Goal: Task Accomplishment & Management: Manage account settings

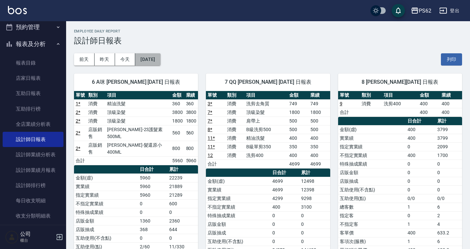
click at [136, 59] on button "[DATE]" at bounding box center [147, 59] width 25 height 12
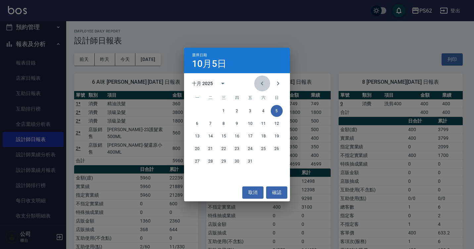
click at [264, 86] on icon "Previous month" at bounding box center [262, 83] width 8 height 8
click at [215, 159] on button "30" at bounding box center [210, 161] width 12 height 12
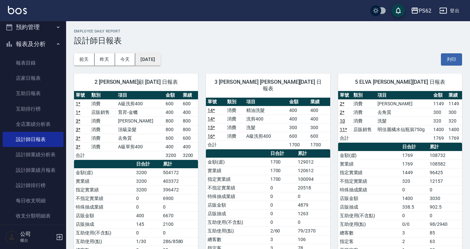
click at [160, 58] on button "2025/09/30" at bounding box center [147, 59] width 25 height 12
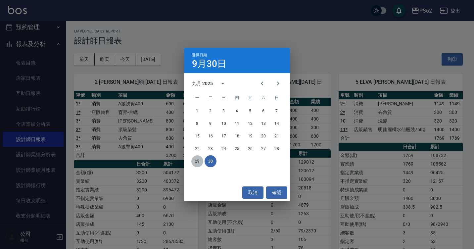
click at [198, 160] on button "29" at bounding box center [197, 161] width 12 height 12
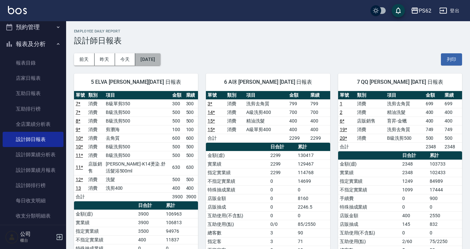
click at [148, 59] on button "2025/09/29" at bounding box center [147, 59] width 25 height 12
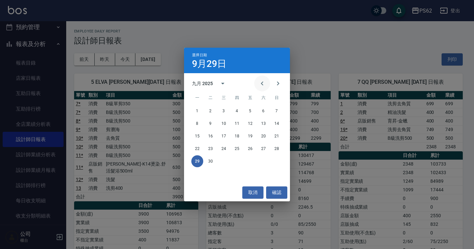
click at [271, 84] on button "Next month" at bounding box center [278, 83] width 16 height 16
click at [261, 85] on icon "Previous month" at bounding box center [262, 83] width 8 height 8
click at [279, 161] on button "31" at bounding box center [277, 161] width 12 height 12
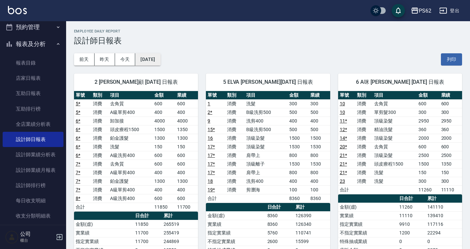
click at [154, 60] on button "2025/08/31" at bounding box center [147, 59] width 25 height 12
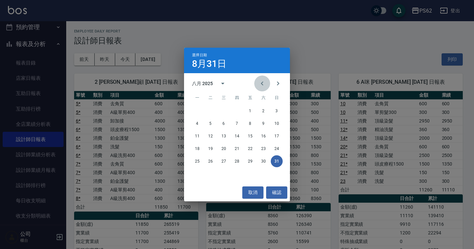
click at [266, 84] on button "Previous month" at bounding box center [262, 83] width 16 height 16
click at [233, 162] on button "31" at bounding box center [237, 161] width 12 height 12
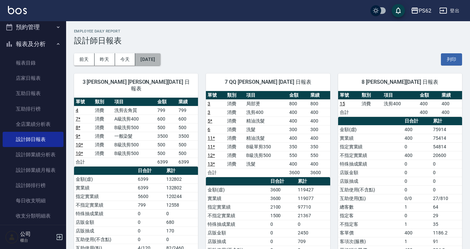
click at [160, 63] on button "2025/07/31" at bounding box center [147, 59] width 25 height 12
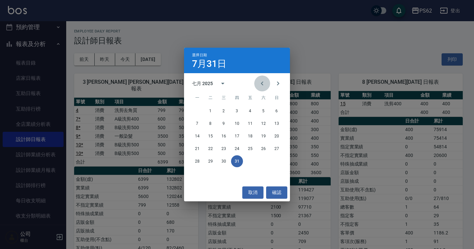
click at [266, 82] on button "Previous month" at bounding box center [262, 83] width 16 height 16
click at [196, 174] on button "30" at bounding box center [197, 174] width 12 height 12
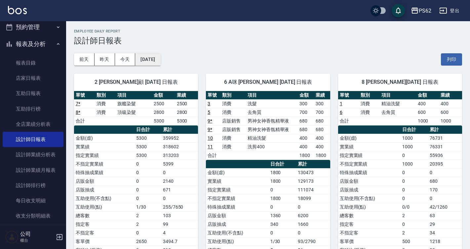
click at [160, 64] on button "2025/06/30" at bounding box center [147, 59] width 25 height 12
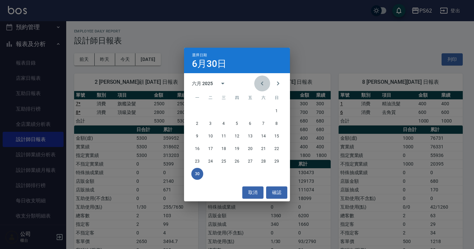
click at [257, 84] on button "Previous month" at bounding box center [262, 83] width 16 height 16
click at [263, 163] on button "31" at bounding box center [263, 161] width 12 height 12
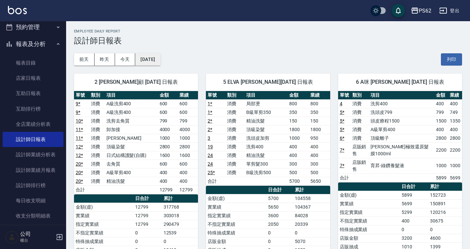
click at [152, 62] on button "2025/05/31" at bounding box center [147, 59] width 25 height 12
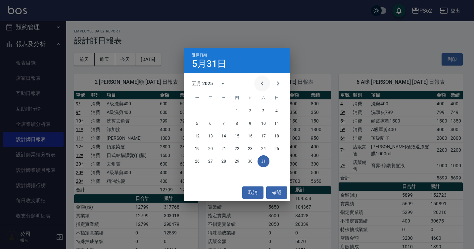
click at [268, 84] on button "Previous month" at bounding box center [262, 83] width 16 height 16
click at [223, 162] on button "30" at bounding box center [224, 161] width 12 height 12
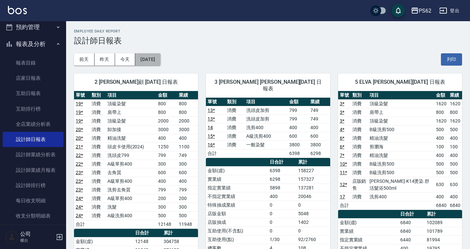
click at [160, 61] on button "2025/04/30" at bounding box center [147, 59] width 25 height 12
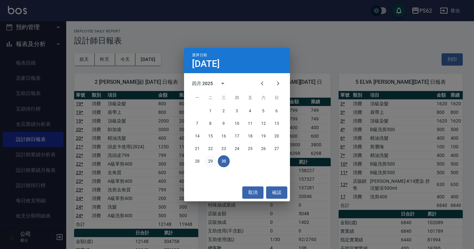
click at [210, 161] on button "29" at bounding box center [210, 161] width 12 height 12
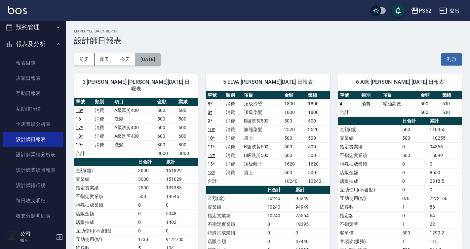
click at [160, 62] on button "2025/04/29" at bounding box center [147, 59] width 25 height 12
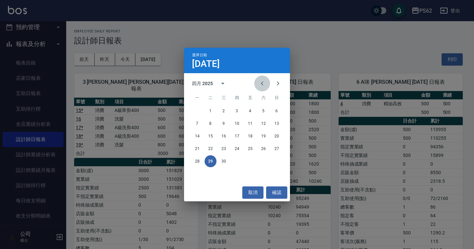
click at [261, 85] on icon "Previous month" at bounding box center [262, 83] width 8 height 8
click at [195, 171] on button "31" at bounding box center [197, 174] width 12 height 12
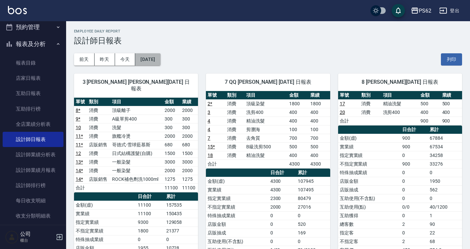
click at [160, 60] on button "2025/03/31" at bounding box center [147, 59] width 25 height 12
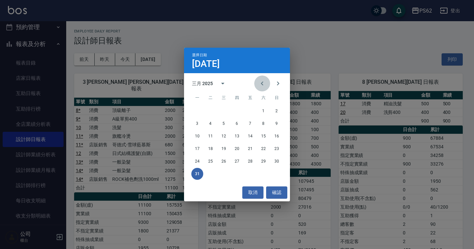
click at [258, 82] on icon "Previous month" at bounding box center [262, 83] width 8 height 8
click at [246, 163] on button "28" at bounding box center [250, 161] width 12 height 12
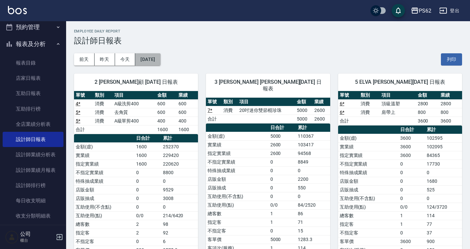
click at [149, 59] on button "2025/02/28" at bounding box center [147, 59] width 25 height 12
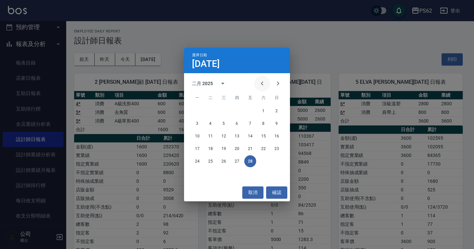
click at [259, 84] on icon "Previous month" at bounding box center [262, 83] width 8 height 8
click at [250, 164] on button "31" at bounding box center [250, 161] width 12 height 12
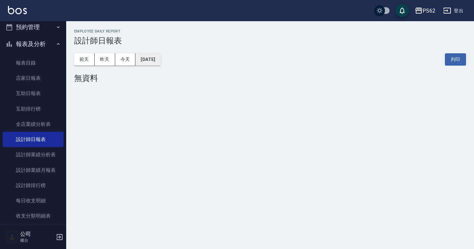
click at [156, 60] on button "2025/01/31" at bounding box center [147, 59] width 25 height 12
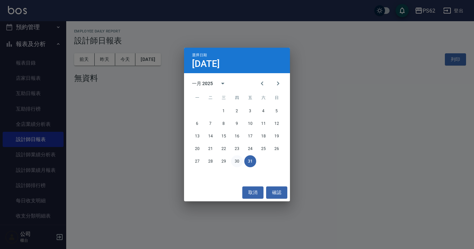
click at [239, 157] on button "30" at bounding box center [237, 161] width 12 height 12
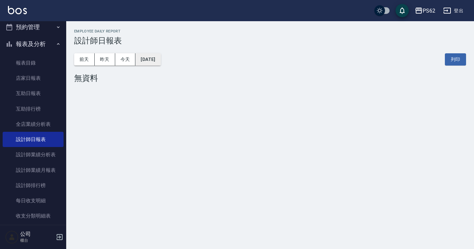
click at [153, 62] on button "2025/01/30" at bounding box center [147, 59] width 25 height 12
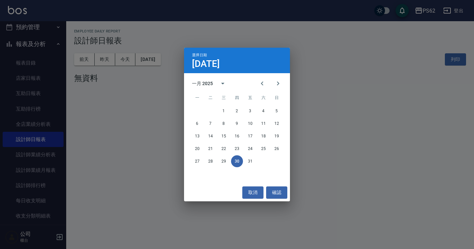
click at [277, 93] on span "日" at bounding box center [277, 97] width 12 height 13
click at [323, 99] on div "選擇日期 1月30日 一月 2025 一 二 三 四 五 六 日 1 2 3 4 5 6 7 8 9 10 11 12 13 14 15 16 17 18 1…" at bounding box center [237, 124] width 474 height 249
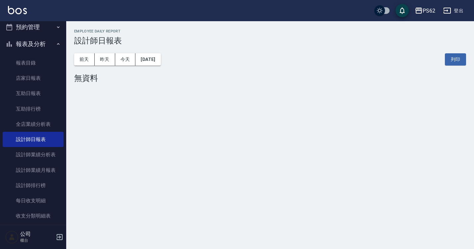
click at [286, 85] on div "PS62 2025-01-30 設計師日報表 列印時間： 2025-10-05-19:02 Employee Daily Report 設計師日報表 前天 昨…" at bounding box center [270, 57] width 408 height 72
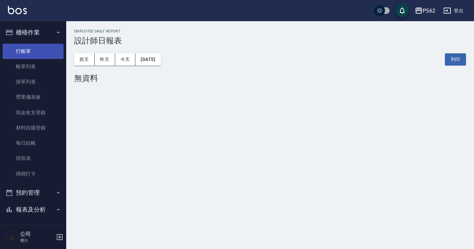
click at [33, 50] on link "打帳單" at bounding box center [33, 51] width 61 height 15
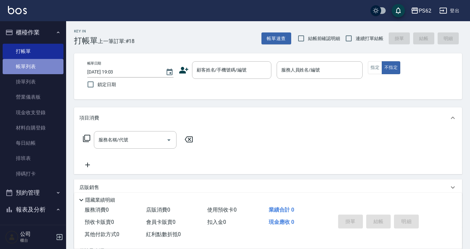
click at [33, 63] on link "帳單列表" at bounding box center [33, 66] width 61 height 15
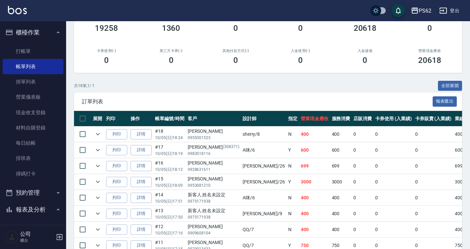
scroll to position [99, 0]
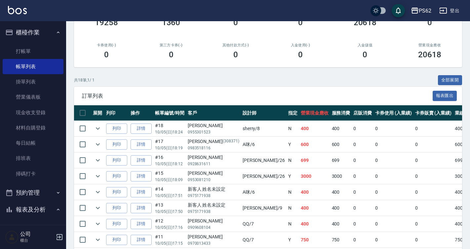
click at [139, 173] on link "詳情" at bounding box center [141, 176] width 21 height 10
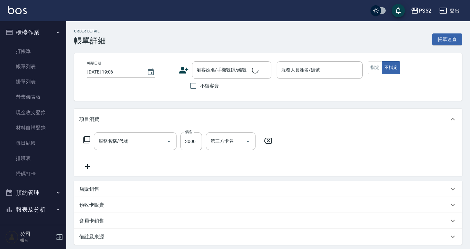
type input "2025/10/05 18:09"
type input "小欣-26"
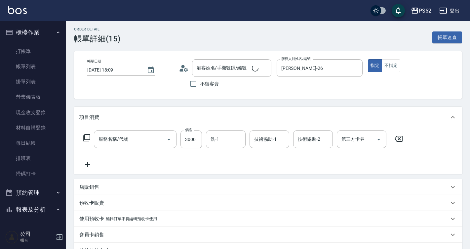
scroll to position [66, 0]
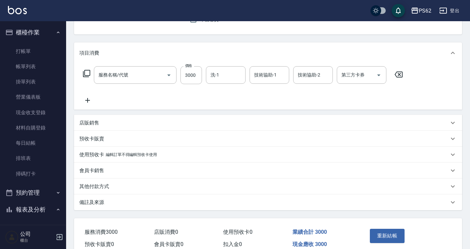
type input "黃穗云/0953081210/"
type input "旗艦染髮(313)"
click at [107, 188] on p "其他付款方式" at bounding box center [94, 186] width 30 height 7
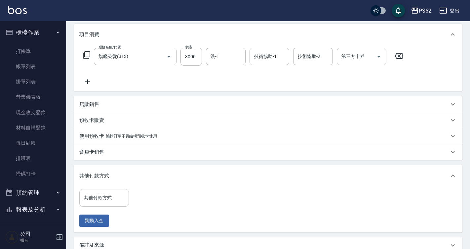
scroll to position [132, 0]
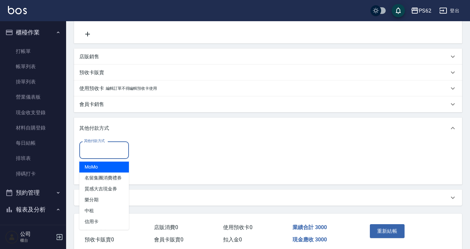
click at [106, 149] on input "其他付款方式" at bounding box center [104, 150] width 44 height 12
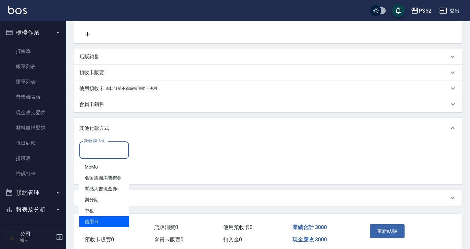
click at [97, 221] on span "信用卡" at bounding box center [104, 221] width 50 height 11
type input "信用卡"
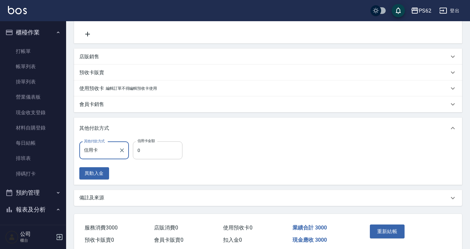
click at [151, 148] on input "0" at bounding box center [158, 150] width 50 height 18
click at [162, 148] on input "3000" at bounding box center [158, 150] width 50 height 18
type input "3000"
click at [378, 232] on button "重新結帳" at bounding box center [387, 231] width 35 height 14
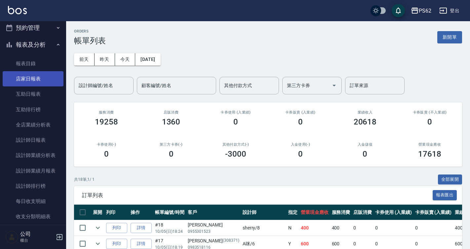
scroll to position [165, 0]
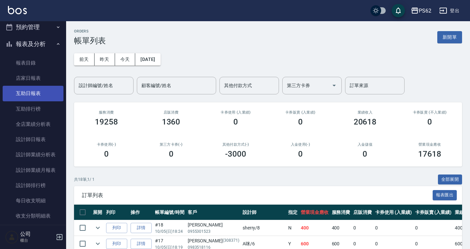
click at [30, 93] on link "互助日報表" at bounding box center [33, 93] width 61 height 15
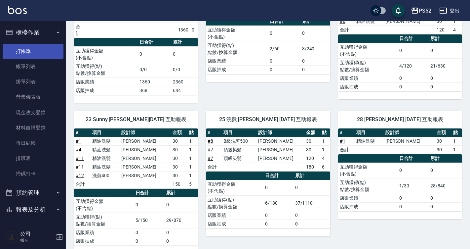
click at [39, 48] on link "打帳單" at bounding box center [33, 51] width 61 height 15
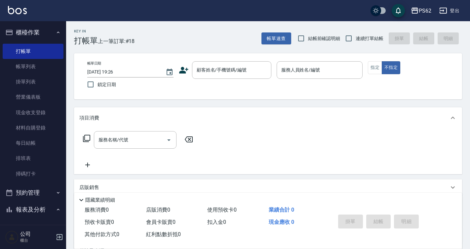
scroll to position [132, 0]
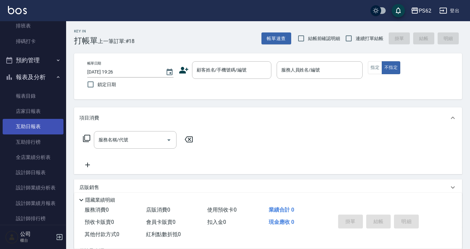
click at [35, 125] on link "互助日報表" at bounding box center [33, 126] width 61 height 15
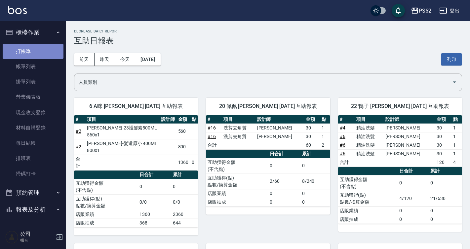
click at [53, 55] on link "打帳單" at bounding box center [33, 51] width 61 height 15
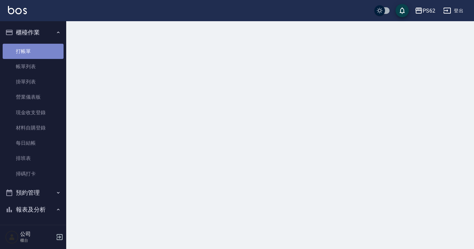
click at [53, 55] on link "打帳單" at bounding box center [33, 51] width 61 height 15
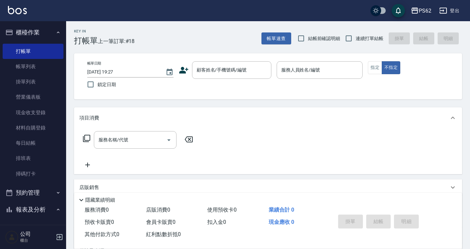
click at [0, 83] on html "PS62 登出 櫃檯作業 打帳單 帳單列表 掛單列表 營業儀表板 現金收支登錄 材料自購登錄 每日結帳 排班表 掃碼打卡 預約管理 預約管理 單日預約紀錄 單…" at bounding box center [235, 161] width 470 height 322
click at [238, 142] on div "服務名稱/代號 服務名稱/代號" at bounding box center [268, 151] width 388 height 46
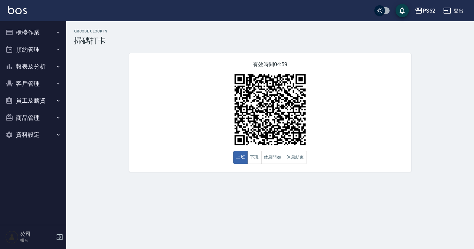
click at [43, 33] on button "櫃檯作業" at bounding box center [33, 32] width 61 height 17
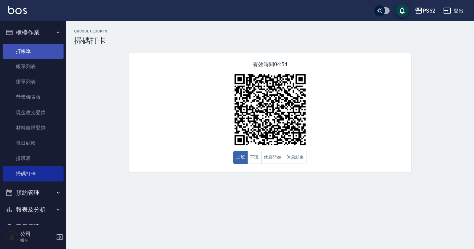
click at [41, 53] on link "打帳單" at bounding box center [33, 51] width 61 height 15
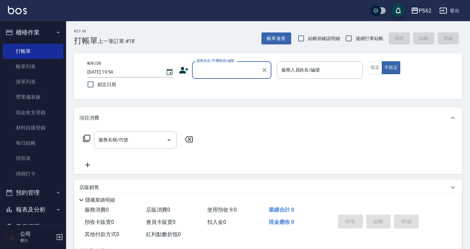
click at [214, 68] on input "顧客姓名/手機號碼/編號" at bounding box center [227, 70] width 64 height 12
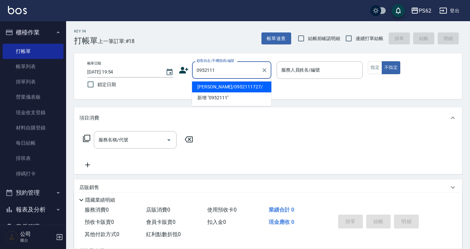
click at [212, 84] on li "[PERSON_NAME]/0952111727/" at bounding box center [231, 86] width 79 height 11
type input "[PERSON_NAME]/0952111727/"
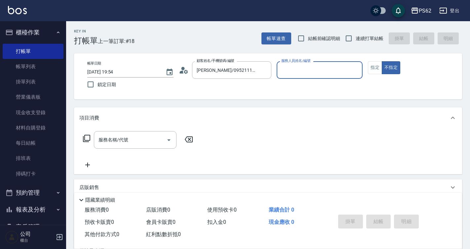
type input "A咪-6"
click at [88, 136] on icon at bounding box center [87, 138] width 8 height 8
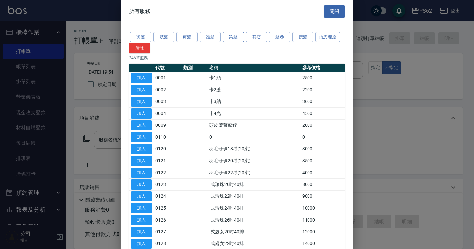
click at [234, 35] on button "染髮" at bounding box center [233, 37] width 21 height 10
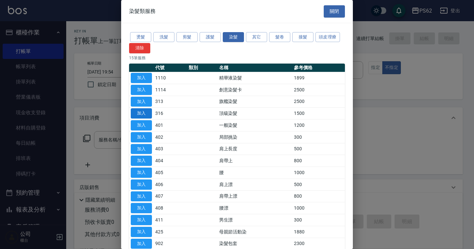
click at [135, 111] on button "加入" at bounding box center [141, 113] width 21 height 10
type input "頂級染髮(316)"
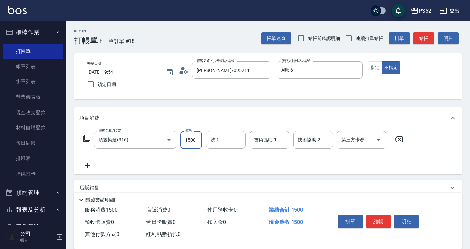
click at [196, 136] on input "1500" at bounding box center [192, 140] width 22 height 18
type input "2950"
click at [372, 68] on button "指定" at bounding box center [375, 67] width 14 height 13
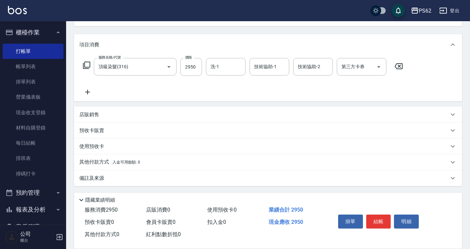
scroll to position [74, 0]
click at [99, 156] on div "其他付款方式 入金可用餘額: 0" at bounding box center [268, 161] width 388 height 16
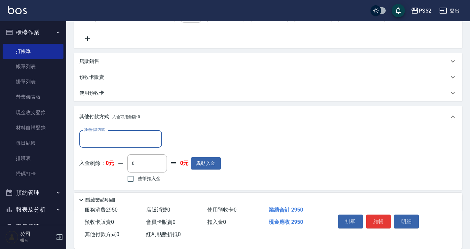
scroll to position [140, 0]
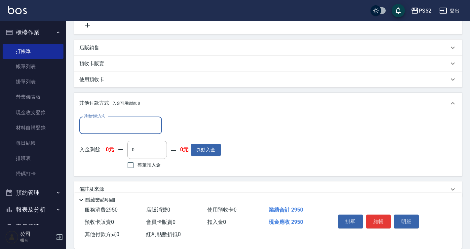
click at [101, 124] on input "其他付款方式" at bounding box center [120, 125] width 77 height 12
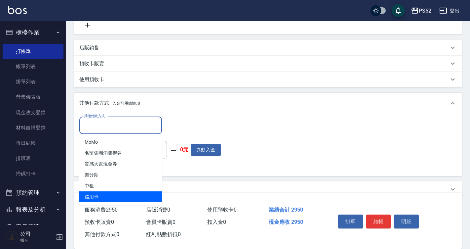
click at [119, 192] on span "信用卡" at bounding box center [120, 196] width 83 height 11
type input "信用卡"
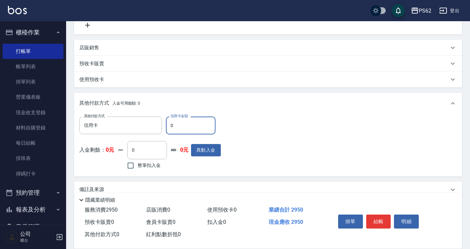
click at [179, 127] on input "0" at bounding box center [191, 125] width 50 height 18
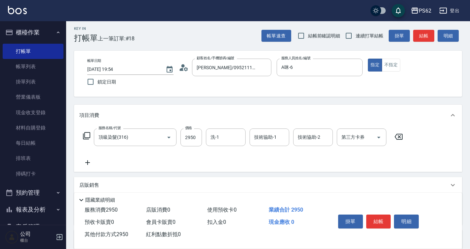
scroll to position [0, 0]
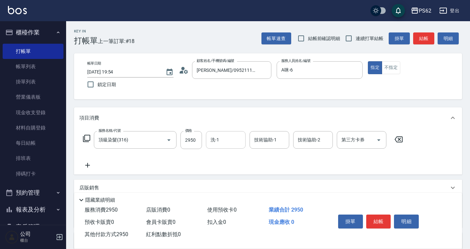
type input "2950"
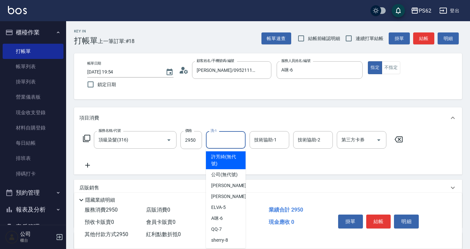
click at [239, 139] on input "洗-1" at bounding box center [226, 140] width 34 height 12
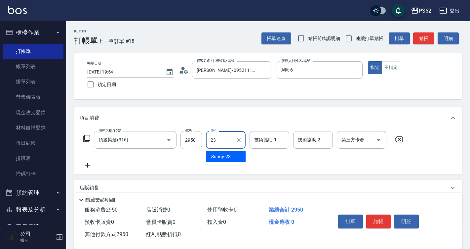
type input "Sunny-23"
type input "0"
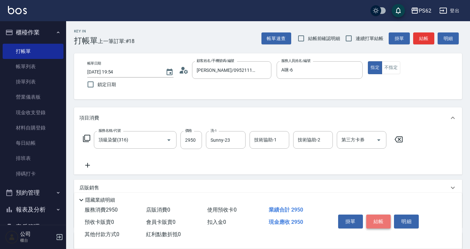
click at [380, 219] on button "結帳" at bounding box center [379, 221] width 25 height 14
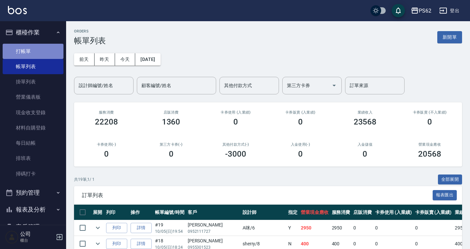
click at [38, 55] on link "打帳單" at bounding box center [33, 51] width 61 height 15
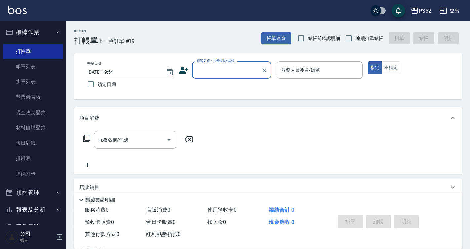
click at [197, 71] on input "顧客姓名/手機號碼/編號" at bounding box center [227, 70] width 64 height 12
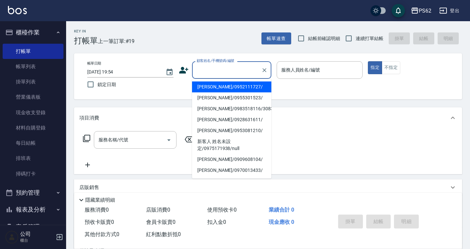
click at [212, 86] on li "薛宇宸/0952111727/" at bounding box center [231, 86] width 79 height 11
type input "薛宇宸/0952111727/"
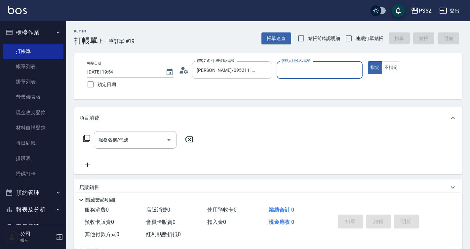
type input "A咪-6"
click at [87, 135] on icon at bounding box center [86, 138] width 7 height 7
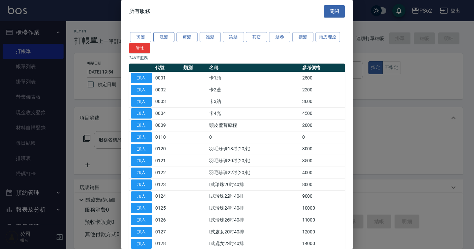
click at [166, 37] on button "洗髮" at bounding box center [163, 37] width 21 height 10
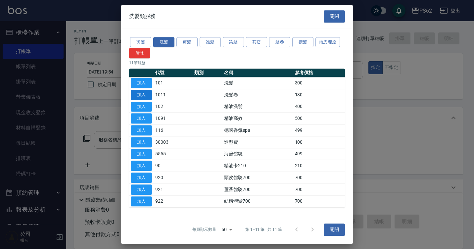
click at [147, 105] on button "加入" at bounding box center [141, 107] width 21 height 10
type input "精油洗髮(102)"
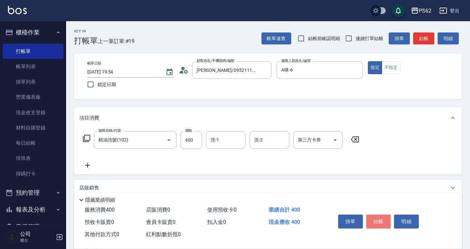
drag, startPoint x: 379, startPoint y: 214, endPoint x: 333, endPoint y: 155, distance: 75.2
click at [379, 214] on button "結帳" at bounding box center [379, 221] width 25 height 14
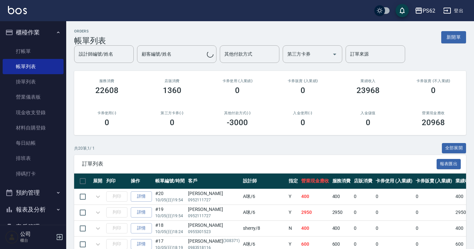
click at [41, 50] on link "打帳單" at bounding box center [33, 51] width 61 height 15
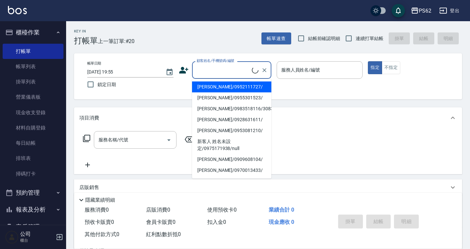
click at [201, 71] on input "顧客姓名/手機號碼/編號" at bounding box center [223, 70] width 57 height 12
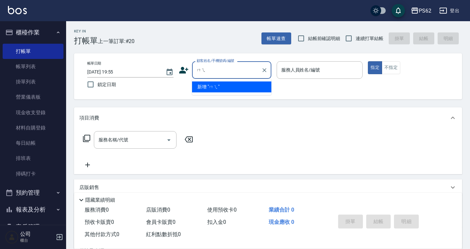
type input "沒"
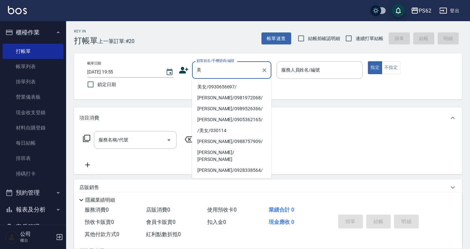
click at [211, 84] on li "美女/0930656697/" at bounding box center [231, 86] width 79 height 11
type input "美女/0930656697/"
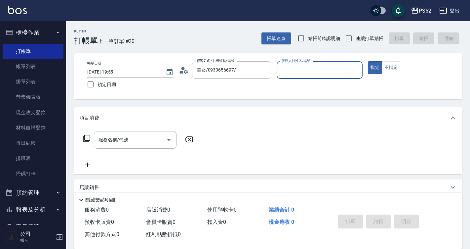
click at [316, 71] on input "服務人員姓名/編號" at bounding box center [320, 70] width 80 height 12
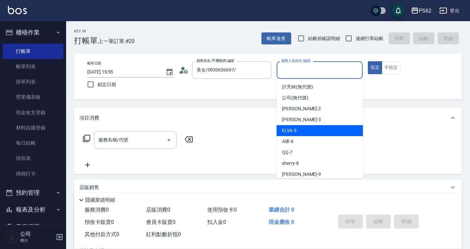
drag, startPoint x: 313, startPoint y: 135, endPoint x: 303, endPoint y: 131, distance: 10.5
click at [313, 133] on div "ELVA -5" at bounding box center [320, 130] width 86 height 11
type input "ELVA-5"
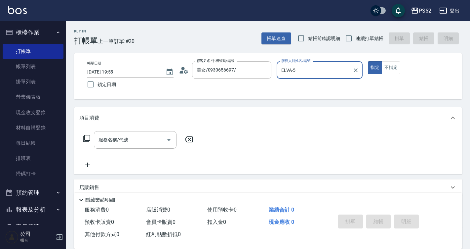
click at [86, 138] on icon at bounding box center [87, 138] width 8 height 8
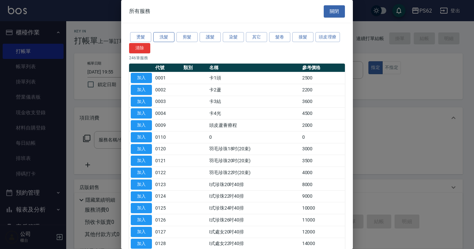
click at [165, 36] on button "洗髮" at bounding box center [163, 37] width 21 height 10
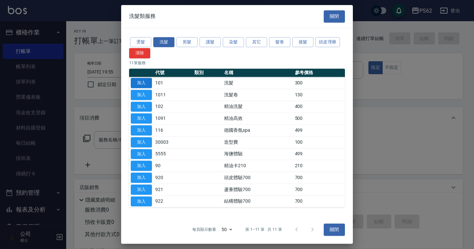
click at [144, 79] on button "加入" at bounding box center [141, 83] width 21 height 10
type input "洗髮(101)"
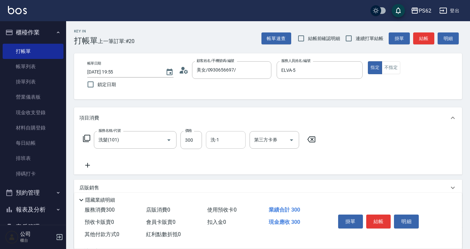
click at [226, 137] on input "洗-1" at bounding box center [226, 140] width 34 height 12
click at [396, 70] on button "不指定" at bounding box center [391, 67] width 19 height 13
drag, startPoint x: 384, startPoint y: 216, endPoint x: 209, endPoint y: 82, distance: 220.7
click at [384, 215] on button "結帳" at bounding box center [379, 221] width 25 height 14
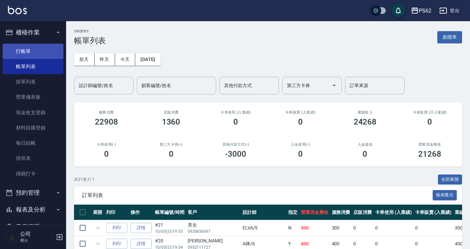
click at [42, 51] on link "打帳單" at bounding box center [33, 51] width 61 height 15
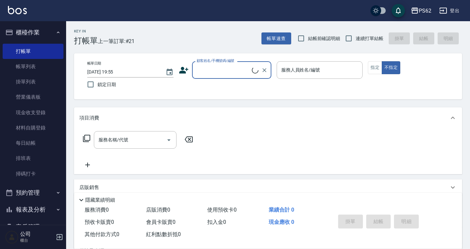
click at [220, 72] on input "顧客姓名/手機號碼/編號" at bounding box center [223, 70] width 57 height 12
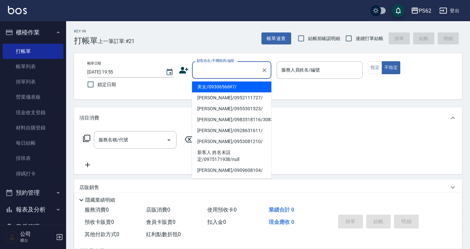
drag, startPoint x: 219, startPoint y: 89, endPoint x: 209, endPoint y: 77, distance: 15.0
click at [219, 88] on li "美女/0930656697/" at bounding box center [231, 86] width 79 height 11
type input "美女/0930656697/"
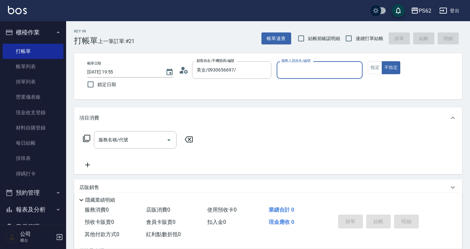
click at [316, 71] on input "服務人員姓名/編號" at bounding box center [320, 70] width 80 height 12
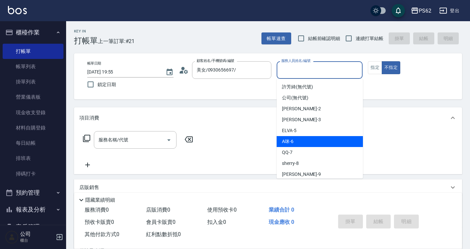
drag, startPoint x: 308, startPoint y: 140, endPoint x: 312, endPoint y: 121, distance: 19.1
click at [307, 136] on ul "許芳綺 (無代號) 公司 (無代號) Rita -2 Tina -3 ELVA -5 A咪 -6 QQ -7 sherry -8 niki -9 佩佩 -20…" at bounding box center [320, 129] width 86 height 100
drag, startPoint x: 296, startPoint y: 144, endPoint x: 291, endPoint y: 140, distance: 5.6
click at [296, 142] on div "A咪 -6" at bounding box center [320, 141] width 86 height 11
type input "A咪-6"
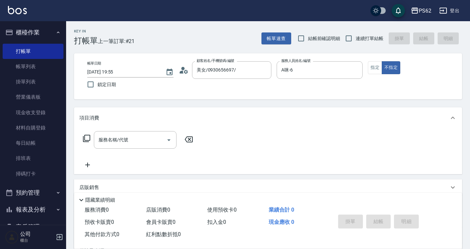
click at [83, 135] on icon at bounding box center [87, 138] width 8 height 8
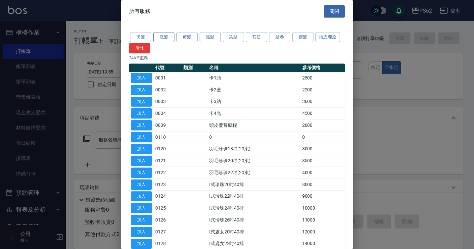
click at [162, 38] on button "洗髮" at bounding box center [163, 37] width 21 height 10
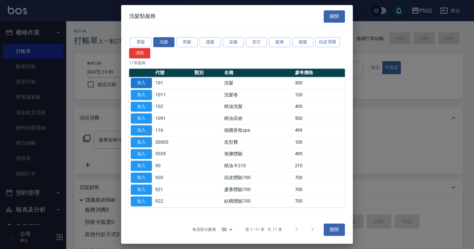
click at [148, 80] on button "加入" at bounding box center [141, 83] width 21 height 10
type input "洗髮(101)"
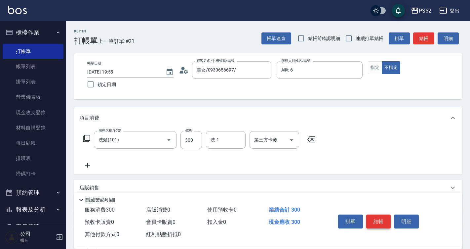
click at [377, 219] on button "結帳" at bounding box center [379, 221] width 25 height 14
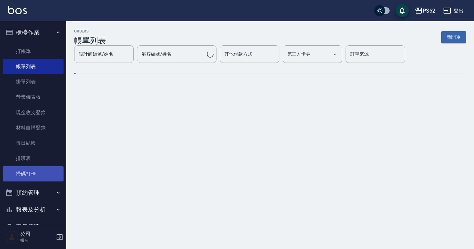
click at [39, 169] on link "掃碼打卡" at bounding box center [33, 173] width 61 height 15
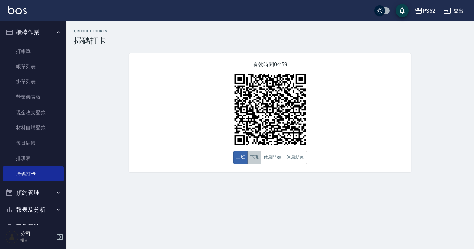
click at [255, 159] on button "下班" at bounding box center [254, 157] width 14 height 13
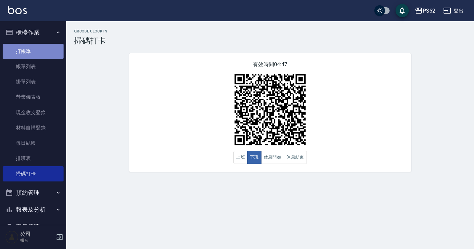
click at [47, 57] on link "打帳單" at bounding box center [33, 51] width 61 height 15
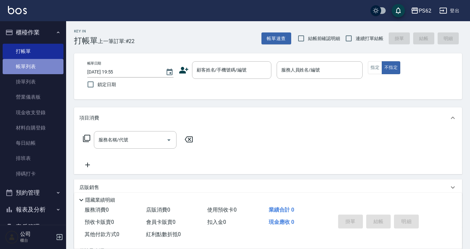
click at [47, 63] on link "帳單列表" at bounding box center [33, 66] width 61 height 15
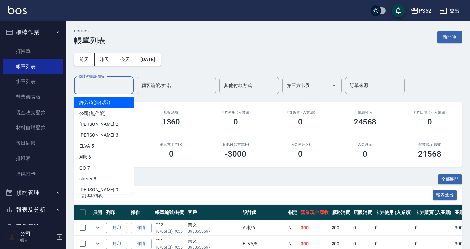
click at [119, 84] on input "設計師編號/姓名" at bounding box center [104, 86] width 54 height 12
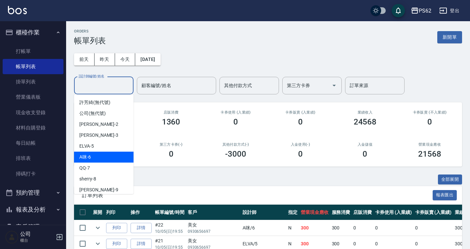
click at [111, 155] on div "A咪 -6" at bounding box center [104, 157] width 60 height 11
type input "A咪-6"
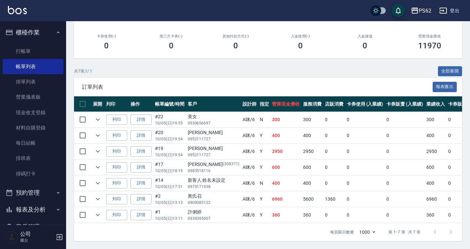
scroll to position [113, 0]
drag, startPoint x: 132, startPoint y: 68, endPoint x: 131, endPoint y: 54, distance: 14.6
click at [132, 67] on div "共 7 筆, 1 / 1 全部展開" at bounding box center [268, 71] width 388 height 10
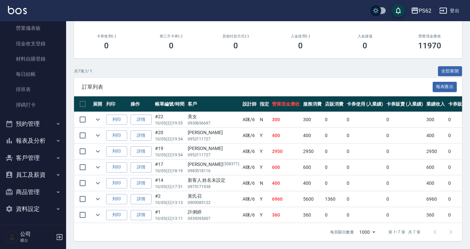
scroll to position [69, 0]
click at [32, 139] on button "報表及分析" at bounding box center [33, 139] width 61 height 17
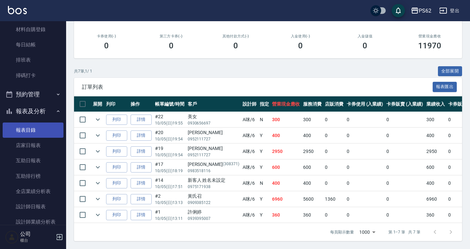
scroll to position [136, 0]
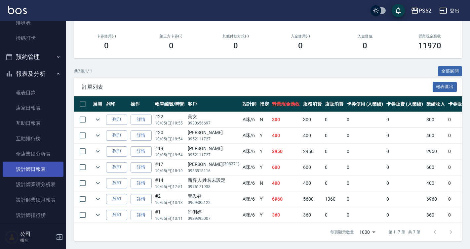
click at [39, 176] on link "設計師日報表" at bounding box center [33, 168] width 61 height 15
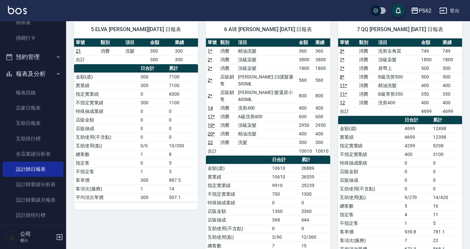
scroll to position [66, 0]
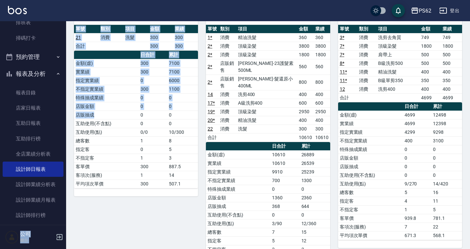
drag, startPoint x: 99, startPoint y: 116, endPoint x: 0, endPoint y: 228, distance: 149.3
click at [0, 167] on html "PS62 登出 櫃檯作業 打帳單 帳單列表 掛單列表 營業儀表板 現金收支登錄 材料自購登錄 每日結帳 排班表 掃碼打卡 預約管理 預約管理 單日預約紀錄 單…" at bounding box center [235, 234] width 470 height 601
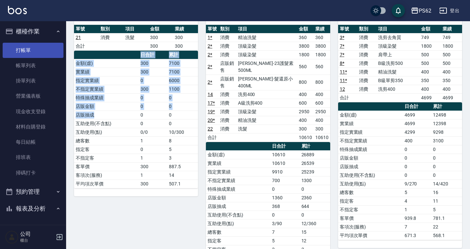
scroll to position [0, 0]
click at [35, 54] on link "打帳單" at bounding box center [33, 51] width 61 height 15
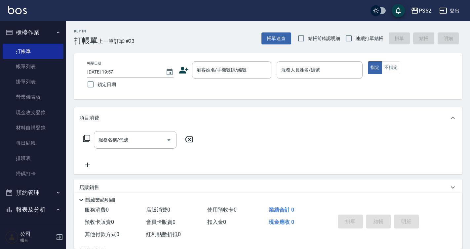
click at [182, 73] on icon at bounding box center [183, 70] width 9 height 7
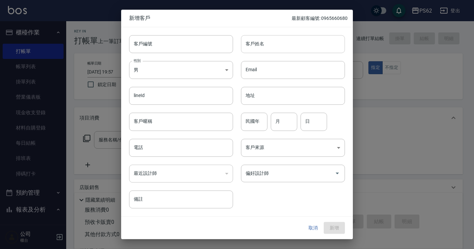
click at [249, 48] on input "客戶姓名" at bounding box center [293, 44] width 104 height 18
type input "[PERSON_NAME]"
click at [140, 145] on div "電話 電話" at bounding box center [181, 148] width 104 height 18
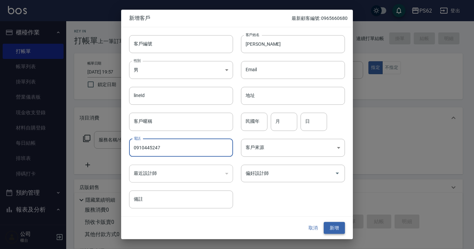
type input "0910445247"
click at [343, 225] on button "新增" at bounding box center [334, 228] width 21 height 12
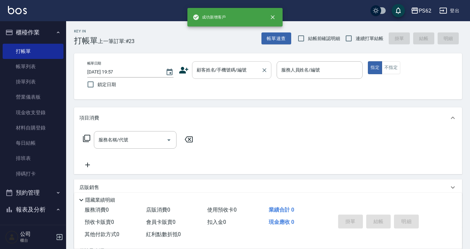
click at [230, 67] on input "顧客姓名/手機號碼/編號" at bounding box center [227, 70] width 64 height 12
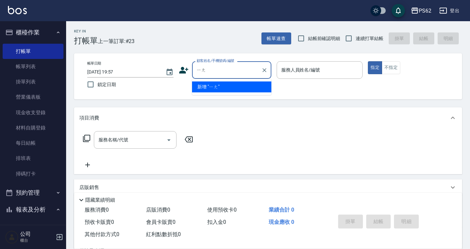
type input "楊"
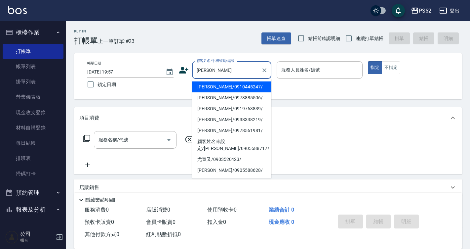
click at [218, 86] on li "尤品升/0910445247/" at bounding box center [231, 86] width 79 height 11
type input "尤品升/0910445247/"
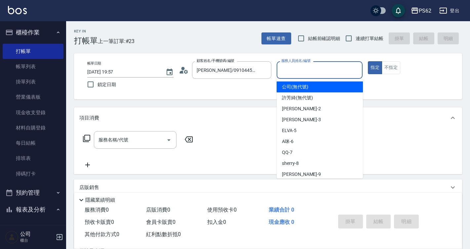
click at [286, 75] on input "服務人員姓名/編號" at bounding box center [320, 70] width 80 height 12
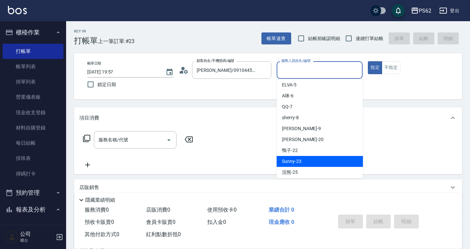
scroll to position [66, 0]
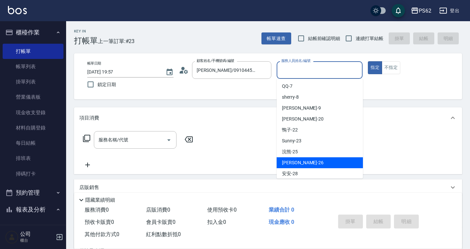
click at [296, 163] on span "小欣 -26" at bounding box center [303, 162] width 42 height 7
type input "小欣-26"
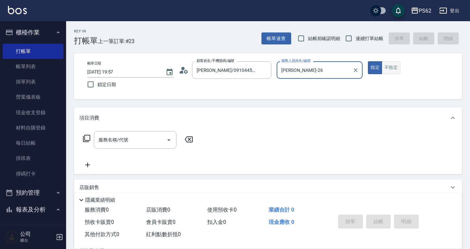
click at [392, 66] on button "不指定" at bounding box center [391, 67] width 19 height 13
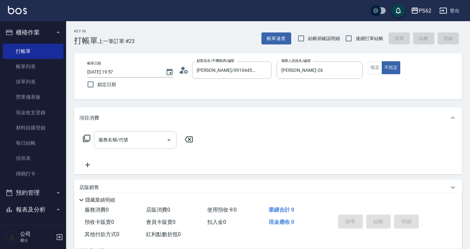
click at [151, 144] on input "服務名稱/代號" at bounding box center [130, 140] width 67 height 12
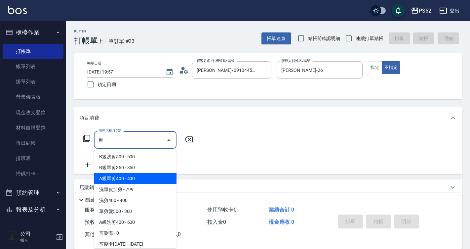
click at [143, 176] on span "A級單剪400 - 400" at bounding box center [135, 178] width 83 height 11
type input "A級單剪400(105)"
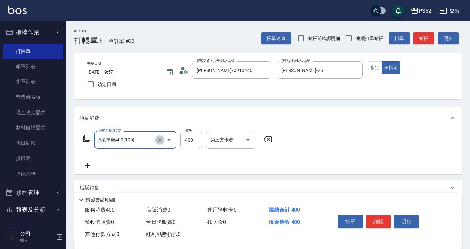
click at [161, 140] on icon "Clear" at bounding box center [159, 140] width 7 height 7
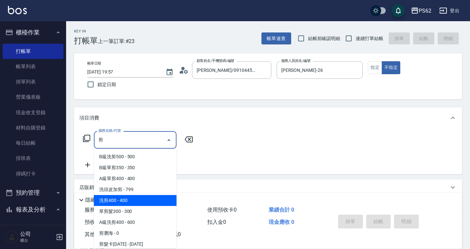
click at [132, 201] on span "洗剪400 - 400" at bounding box center [135, 200] width 83 height 11
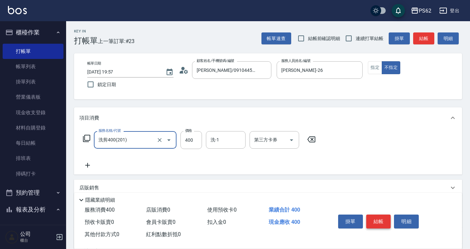
type input "洗剪400(201)"
drag, startPoint x: 376, startPoint y: 215, endPoint x: 373, endPoint y: 215, distance: 3.3
click at [376, 215] on button "結帳" at bounding box center [379, 221] width 25 height 14
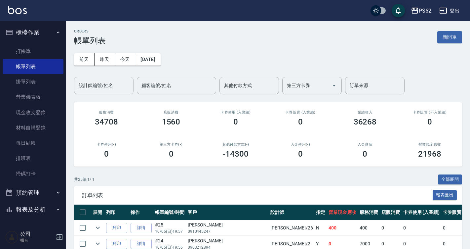
click at [108, 78] on div "設計師編號/姓名" at bounding box center [104, 86] width 60 height 18
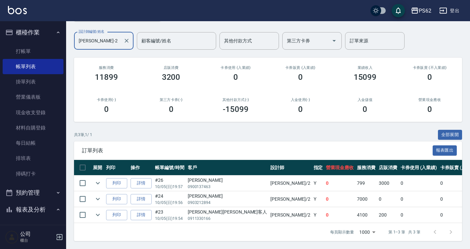
scroll to position [50, 0]
type input "[PERSON_NAME]-2"
click at [20, 53] on link "打帳單" at bounding box center [33, 51] width 61 height 15
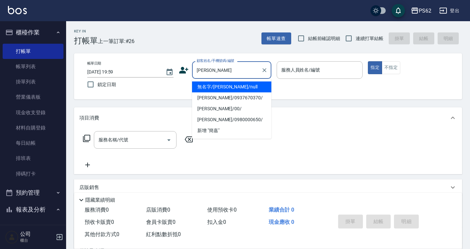
type input "無名字/簡嘉秀/null"
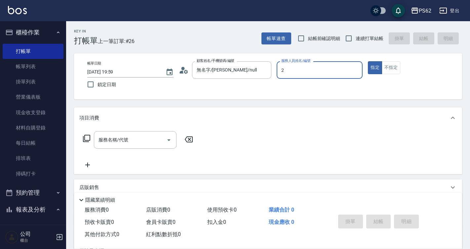
type input "[PERSON_NAME]-2"
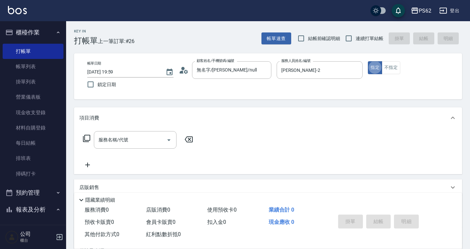
type button "true"
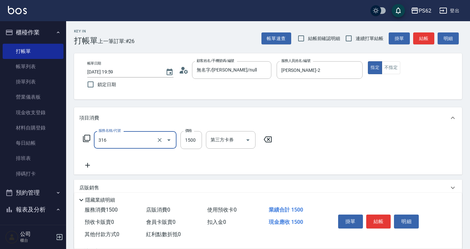
type input "頂級染髮(316)"
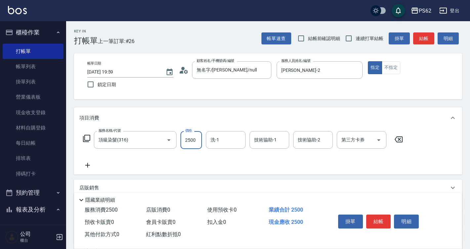
type input "2500"
type input "安安-28"
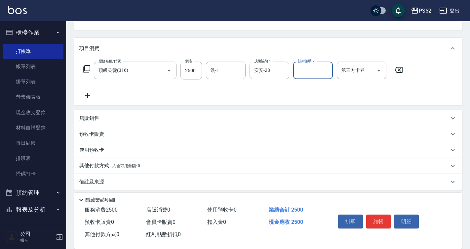
scroll to position [74, 0]
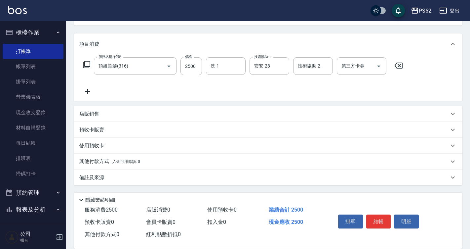
click at [100, 158] on p "其他付款方式 入金可用餘額: 0" at bounding box center [109, 161] width 61 height 7
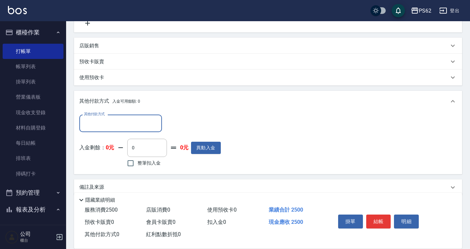
scroll to position [144, 0]
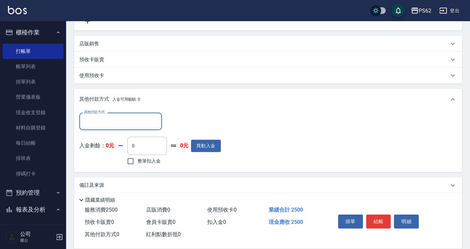
click at [106, 123] on input "其他付款方式" at bounding box center [120, 121] width 77 height 12
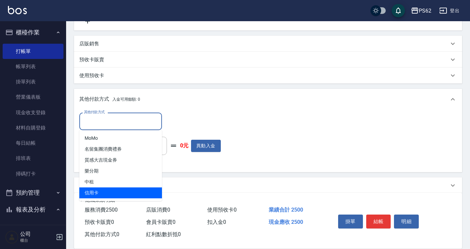
click at [96, 194] on span "信用卡" at bounding box center [120, 192] width 83 height 11
type input "信用卡"
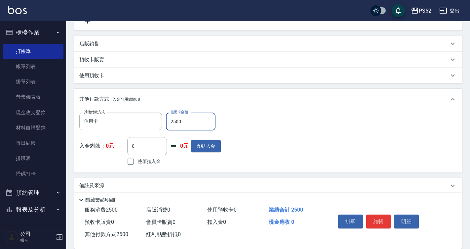
type input "2500"
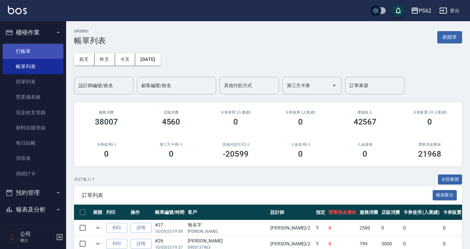
click at [47, 51] on link "打帳單" at bounding box center [33, 51] width 61 height 15
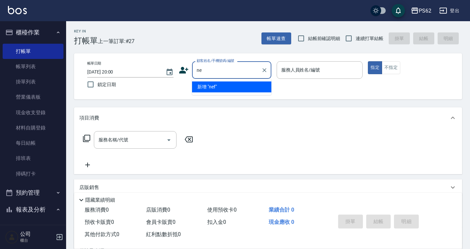
type input "n"
click at [230, 72] on input "0968675811" at bounding box center [227, 70] width 64 height 12
type input "c"
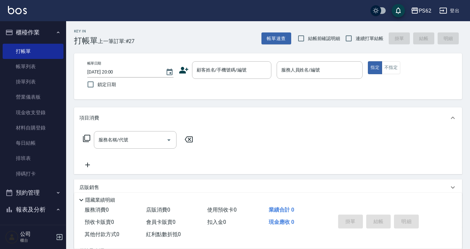
click at [188, 69] on icon at bounding box center [184, 70] width 10 height 10
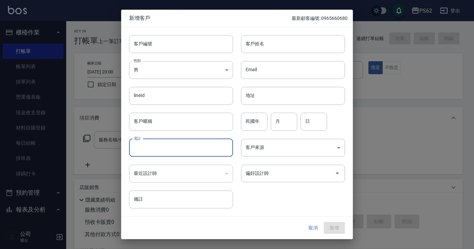
click at [168, 154] on input "電話" at bounding box center [181, 148] width 104 height 18
type input "0968675811"
click at [275, 38] on input "客戶姓名" at bounding box center [293, 44] width 104 height 18
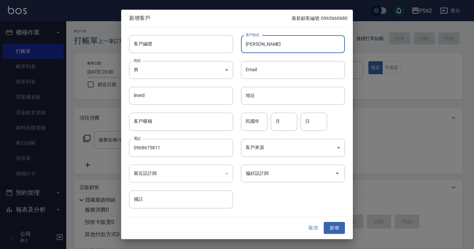
type input "[PERSON_NAME]"
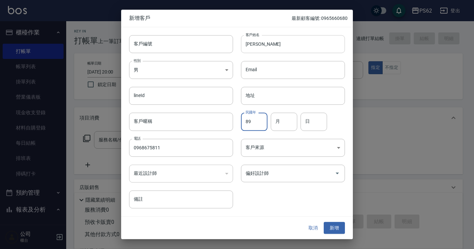
type input "89"
type input "12"
type input "19"
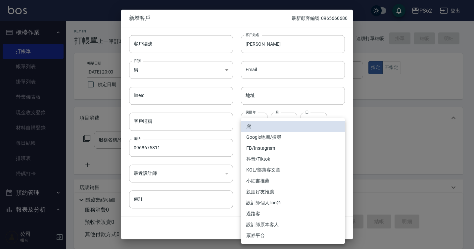
click at [269, 153] on body "PS62 登出 櫃檯作業 打帳單 帳單列表 掛單列表 營業儀表板 現金收支登錄 材料自購登錄 每日結帳 排班表 掃碼打卡 預約管理 預約管理 單日預約紀錄 單…" at bounding box center [237, 161] width 474 height 322
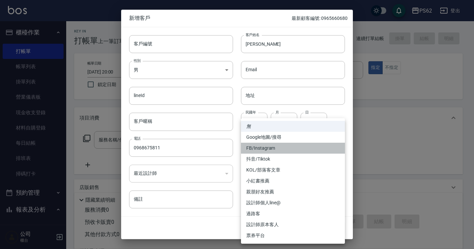
click at [270, 148] on li "FB/Instagram" at bounding box center [293, 148] width 104 height 11
type input "FB/Instagram"
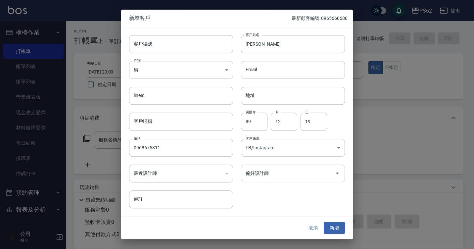
click at [265, 175] on input "偏好設計師" at bounding box center [288, 173] width 88 height 12
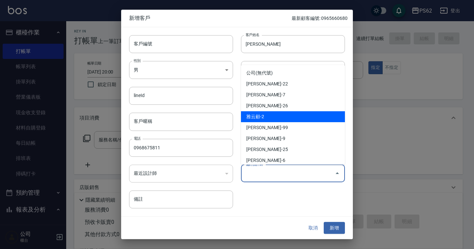
drag, startPoint x: 267, startPoint y: 124, endPoint x: 269, endPoint y: 117, distance: 7.0
click at [269, 117] on ul "公司(無代號) 唐羽希-22 邱湘筑-7 郭怡欣-26 雅云顧-2 何恭霖-99 林雅萍-9 歐茹怡-25 李姿慧-6 葉亞萱-5 吳宜瑄-8 陳佩儀-20 …" at bounding box center [293, 115] width 104 height 100
click at [269, 117] on li "雅云顧-2" at bounding box center [293, 116] width 104 height 11
type input "[PERSON_NAME]"
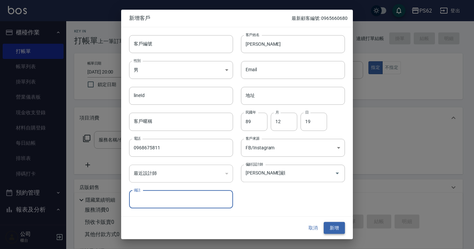
click at [334, 222] on button "新增" at bounding box center [334, 228] width 21 height 12
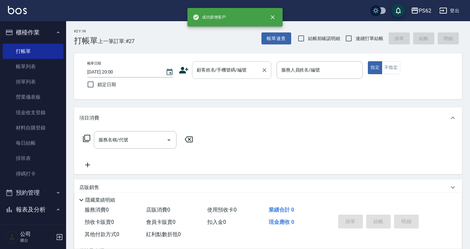
click at [221, 73] on input "顧客姓名/手機號碼/編號" at bounding box center [227, 70] width 64 height 12
paste input "0909608104"
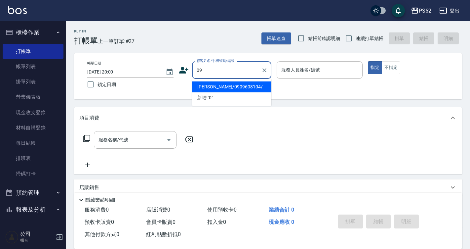
type input "0"
type input "黃靖淳/0968675811/"
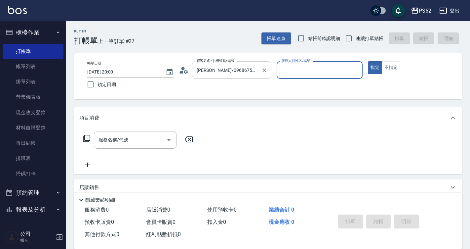
type input "[PERSON_NAME]-2"
click at [368, 61] on button "指定" at bounding box center [375, 67] width 14 height 13
type button "true"
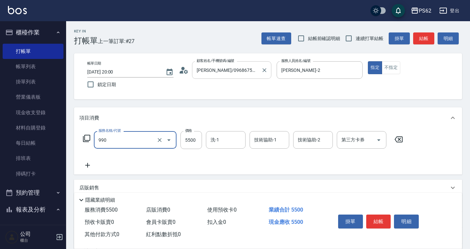
type input "20吋極致珍珠(990)"
type input "5000"
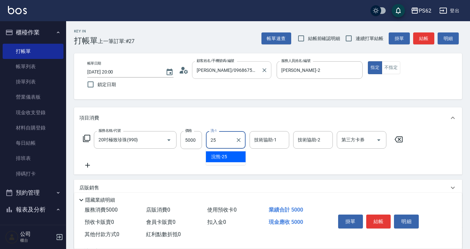
type input "浣熊-25"
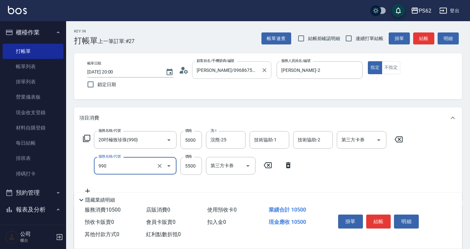
type input "20吋極致珍珠(990)"
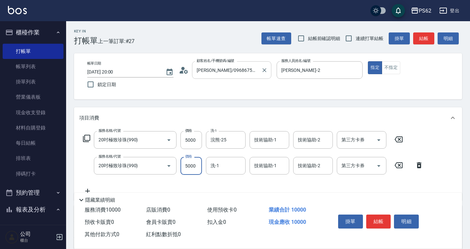
type input "5000"
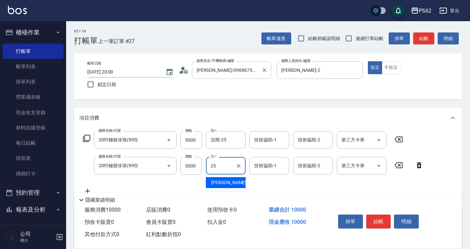
type input "浣熊-25"
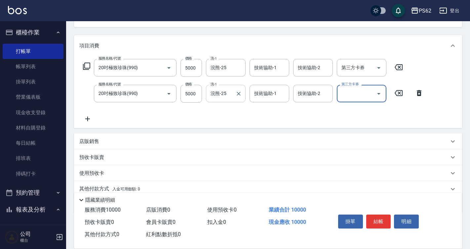
scroll to position [99, 0]
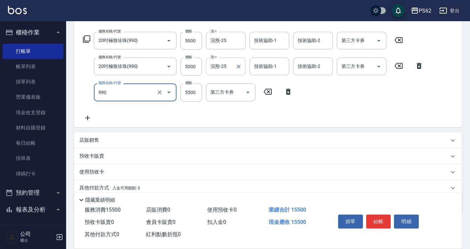
type input "20吋極致珍珠(990)"
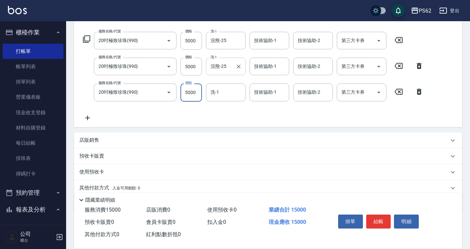
type input "5000"
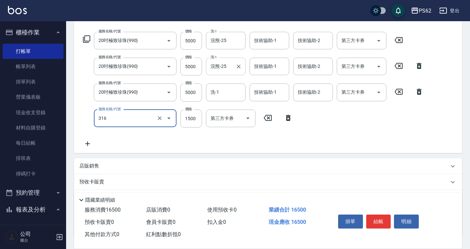
type input "頂級染髮(316)"
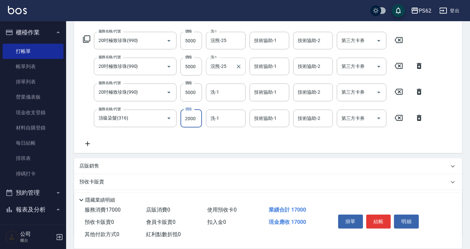
type input "2000"
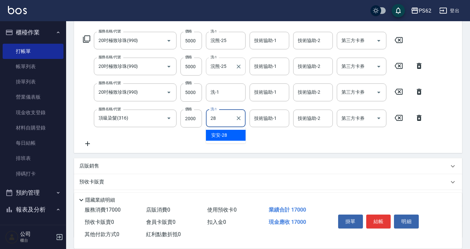
type input "安安-28"
click at [218, 81] on div "服務名稱/代號 20吋極致珍珠(990) 服務名稱/代號 價格 5000 價格 洗-1 浣熊-25 洗-1 技術協助-1 技術協助-1 技術協助-2 技術協助…" at bounding box center [253, 90] width 348 height 116
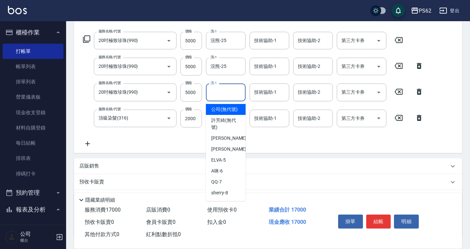
click at [215, 89] on div "洗-1 洗-1" at bounding box center [226, 92] width 40 height 18
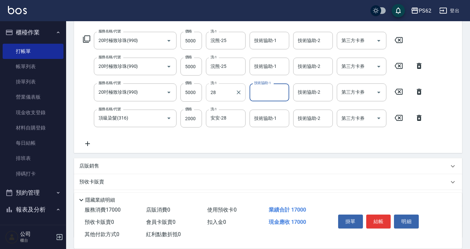
type input "安安-28"
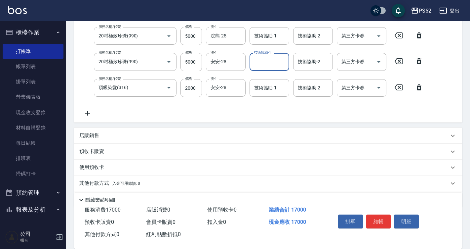
scroll to position [152, 0]
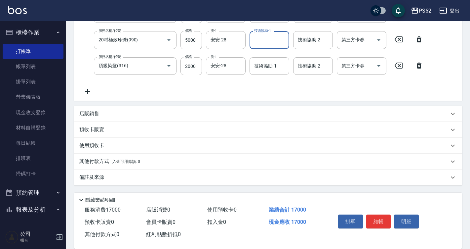
click at [105, 156] on div "其他付款方式 入金可用餘額: 0" at bounding box center [268, 161] width 388 height 16
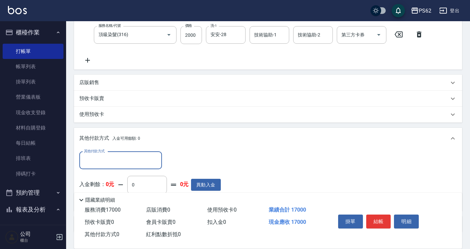
scroll to position [0, 0]
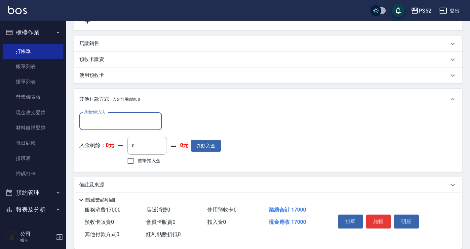
click at [110, 126] on input "其他付款方式" at bounding box center [120, 121] width 77 height 12
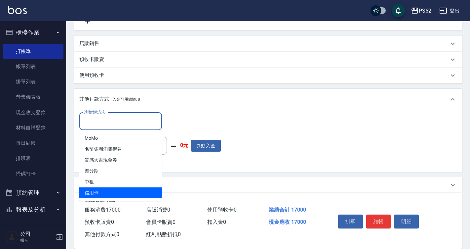
click at [102, 189] on span "信用卡" at bounding box center [120, 192] width 83 height 11
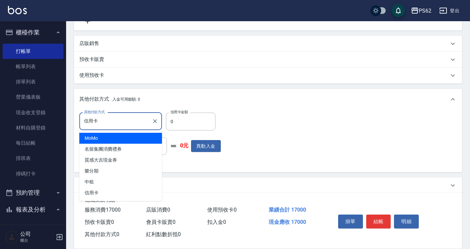
click at [108, 123] on input "信用卡" at bounding box center [115, 121] width 67 height 12
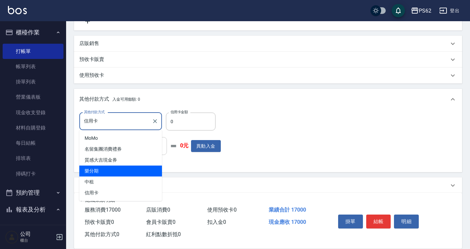
drag, startPoint x: 108, startPoint y: 167, endPoint x: 152, endPoint y: 142, distance: 51.0
click at [108, 168] on span "樂分期" at bounding box center [120, 170] width 83 height 11
type input "樂分期"
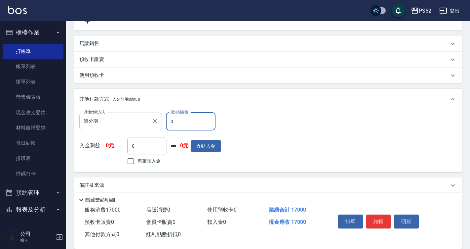
drag, startPoint x: 196, startPoint y: 119, endPoint x: 141, endPoint y: 129, distance: 56.2
click at [141, 129] on div "其他付款方式 樂分期 其他付款方式 樂分期金額 0 樂分期金額" at bounding box center [150, 121] width 142 height 18
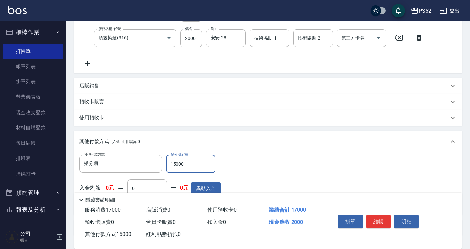
scroll to position [89, 0]
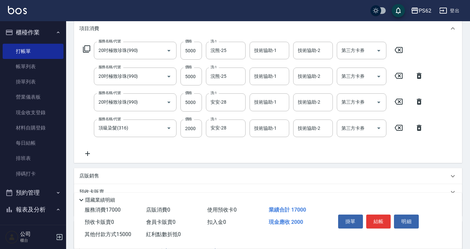
type input "15000"
click at [90, 159] on div "服務名稱/代號 20吋極致珍珠(990) 服務名稱/代號 價格 5000 價格 洗-1 浣熊-25 洗-1 技術協助-1 技術協助-1 技術協助-2 技術協助…" at bounding box center [268, 101] width 388 height 124
click at [89, 155] on icon at bounding box center [87, 154] width 17 height 8
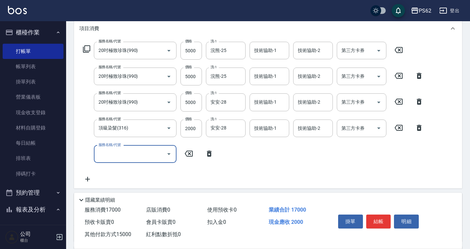
type input "1"
type input "0"
type input "洗髮(101)"
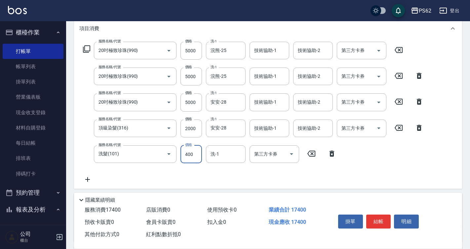
type input "400"
type input "安安-28"
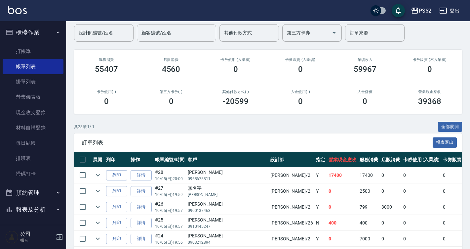
scroll to position [132, 0]
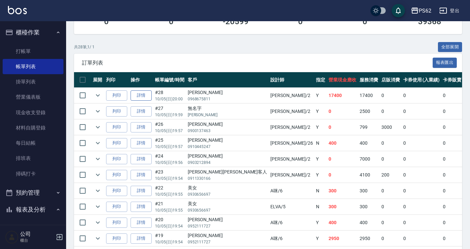
click at [149, 97] on link "詳情" at bounding box center [141, 95] width 21 height 10
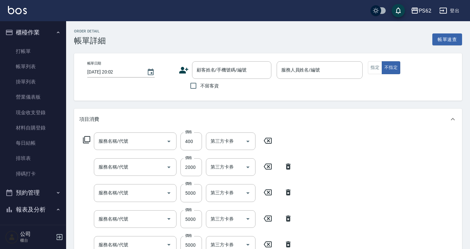
type input "2025/10/05 20:00"
type input "[PERSON_NAME]-2"
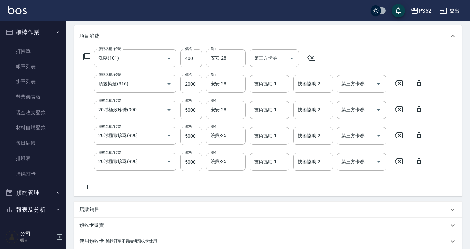
type input "洗髮(101)"
type input "頂級染髮(316)"
type input "20吋極致珍珠(990)"
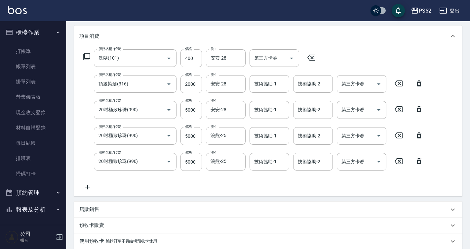
type input "黃靖淳/0968675811/"
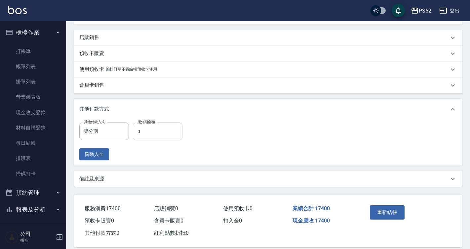
click at [151, 128] on input "0" at bounding box center [158, 131] width 50 height 18
type input "15000"
click at [394, 215] on button "重新結帳" at bounding box center [387, 212] width 35 height 14
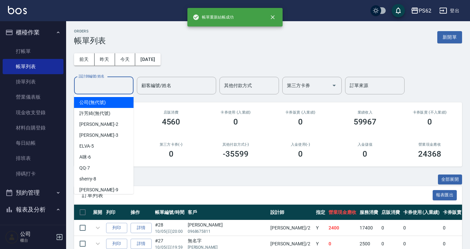
drag, startPoint x: 99, startPoint y: 81, endPoint x: 100, endPoint y: 68, distance: 12.9
click at [101, 77] on div "設計師編號/姓名 設計師編號/姓名" at bounding box center [104, 86] width 60 height 18
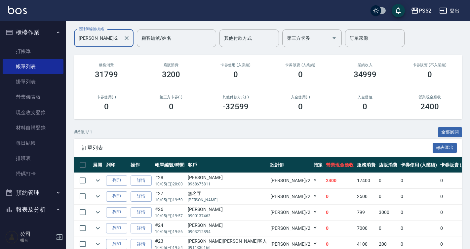
scroll to position [81, 0]
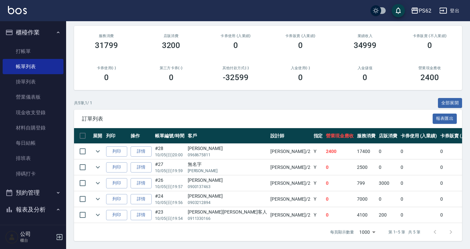
type input "[PERSON_NAME]-2"
drag, startPoint x: 221, startPoint y: 146, endPoint x: 277, endPoint y: 152, distance: 56.3
click at [277, 152] on tr "列印 詳情 #28 10/05 (日) 20:00 黃靖淳 0968675811 Rita /2 Y 2400 17400 0 0 0 17400 0 0 0…" at bounding box center [387, 152] width 627 height 16
click at [325, 152] on td "2400" at bounding box center [340, 152] width 31 height 16
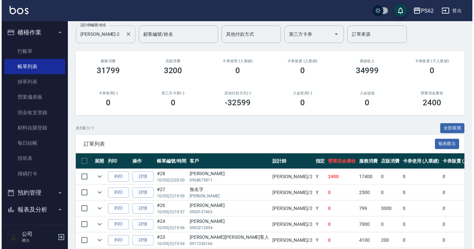
scroll to position [0, 0]
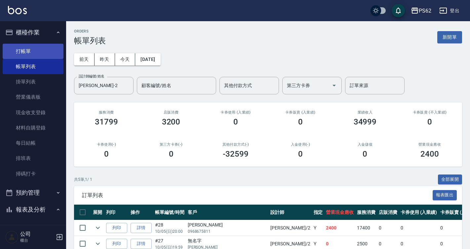
click at [47, 53] on link "打帳單" at bounding box center [33, 51] width 61 height 15
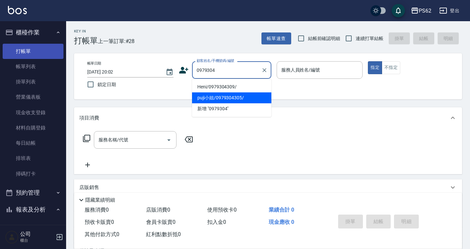
type input "puji小姐/0979304305/"
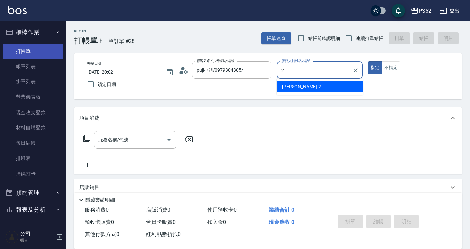
type input "[PERSON_NAME]-2"
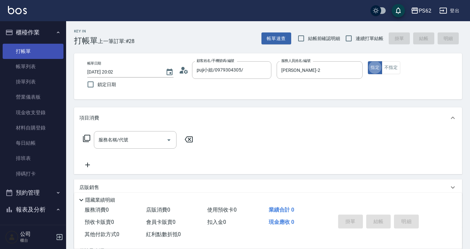
type button "true"
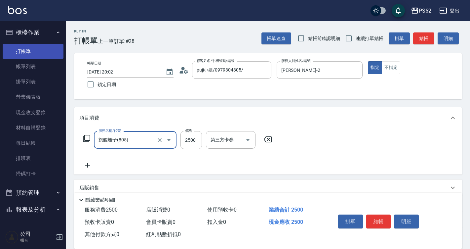
type input "旗艦離子(805)"
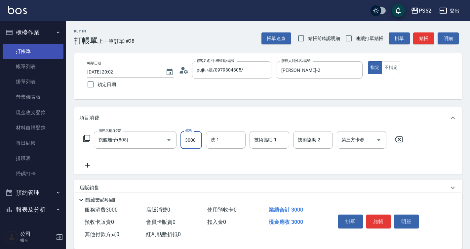
type input "3000"
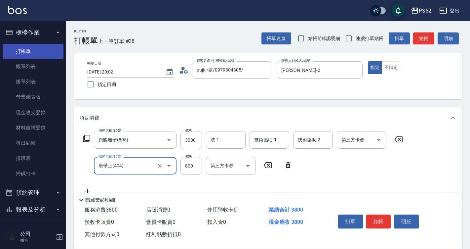
type input "肩帶上(404)"
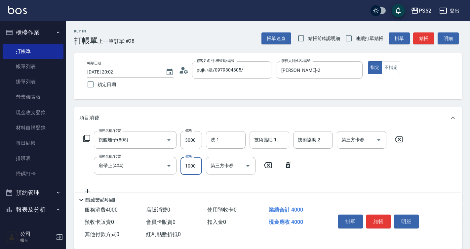
type input "1000"
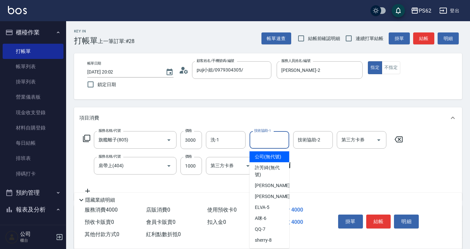
click at [266, 142] on input "技術協助-1" at bounding box center [270, 140] width 34 height 12
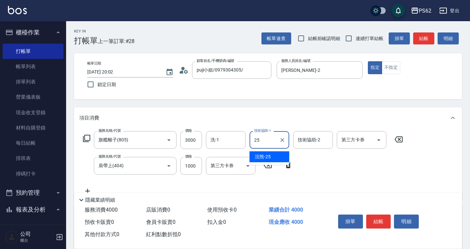
type input "浣熊-25"
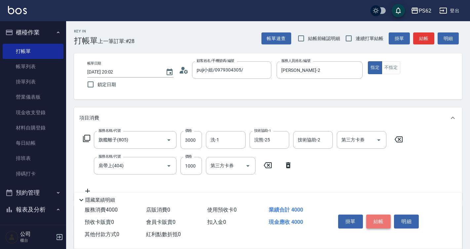
click at [372, 219] on button "結帳" at bounding box center [379, 221] width 25 height 14
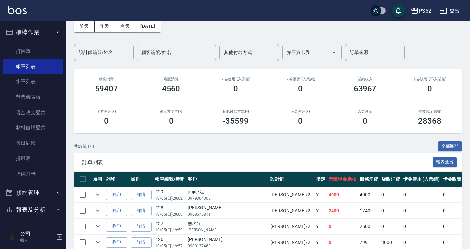
scroll to position [165, 0]
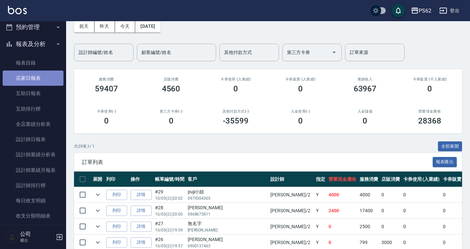
click at [34, 77] on link "店家日報表" at bounding box center [33, 77] width 61 height 15
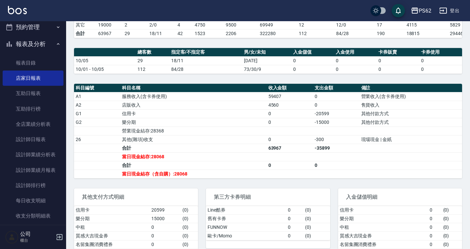
scroll to position [165, 0]
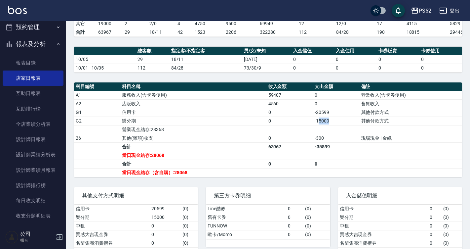
drag, startPoint x: 335, startPoint y: 124, endPoint x: 320, endPoint y: 126, distance: 15.4
click at [320, 125] on td "-15000" at bounding box center [336, 120] width 46 height 9
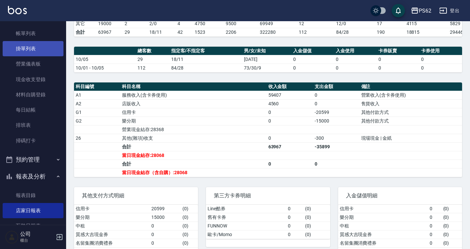
scroll to position [0, 0]
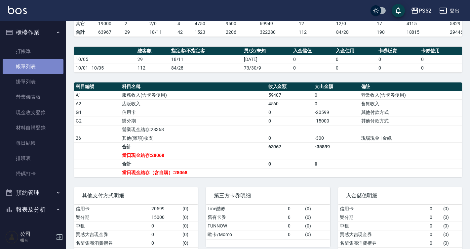
click at [49, 61] on link "帳單列表" at bounding box center [33, 66] width 61 height 15
click at [48, 62] on link "帳單列表" at bounding box center [33, 66] width 61 height 15
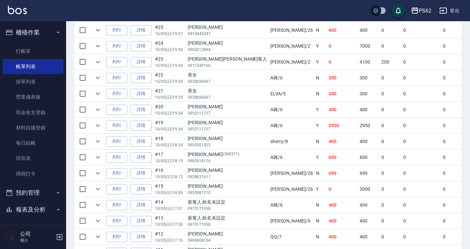
scroll to position [165, 0]
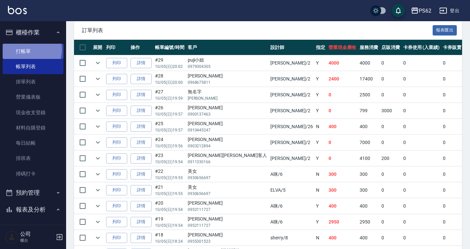
click at [26, 49] on link "打帳單" at bounding box center [33, 51] width 61 height 15
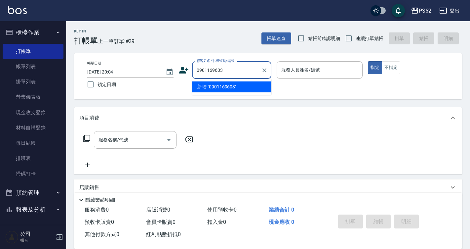
click at [245, 70] on input "0901169603" at bounding box center [227, 70] width 64 height 12
type input "0901169603"
click at [186, 69] on icon at bounding box center [183, 70] width 9 height 7
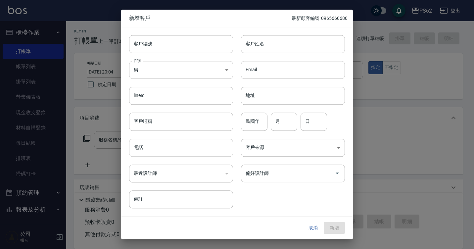
click at [146, 142] on input "電話" at bounding box center [181, 148] width 104 height 18
paste input "0901169603"
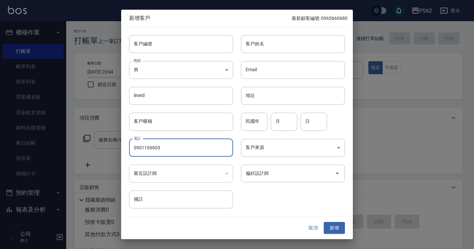
drag, startPoint x: 143, startPoint y: 148, endPoint x: 185, endPoint y: 137, distance: 43.2
click at [143, 148] on input "0901169603" at bounding box center [181, 148] width 104 height 18
type input "0901169603"
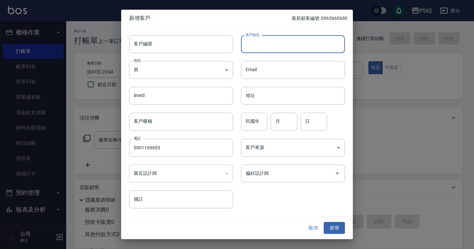
click at [262, 50] on input "客戶姓名" at bounding box center [293, 44] width 104 height 18
type input "[PERSON_NAME]"
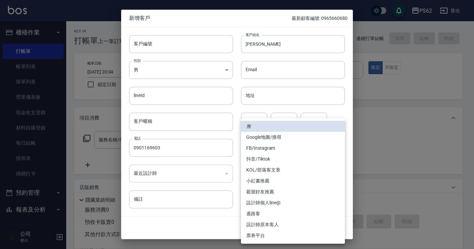
click at [253, 153] on body "PS62 登出 櫃檯作業 打帳單 帳單列表 掛單列表 營業儀表板 現金收支登錄 材料自購登錄 每日結帳 排班表 掃碼打卡 預約管理 預約管理 單日預約紀錄 單…" at bounding box center [237, 161] width 474 height 322
click at [227, 184] on div at bounding box center [237, 124] width 474 height 249
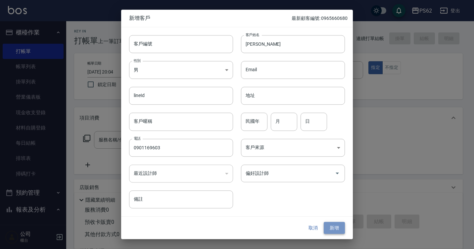
click at [338, 231] on button "新增" at bounding box center [334, 228] width 21 height 12
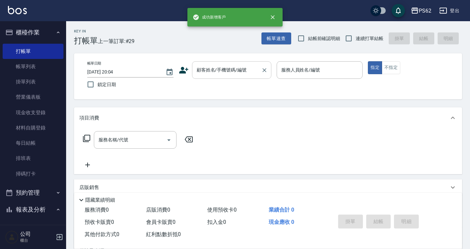
click at [207, 74] on input "顧客姓名/手機號碼/編號" at bounding box center [227, 70] width 64 height 12
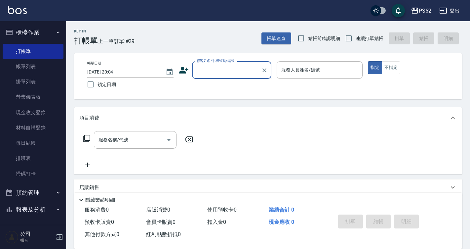
paste input "0901169603"
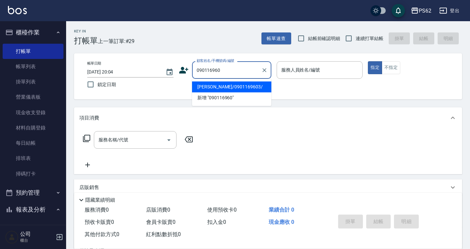
type input "陳明琦/0901169603/"
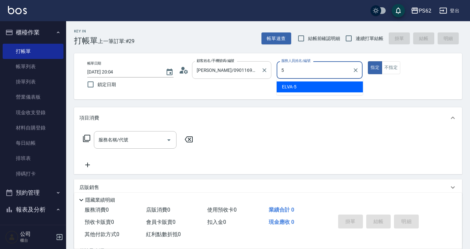
type input "ELVA-5"
type button "true"
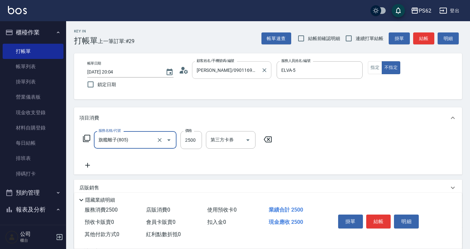
type input "旗艦離子(805)"
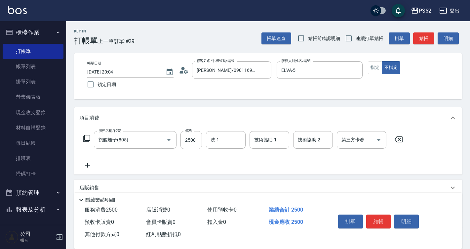
click at [91, 164] on icon at bounding box center [87, 165] width 17 height 8
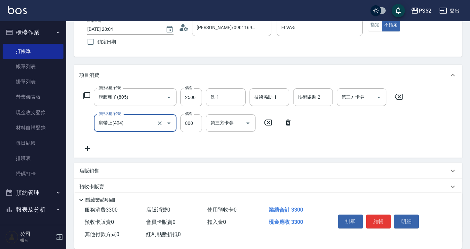
scroll to position [100, 0]
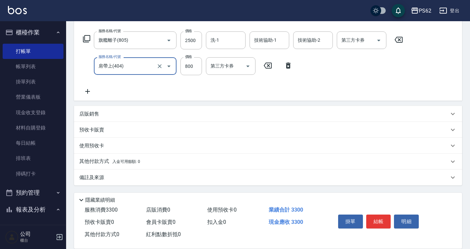
type input "肩帶上(404)"
click at [104, 164] on p "其他付款方式 入金可用餘額: 0" at bounding box center [109, 161] width 61 height 7
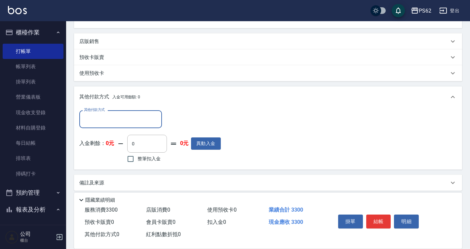
scroll to position [176, 0]
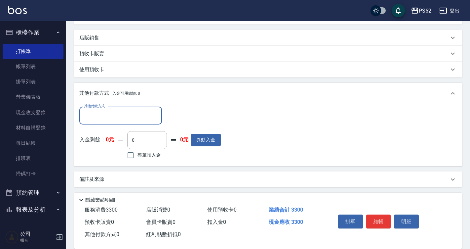
click at [109, 117] on input "其他付款方式" at bounding box center [120, 115] width 77 height 12
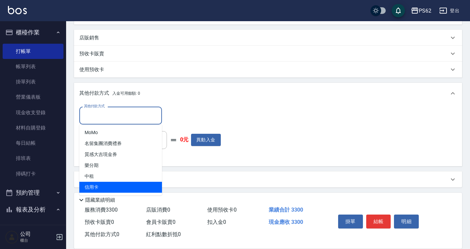
click at [91, 183] on span "信用卡" at bounding box center [120, 187] width 83 height 11
type input "信用卡"
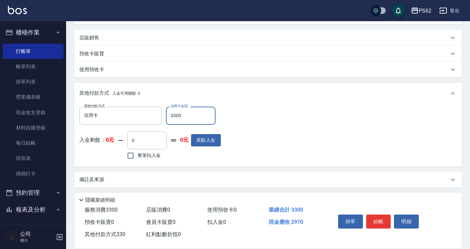
type input "3300"
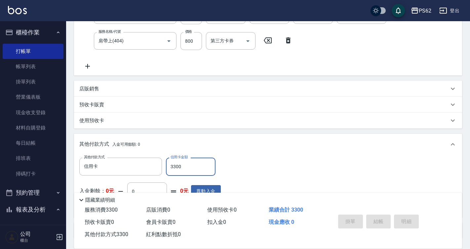
scroll to position [22, 0]
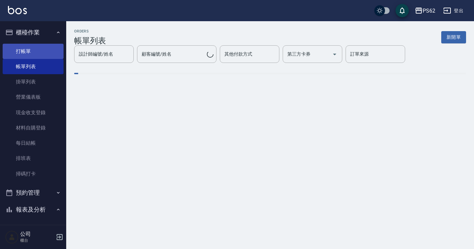
click at [37, 52] on link "打帳單" at bounding box center [33, 51] width 61 height 15
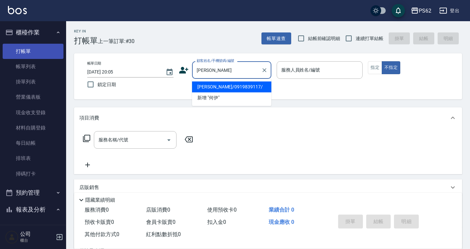
type input "何伊雯/0919839117/"
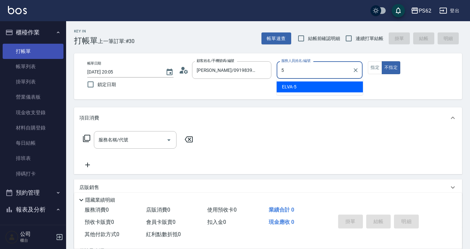
type input "ELVA-5"
type button "false"
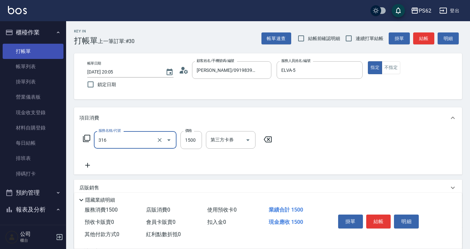
type input "頂級染髮(316)"
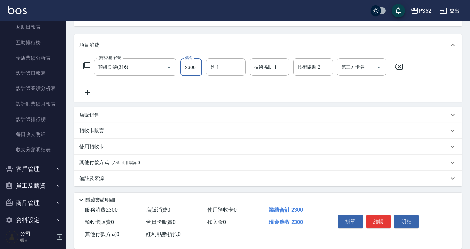
scroll to position [74, 0]
type input "2300"
click at [103, 158] on p "其他付款方式 入金可用餘額: 0" at bounding box center [109, 161] width 61 height 7
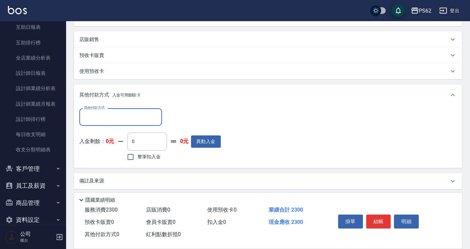
scroll to position [150, 0]
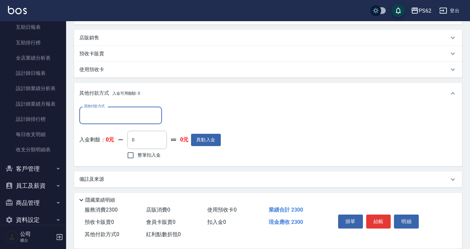
click at [113, 120] on input "其他付款方式" at bounding box center [120, 115] width 77 height 12
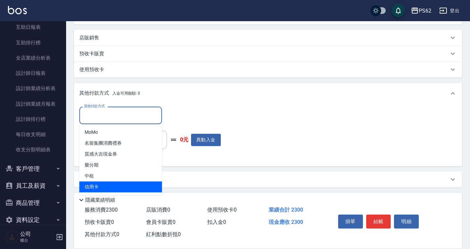
click at [106, 183] on span "信用卡" at bounding box center [120, 186] width 83 height 11
type input "信用卡"
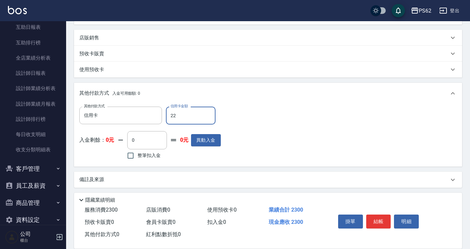
type input "223"
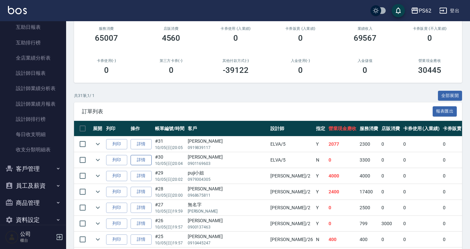
scroll to position [99, 0]
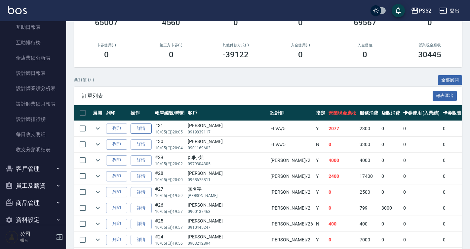
click at [141, 128] on link "詳情" at bounding box center [141, 128] width 21 height 10
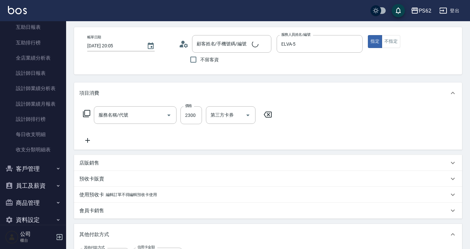
type input "2025/10/05 20:05"
type input "ELVA-5"
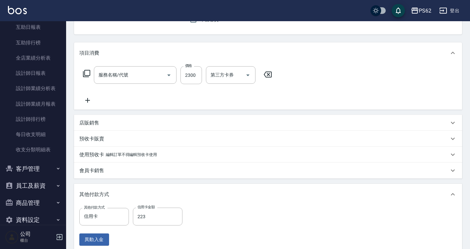
type input "何伊雯/0919839117/"
type input "頂級染髮(316)"
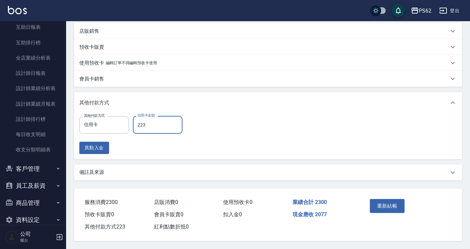
click at [152, 119] on input "223" at bounding box center [158, 125] width 50 height 18
type input "2300"
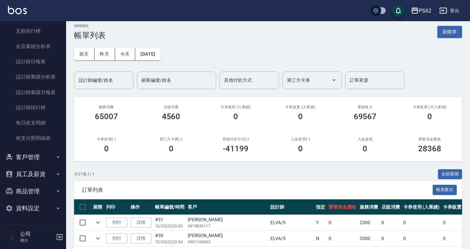
scroll to position [33, 0]
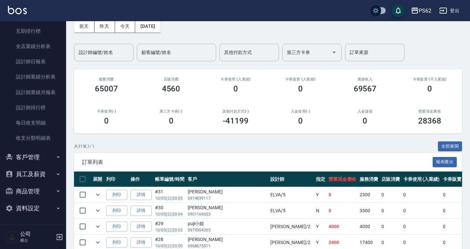
click at [44, 172] on button "員工及薪資" at bounding box center [33, 173] width 61 height 17
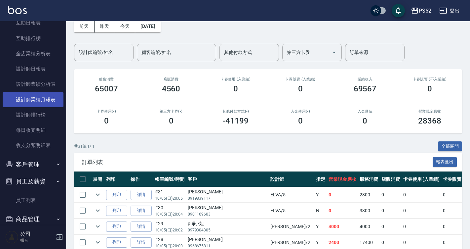
scroll to position [195, 0]
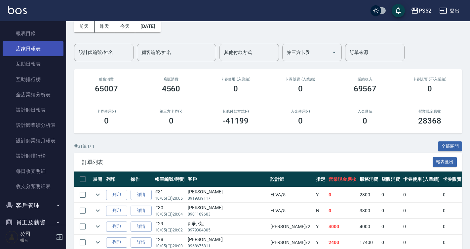
click at [50, 42] on link "店家日報表" at bounding box center [33, 48] width 61 height 15
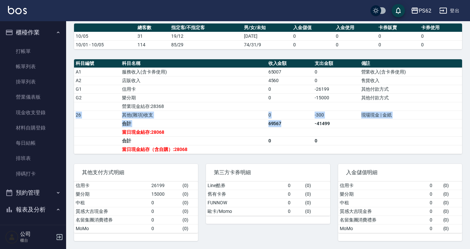
drag, startPoint x: 367, startPoint y: 105, endPoint x: 246, endPoint y: 127, distance: 122.9
click at [263, 127] on tbody "A1 服務收入(含卡券使用) 65007 0 營業收入(含卡券使用) A2 店販收入 4560 0 售貨收入 G1 信用卡 0 -26199 其他付款方式 G…" at bounding box center [268, 110] width 388 height 86
click at [245, 128] on td "當日現金結存:28068" at bounding box center [193, 132] width 146 height 9
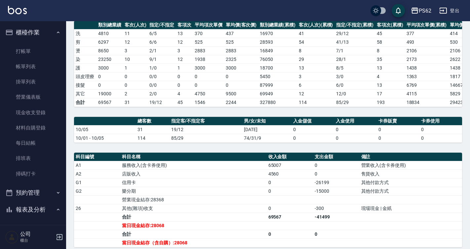
scroll to position [160, 0]
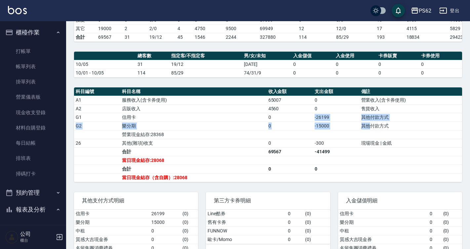
drag, startPoint x: 372, startPoint y: 131, endPoint x: 307, endPoint y: 125, distance: 64.7
click at [307, 125] on tbody "A1 服務收入(含卡券使用) 65007 0 營業收入(含卡券使用) A2 店販收入 4560 0 售貨收入 G1 信用卡 0 -26199 其他付款方式 G…" at bounding box center [268, 139] width 388 height 86
click at [307, 121] on td "0" at bounding box center [290, 117] width 46 height 9
drag, startPoint x: 307, startPoint y: 121, endPoint x: 351, endPoint y: 121, distance: 43.3
click at [351, 121] on tr "G1 信用卡 0 -26199 其他付款方式" at bounding box center [268, 117] width 388 height 9
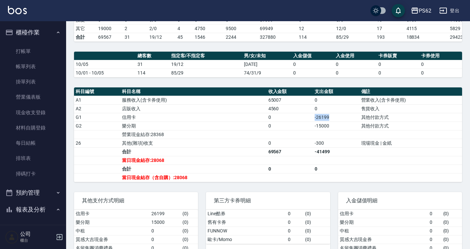
click at [351, 121] on td "-26199" at bounding box center [336, 117] width 46 height 9
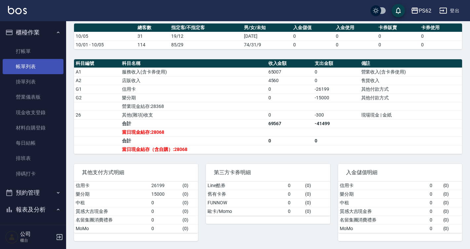
click at [38, 73] on link "帳單列表" at bounding box center [33, 66] width 61 height 15
click at [41, 69] on link "帳單列表" at bounding box center [33, 66] width 61 height 15
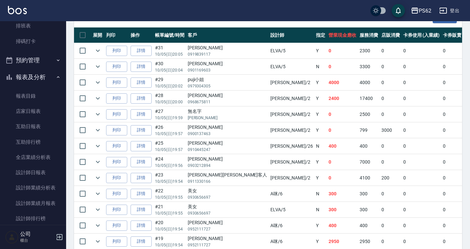
scroll to position [165, 0]
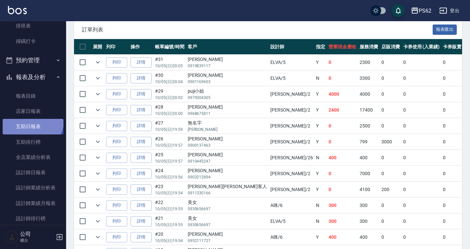
click at [32, 119] on link "互助日報表" at bounding box center [33, 126] width 61 height 15
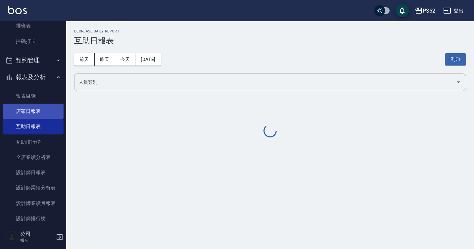
click at [33, 116] on link "店家日報表" at bounding box center [33, 111] width 61 height 15
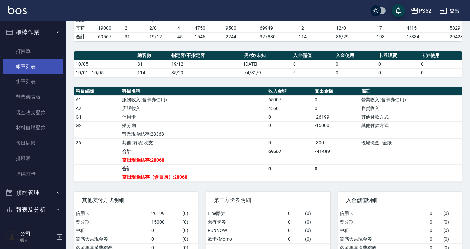
scroll to position [160, 0]
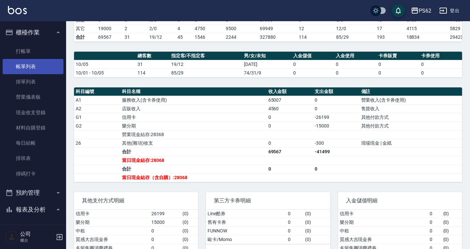
click at [37, 66] on link "帳單列表" at bounding box center [33, 66] width 61 height 15
click at [38, 65] on link "帳單列表" at bounding box center [33, 66] width 61 height 15
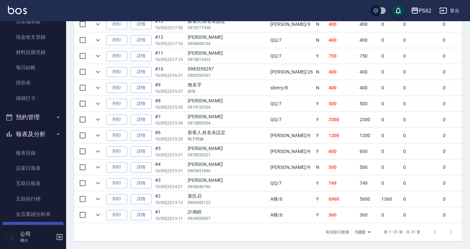
scroll to position [165, 0]
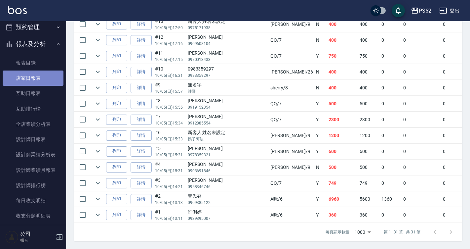
click at [47, 80] on link "店家日報表" at bounding box center [33, 77] width 61 height 15
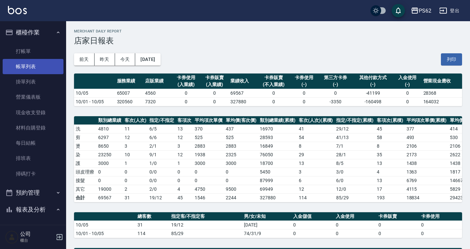
click at [49, 73] on link "帳單列表" at bounding box center [33, 66] width 61 height 15
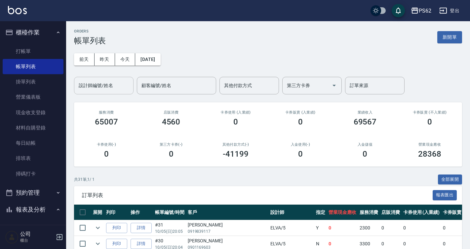
click at [108, 93] on div "設計師編號/姓名" at bounding box center [104, 86] width 60 height 18
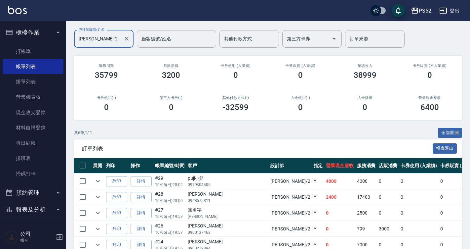
scroll to position [97, 0]
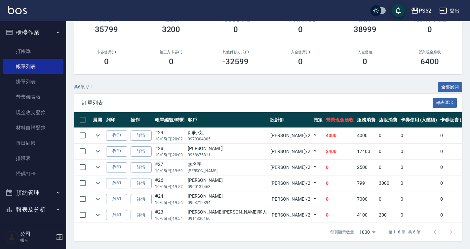
type input "[PERSON_NAME]-2"
drag, startPoint x: 293, startPoint y: 208, endPoint x: 258, endPoint y: 207, distance: 34.7
click at [258, 207] on tr "列印 詳情 #23 10/05 (日) 19:54 王怡婷rita客人 0911330166 Rita /2 Y 0 4100 200 0 0 4300 0 …" at bounding box center [387, 215] width 627 height 16
click at [356, 208] on td "4100" at bounding box center [367, 215] width 22 height 16
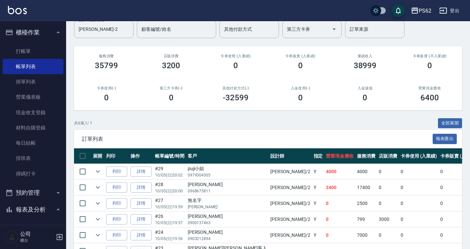
scroll to position [0, 0]
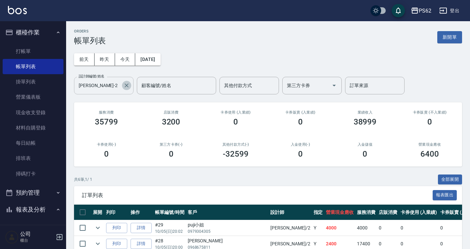
drag, startPoint x: 130, startPoint y: 84, endPoint x: 124, endPoint y: 85, distance: 6.1
click at [124, 85] on button "Clear" at bounding box center [126, 85] width 9 height 9
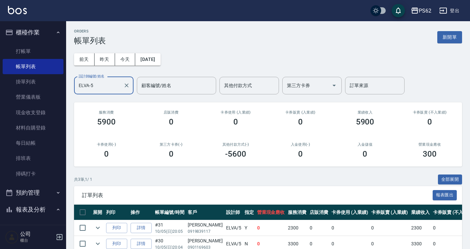
scroll to position [50, 0]
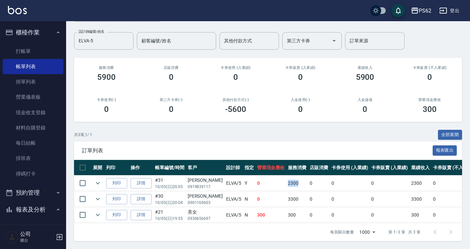
drag, startPoint x: 290, startPoint y: 178, endPoint x: 270, endPoint y: 179, distance: 20.5
click at [270, 179] on tr "列印 詳情 #31 10/05 (日) 20:05 何伊雯 0919839117 ELVA /5 Y 0 2300 0 0 0 2300 0 0 0 -230…" at bounding box center [353, 183] width 558 height 16
click at [269, 179] on td "0" at bounding box center [271, 183] width 31 height 16
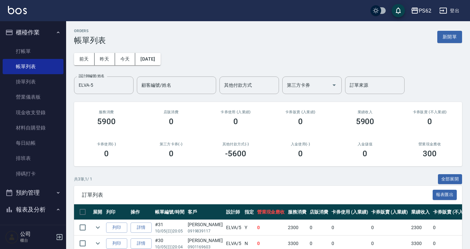
scroll to position [0, 0]
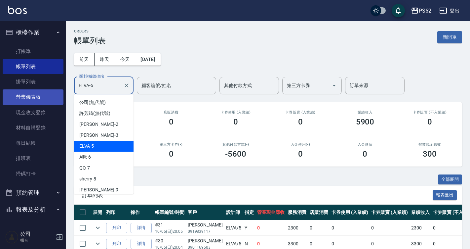
drag, startPoint x: 101, startPoint y: 88, endPoint x: 48, endPoint y: 99, distance: 54.4
click at [48, 99] on div "PS62 登出 櫃檯作業 打帳單 帳單列表 掛單列表 營業儀表板 現金收支登錄 材料自購登錄 每日結帳 排班表 掃碼打卡 預約管理 預約管理 單日預約紀錄 單…" at bounding box center [235, 146] width 470 height 293
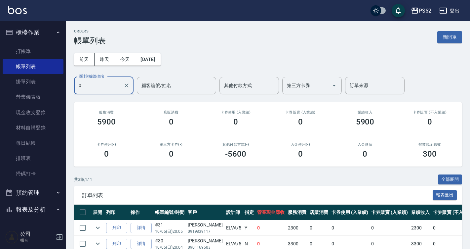
drag, startPoint x: 101, startPoint y: 81, endPoint x: -1, endPoint y: 104, distance: 104.7
click at [0, 104] on html "PS62 登出 櫃檯作業 打帳單 帳單列表 掛單列表 營業儀表板 現金收支登錄 材料自購登錄 每日結帳 排班表 掃碼打卡 預約管理 預約管理 單日預約紀錄 單…" at bounding box center [235, 146] width 470 height 293
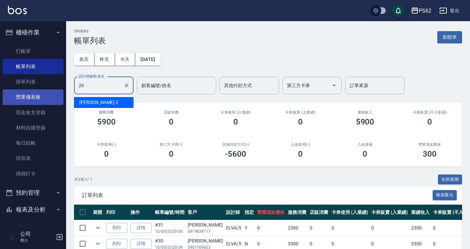
type input "小欣-26"
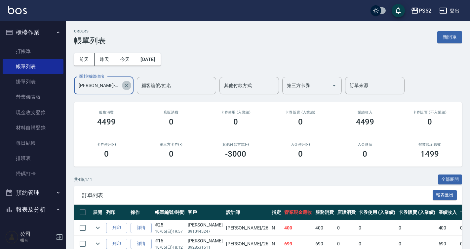
click at [124, 88] on icon "Clear" at bounding box center [126, 85] width 7 height 7
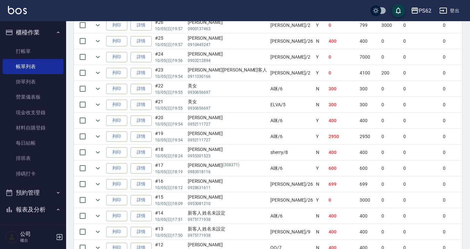
scroll to position [298, 0]
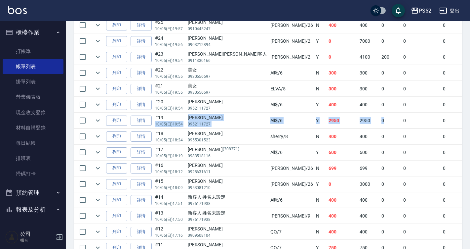
drag, startPoint x: 311, startPoint y: 118, endPoint x: 164, endPoint y: 118, distance: 147.2
click at [165, 118] on tr "列印 詳情 #19 10/05 (日) 19:54 薛宇宸 0952111727 A咪 /6 Y 2950 2950 0 0 0 2950 0 0 0 0 信…" at bounding box center [389, 121] width 630 height 16
click at [164, 118] on td "#19 10/05 (日) 19:54" at bounding box center [169, 121] width 33 height 16
click at [148, 120] on link "詳情" at bounding box center [141, 120] width 21 height 10
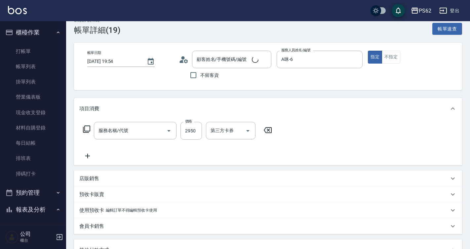
type input "2025/10/05 19:54"
type input "A咪-6"
type input "頂級染髮(316)"
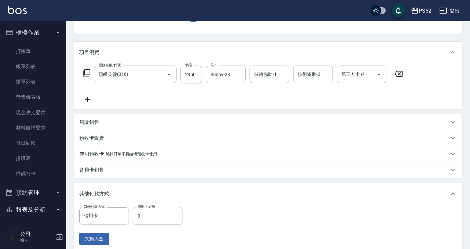
type input "薛宇宸/0952111727/"
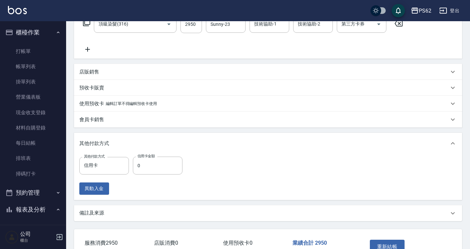
scroll to position [133, 0]
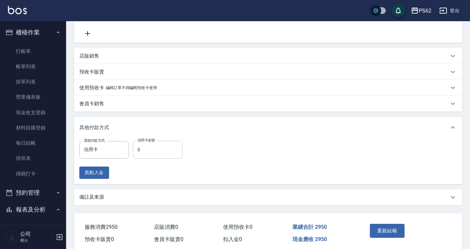
click at [150, 155] on input "0" at bounding box center [158, 150] width 50 height 18
type input "2950"
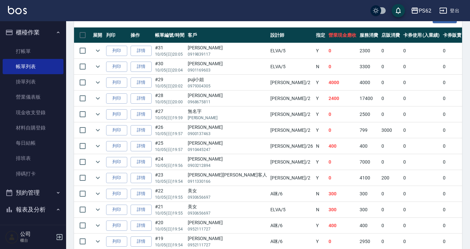
scroll to position [165, 0]
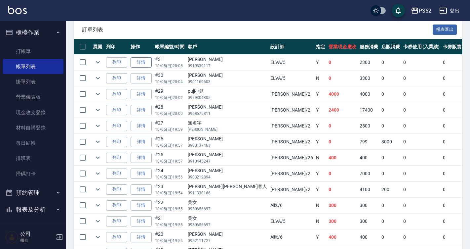
click at [135, 61] on link "詳情" at bounding box center [141, 62] width 21 height 10
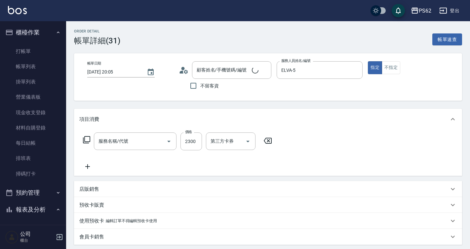
type input "2025/10/05 20:05"
type input "ELVA-5"
type input "頂級染髮(316)"
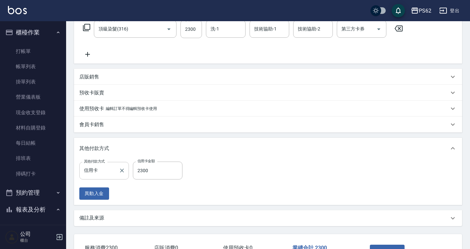
type input "何伊雯/0919839117/"
click at [120, 169] on icon "Clear" at bounding box center [122, 170] width 7 height 7
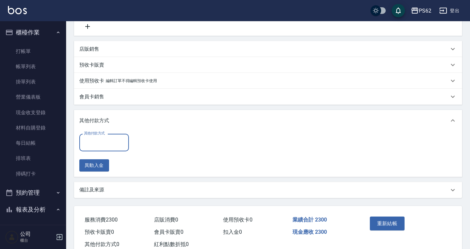
scroll to position [160, 0]
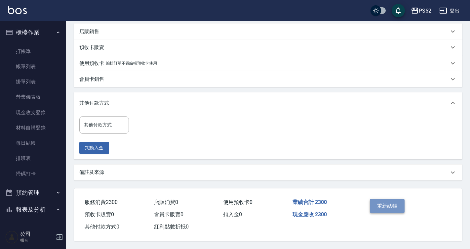
click at [391, 202] on button "重新結帳" at bounding box center [387, 206] width 35 height 14
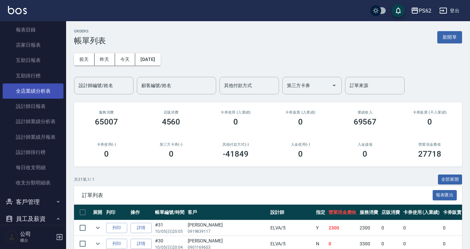
scroll to position [132, 0]
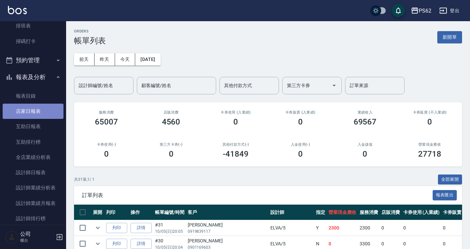
click at [47, 112] on link "店家日報表" at bounding box center [33, 111] width 61 height 15
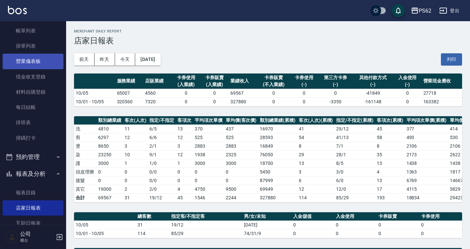
scroll to position [33, 0]
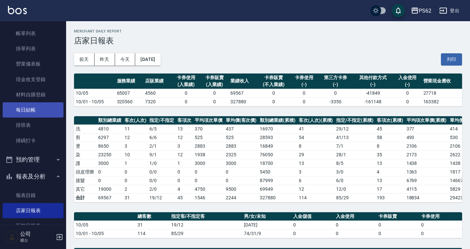
click at [47, 110] on link "每日結帳" at bounding box center [33, 109] width 61 height 15
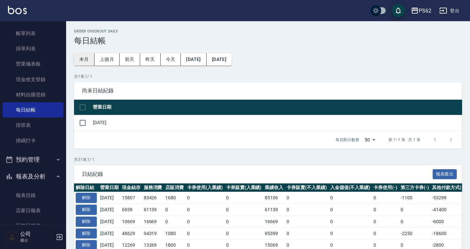
click at [81, 63] on button "本月" at bounding box center [84, 59] width 21 height 12
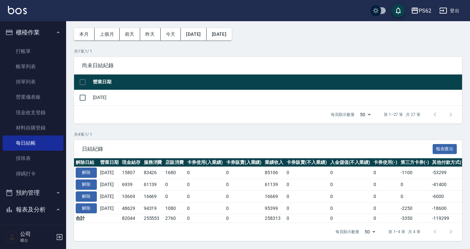
drag, startPoint x: 29, startPoint y: 68, endPoint x: 57, endPoint y: 190, distance: 124.4
click at [29, 68] on link "帳單列表" at bounding box center [33, 66] width 61 height 15
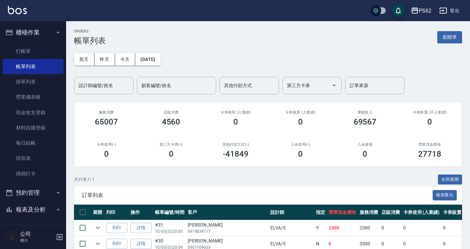
click at [104, 84] on div "設計師編號/姓名 設計師編號/姓名" at bounding box center [104, 86] width 60 height 18
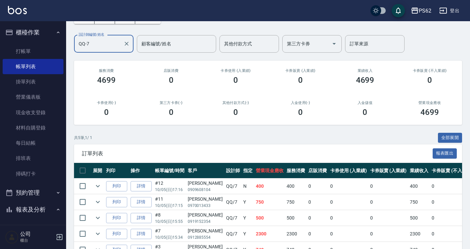
scroll to position [81, 0]
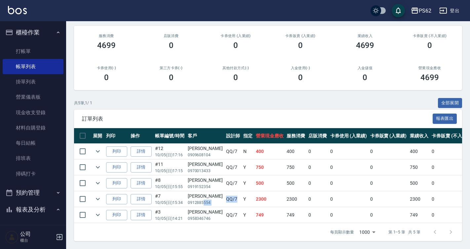
drag, startPoint x: 224, startPoint y: 192, endPoint x: 216, endPoint y: 216, distance: 24.7
click at [205, 203] on tbody "列印 詳情 #12 10/05 (日) 17:16 林政潔 0909608104 QQ /7 N 400 400 0 0 0 400 0 0 0 0 0 列印…" at bounding box center [352, 183] width 557 height 79
click at [311, 159] on td "0" at bounding box center [318, 167] width 22 height 16
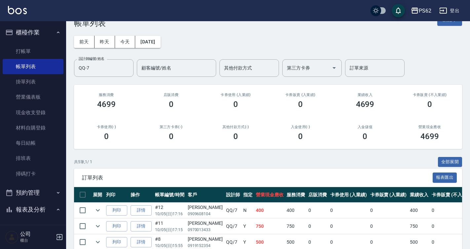
scroll to position [0, 0]
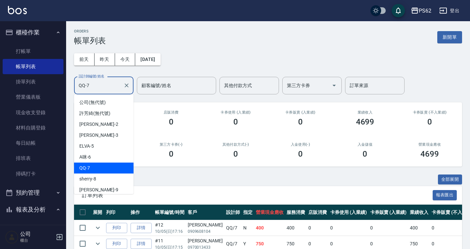
drag, startPoint x: 112, startPoint y: 88, endPoint x: 0, endPoint y: 188, distance: 150.0
click at [0, 166] on html "PS62 登出 櫃檯作業 打帳單 帳單列表 掛單列表 營業儀表板 現金收支登錄 材料自購登錄 每日結帳 排班表 掃碼打卡 預約管理 預約管理 單日預約紀錄 單…" at bounding box center [235, 162] width 470 height 325
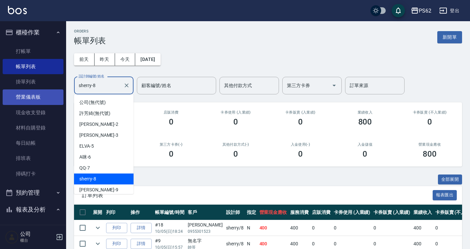
drag, startPoint x: 108, startPoint y: 84, endPoint x: 19, endPoint y: 90, distance: 89.2
click at [19, 90] on div "PS62 登出 櫃檯作業 打帳單 帳單列表 掛單列表 營業儀表板 現金收支登錄 材料自購登錄 每日結帳 排班表 掃碼打卡 預約管理 預約管理 單日預約紀錄 單…" at bounding box center [235, 139] width 470 height 278
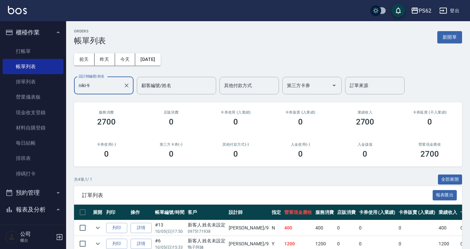
drag, startPoint x: 14, startPoint y: 86, endPoint x: -1, endPoint y: 91, distance: 16.0
click at [0, 91] on html "PS62 登出 櫃檯作業 打帳單 帳單列表 掛單列表 營業儀表板 現金收支登錄 材料自購登錄 每日結帳 排班表 掃碼打卡 預約管理 預約管理 單日預約紀錄 單…" at bounding box center [235, 154] width 470 height 309
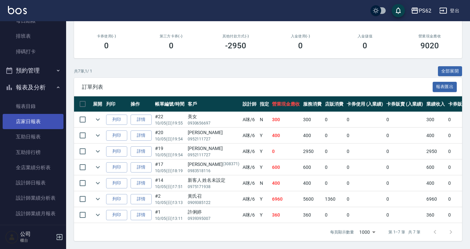
scroll to position [132, 0]
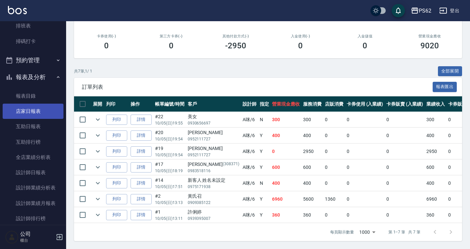
type input "A咪-6"
click at [38, 118] on link "店家日報表" at bounding box center [33, 111] width 61 height 15
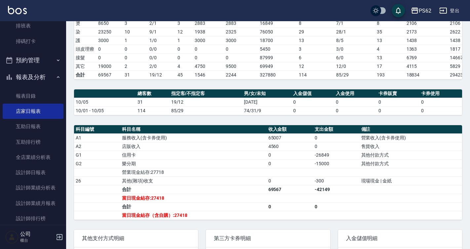
scroll to position [194, 0]
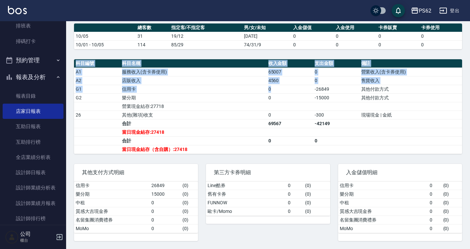
drag, startPoint x: 298, startPoint y: 92, endPoint x: 465, endPoint y: 109, distance: 167.6
click at [465, 109] on div "PS62 2025-10-05 店家日報表 列印時間： 2025-10-05-20:18 Merchant Daily Report 店家日報表 前天 昨天 …" at bounding box center [268, 41] width 404 height 416
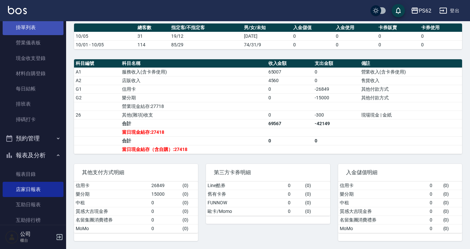
scroll to position [0, 0]
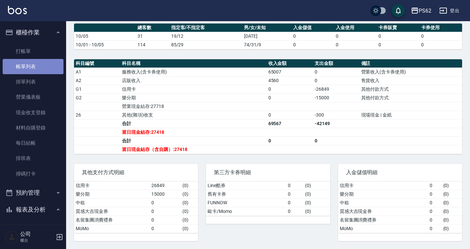
click at [36, 65] on link "帳單列表" at bounding box center [33, 66] width 61 height 15
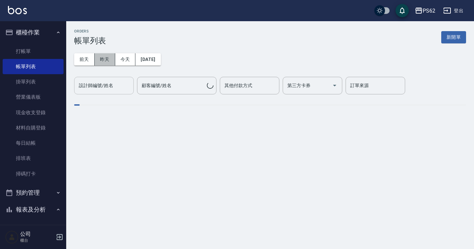
click at [109, 56] on button "昨天" at bounding box center [105, 59] width 21 height 12
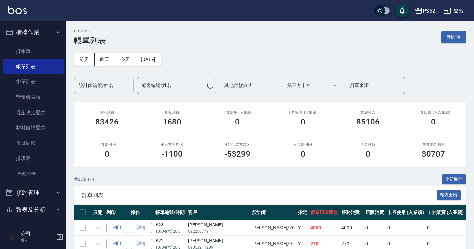
click at [126, 60] on button "今天" at bounding box center [125, 59] width 21 height 12
click at [120, 86] on input "設計師編號/姓名" at bounding box center [104, 86] width 54 height 12
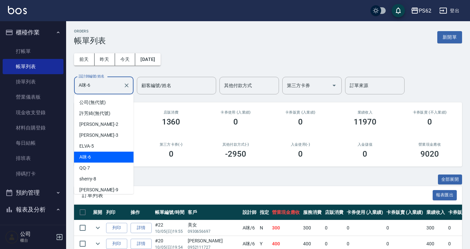
drag, startPoint x: 104, startPoint y: 85, endPoint x: 0, endPoint y: 99, distance: 104.8
click at [0, 92] on html "PS62 登出 櫃檯作業 打帳單 帳單列表 掛單列表 營業儀表板 現金收支登錄 材料自購登錄 每日結帳 排班表 掃碼打卡 預約管理 預約管理 單日預約紀錄 單…" at bounding box center [235, 178] width 470 height 357
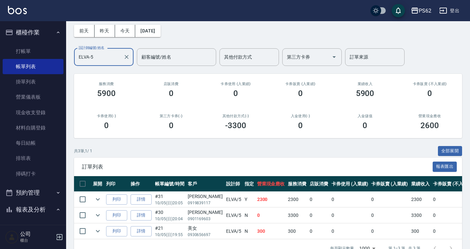
scroll to position [50, 0]
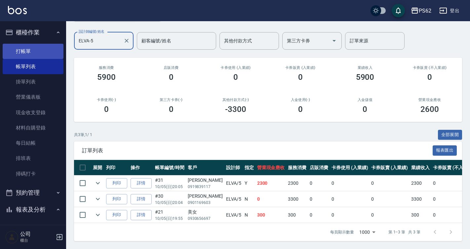
drag, startPoint x: 105, startPoint y: 35, endPoint x: 42, endPoint y: 49, distance: 64.4
click at [42, 49] on div "PS62 登出 櫃檯作業 打帳單 帳單列表 掛單列表 營業儀表板 現金收支登錄 材料自購登錄 每日結帳 排班表 掃碼打卡 預約管理 預約管理 單日預約紀錄 單…" at bounding box center [235, 101] width 470 height 293
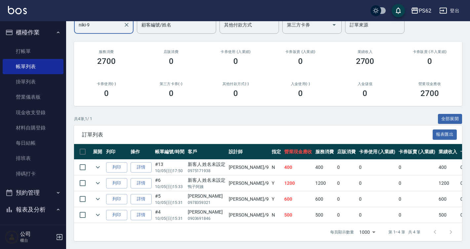
scroll to position [65, 0]
type input "niki-9"
drag, startPoint x: 236, startPoint y: 150, endPoint x: 283, endPoint y: 169, distance: 50.9
click at [283, 169] on div "訂單列表 報表匯出 展開 列印 操作 帳單編號/時間 客戶 設計師 指定 營業現金應收 服務消費 店販消費 卡券使用 (入業績) 卡券販賣 (入業績) 業績收…" at bounding box center [268, 182] width 388 height 115
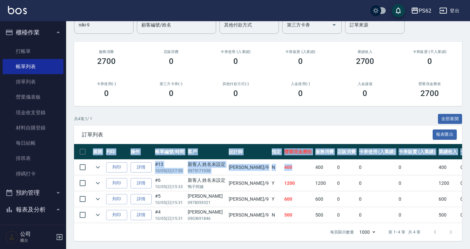
click at [284, 169] on td "400" at bounding box center [298, 167] width 31 height 16
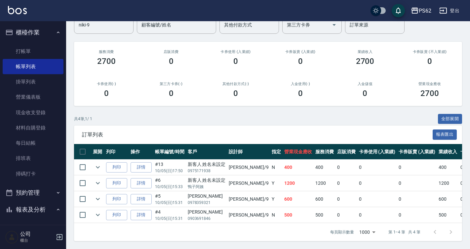
click at [256, 117] on div "共 4 筆, 1 / 1 全部展開" at bounding box center [268, 119] width 388 height 10
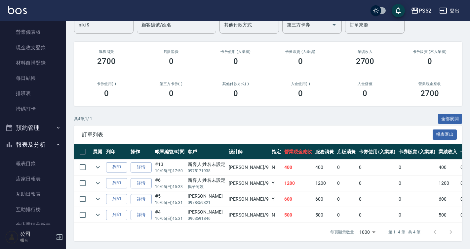
scroll to position [198, 0]
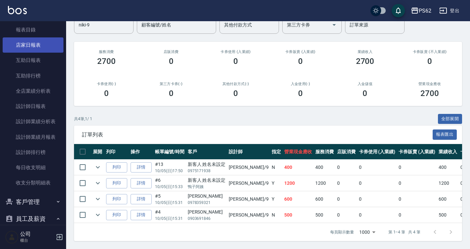
click at [41, 49] on link "店家日報表" at bounding box center [33, 44] width 61 height 15
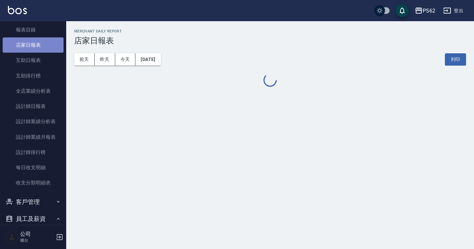
click at [41, 49] on link "店家日報表" at bounding box center [33, 44] width 61 height 15
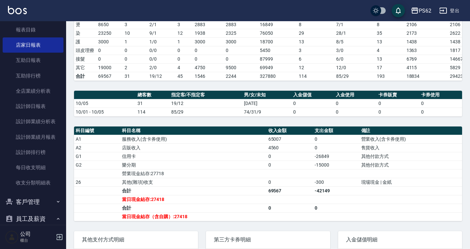
scroll to position [165, 0]
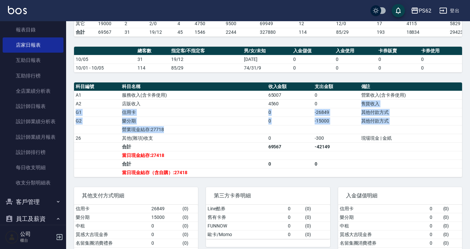
drag, startPoint x: 321, startPoint y: 107, endPoint x: 336, endPoint y: 137, distance: 34.5
click at [336, 137] on tbody "A1 服務收入(含卡券使用) 65007 0 營業收入(含卡券使用) A2 店販收入 4560 0 售貨收入 G1 信用卡 0 -26849 其他付款方式 G…" at bounding box center [268, 134] width 388 height 86
click at [336, 134] on td "a dense table" at bounding box center [336, 129] width 46 height 9
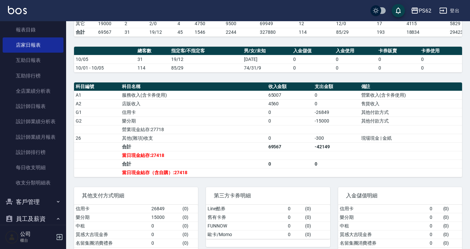
click at [336, 157] on td "a dense table" at bounding box center [336, 155] width 46 height 9
drag, startPoint x: 293, startPoint y: 166, endPoint x: 253, endPoint y: 166, distance: 40.4
click at [253, 166] on tr "合計 0 0" at bounding box center [268, 163] width 388 height 9
click at [253, 166] on td "合計" at bounding box center [193, 163] width 146 height 9
click at [281, 174] on td "a dense table" at bounding box center [290, 172] width 46 height 9
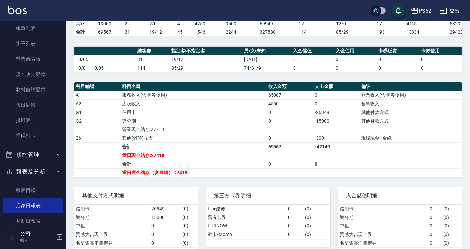
scroll to position [0, 0]
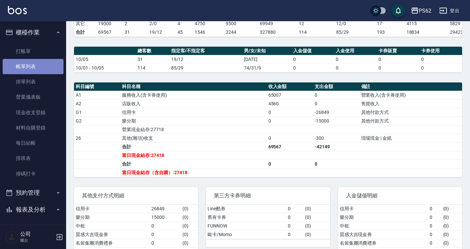
click at [42, 66] on link "帳單列表" at bounding box center [33, 66] width 61 height 15
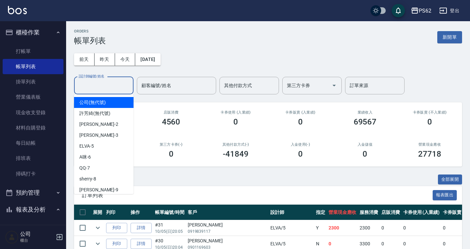
click at [107, 89] on input "設計師編號/姓名" at bounding box center [104, 86] width 54 height 12
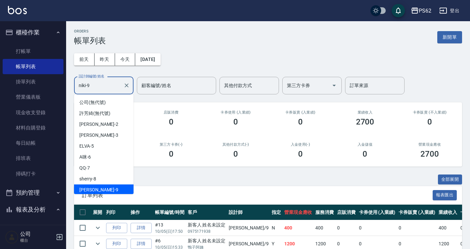
drag, startPoint x: 96, startPoint y: 83, endPoint x: 0, endPoint y: 93, distance: 96.1
click at [0, 92] on html "PS62 登出 櫃檯作業 打帳單 帳單列表 掛單列表 營業儀表板 現金收支登錄 材料自購登錄 每日結帳 排班表 掃碼打卡 預約管理 預約管理 單日預約紀錄 單…" at bounding box center [235, 154] width 470 height 309
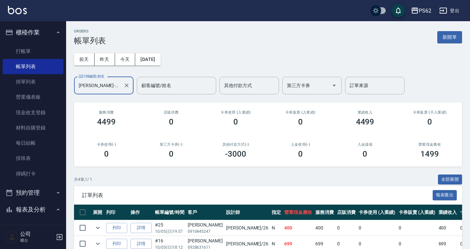
drag, startPoint x: 124, startPoint y: 84, endPoint x: -1, endPoint y: 114, distance: 129.3
click at [0, 114] on html "PS62 登出 櫃檯作業 打帳單 帳單列表 掛單列表 營業儀表板 現金收支登錄 材料自購登錄 每日結帳 排班表 掃碼打卡 預約管理 預約管理 單日預約紀錄 單…" at bounding box center [235, 154] width 470 height 309
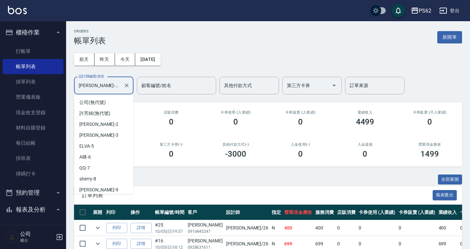
drag, startPoint x: 106, startPoint y: 86, endPoint x: -1, endPoint y: 115, distance: 111.4
click at [0, 115] on html "PS62 登出 櫃檯作業 打帳單 帳單列表 掛單列表 營業儀表板 現金收支登錄 材料自購登錄 每日結帳 排班表 掃碼打卡 預約管理 預約管理 單日預約紀錄 單…" at bounding box center [235, 154] width 470 height 309
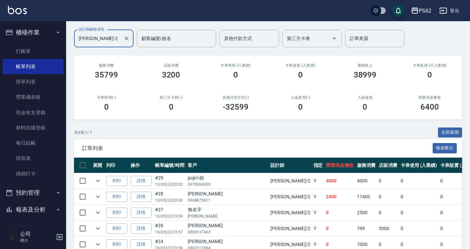
scroll to position [97, 0]
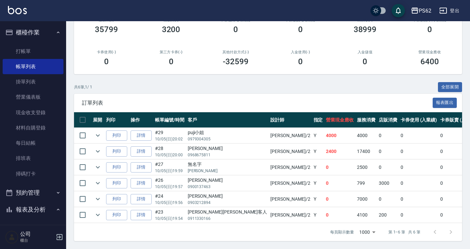
type input "[PERSON_NAME]-2"
drag, startPoint x: 288, startPoint y: 210, endPoint x: 341, endPoint y: 209, distance: 52.3
click at [341, 209] on tr "列印 詳情 #23 10/05 (日) 19:54 王怡婷rita客人 0911330166 Rita /2 Y 0 4100 200 0 0 4300 0 …" at bounding box center [387, 215] width 627 height 16
click at [399, 209] on td "0" at bounding box center [419, 215] width 40 height 16
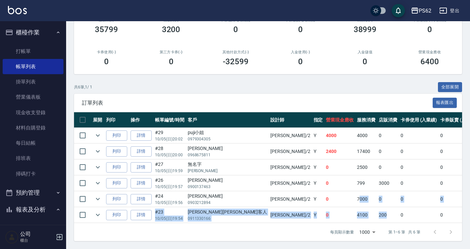
drag, startPoint x: 285, startPoint y: 193, endPoint x: 319, endPoint y: 203, distance: 35.6
click at [319, 203] on tbody "列印 詳情 #29 10/05 (日) 20:02 puji小姐 0979304305 Rita /2 Y 4000 4000 0 0 0 4000 0 0 …" at bounding box center [387, 175] width 627 height 95
click at [377, 207] on td "200" at bounding box center [388, 215] width 22 height 16
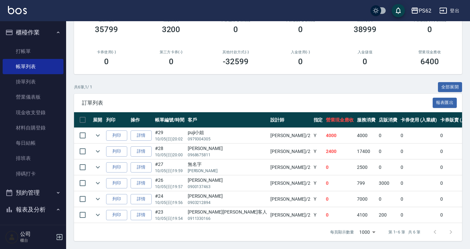
click at [377, 191] on td "0" at bounding box center [388, 199] width 22 height 16
click at [377, 199] on td "0" at bounding box center [388, 199] width 22 height 16
drag, startPoint x: 300, startPoint y: 176, endPoint x: 340, endPoint y: 176, distance: 40.0
click at [340, 176] on tr "列印 詳情 #26 10/05 (日) 19:57 顧巧翎 0900137463 Rita /2 Y 0 799 3000 0 0 3799 0 0 0 -3…" at bounding box center [387, 183] width 627 height 16
click at [399, 176] on td "0" at bounding box center [419, 183] width 40 height 16
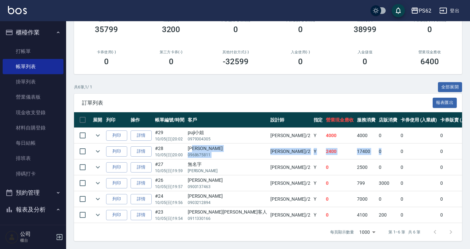
drag, startPoint x: 198, startPoint y: 149, endPoint x: 311, endPoint y: 153, distance: 112.6
click at [311, 153] on tr "列印 詳情 #28 10/05 (日) 20:00 黃靖淳 0968675811 Rita /2 Y 2400 17400 0 0 0 17400 0 0 0…" at bounding box center [387, 152] width 627 height 16
click at [377, 153] on td "0" at bounding box center [388, 152] width 22 height 16
drag, startPoint x: 199, startPoint y: 151, endPoint x: 344, endPoint y: 146, distance: 145.0
click at [344, 146] on tr "列印 詳情 #28 10/05 (日) 20:00 黃靖淳 0968675811 Rita /2 Y 2400 17400 0 0 0 17400 0 0 0…" at bounding box center [387, 152] width 627 height 16
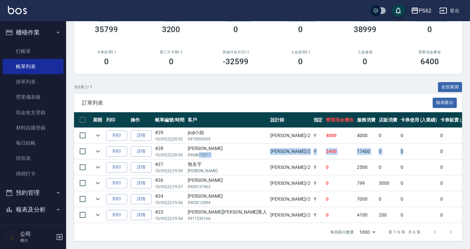
click at [399, 146] on td "0" at bounding box center [419, 152] width 40 height 16
drag, startPoint x: 240, startPoint y: 149, endPoint x: 346, endPoint y: 140, distance: 106.6
click at [346, 144] on tr "列印 詳情 #28 10/05 (日) 20:00 黃靖淳 0968675811 Rita /2 Y 2400 17400 0 0 0 17400 0 0 0…" at bounding box center [387, 152] width 627 height 16
click at [399, 144] on td "0" at bounding box center [419, 152] width 40 height 16
click at [80, 145] on input "checkbox" at bounding box center [83, 151] width 14 height 14
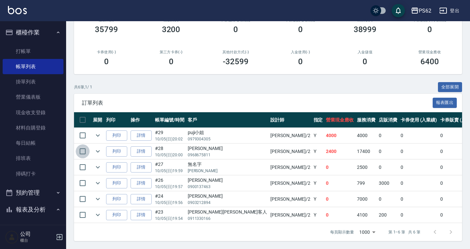
checkbox input "true"
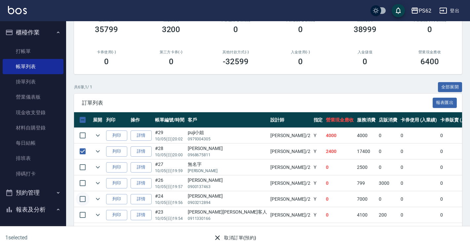
click at [82, 192] on input "checkbox" at bounding box center [83, 199] width 14 height 14
checkbox input "true"
click at [83, 163] on input "checkbox" at bounding box center [83, 167] width 14 height 14
checkbox input "true"
click at [82, 208] on input "checkbox" at bounding box center [83, 215] width 14 height 14
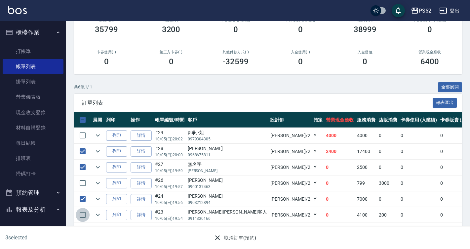
checkbox input "true"
click at [85, 128] on input "checkbox" at bounding box center [83, 135] width 14 height 14
checkbox input "true"
click at [82, 179] on input "checkbox" at bounding box center [83, 183] width 14 height 14
checkbox input "true"
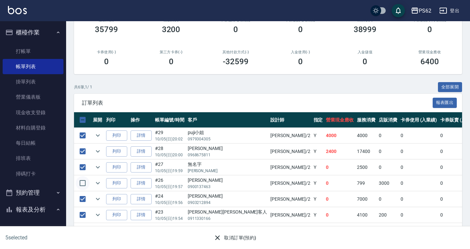
checkbox input "true"
drag, startPoint x: 332, startPoint y: 177, endPoint x: 196, endPoint y: 177, distance: 135.6
click at [196, 177] on tr "列印 詳情 #26 10/05 (日) 19:57 顧巧翎 0900137463 Rita /2 Y 0 799 3000 0 0 3799 0 0 0 -3…" at bounding box center [387, 183] width 627 height 16
click at [356, 177] on td "799" at bounding box center [367, 183] width 22 height 16
click at [21, 159] on link "排班表" at bounding box center [33, 158] width 61 height 15
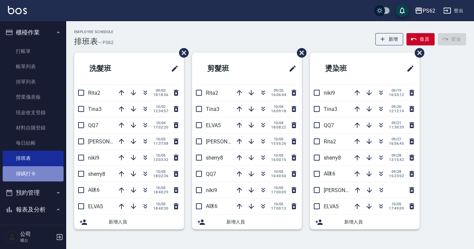
click at [41, 172] on link "掃碼打卡" at bounding box center [33, 173] width 61 height 15
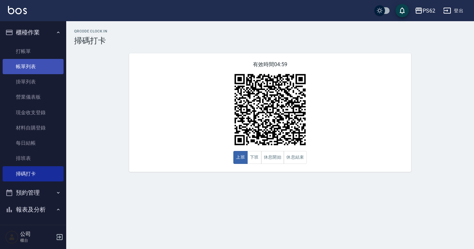
click at [35, 67] on link "帳單列表" at bounding box center [33, 66] width 61 height 15
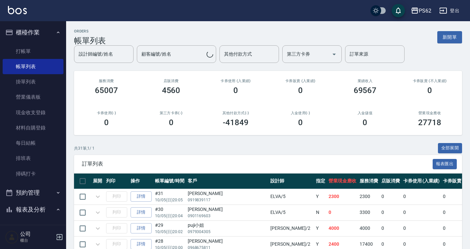
click at [106, 55] on div "設計師編號/姓名 設計師編號/姓名" at bounding box center [104, 54] width 60 height 18
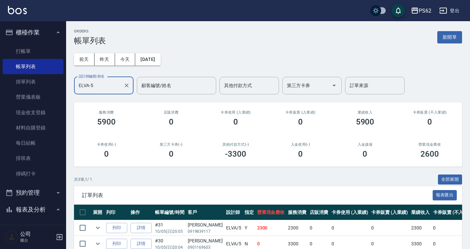
scroll to position [50, 0]
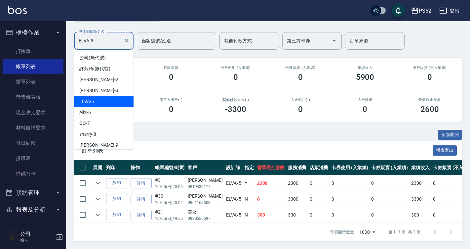
drag, startPoint x: 107, startPoint y: 35, endPoint x: 0, endPoint y: 74, distance: 114.3
click at [0, 69] on html "PS62 登出 櫃檯作業 打帳單 帳單列表 掛單列表 營業儀表板 現金收支登錄 材料自購登錄 每日結帳 排班表 掃碼打卡 預約管理 預約管理 單日預約紀錄 單…" at bounding box center [235, 101] width 470 height 293
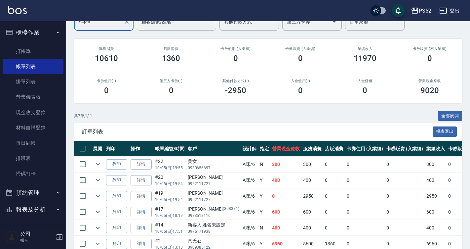
scroll to position [0, 0]
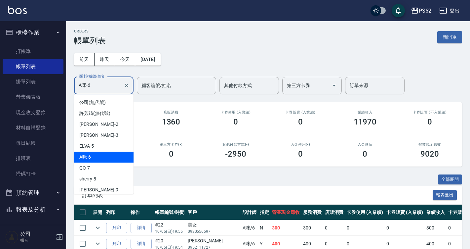
drag, startPoint x: 99, startPoint y: 85, endPoint x: 0, endPoint y: 84, distance: 99.2
click at [0, 99] on html "PS62 登出 櫃檯作業 打帳單 帳單列表 掛單列表 營業儀表板 現金收支登錄 材料自購登錄 每日結帳 排班表 掃碼打卡 預約管理 預約管理 單日預約紀錄 單…" at bounding box center [235, 178] width 470 height 357
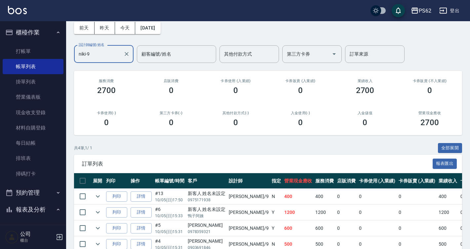
scroll to position [65, 0]
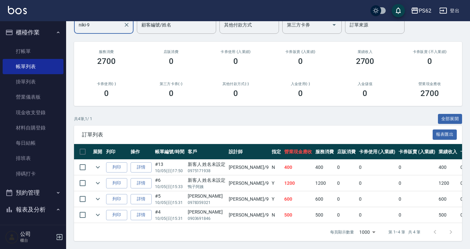
type input "niki-9"
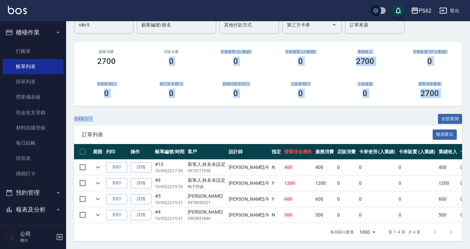
drag, startPoint x: 149, startPoint y: 59, endPoint x: 330, endPoint y: 101, distance: 186.4
click at [330, 102] on div "ORDERS 帳單列表 新開單 前天 昨天 今天 2025/10/05 設計師編號/姓名 niki-9 設計師編號/姓名 顧客編號/姓名 顧客編號/姓名 其他…" at bounding box center [268, 105] width 404 height 288
click at [330, 101] on div "入金使用(-) 0" at bounding box center [300, 90] width 65 height 32
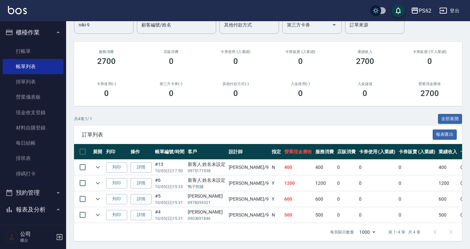
click at [322, 119] on div "共 4 筆, 1 / 1 全部展開 訂單列表 報表匯出 展開 列印 操作 帳單編號/時間 客戶 設計師 指定 營業現金應收 服務消費 店販消費 卡券使用 (入…" at bounding box center [268, 177] width 388 height 127
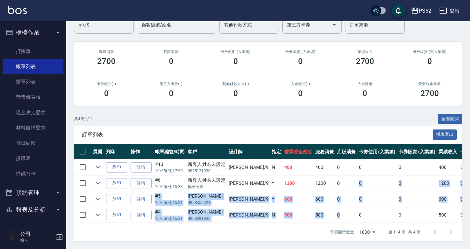
drag, startPoint x: 326, startPoint y: 179, endPoint x: 328, endPoint y: 216, distance: 37.1
click at [328, 216] on tbody "列印 詳情 #13 10/05 (日) 17:50 新客人 姓名未設定 0975171938 niki /9 N 400 400 0 0 0 400 0 0 …" at bounding box center [367, 191] width 586 height 64
click at [336, 216] on td "0" at bounding box center [347, 215] width 22 height 16
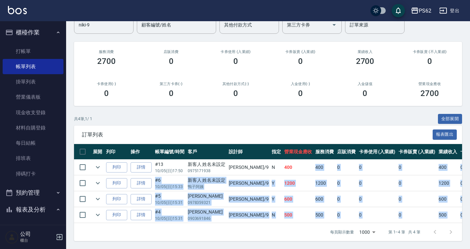
drag, startPoint x: 290, startPoint y: 158, endPoint x: 318, endPoint y: 219, distance: 66.4
click at [318, 219] on div "展開 列印 操作 帳單編號/時間 客戶 設計師 指定 營業現金應收 服務消費 店販消費 卡券使用 (入業績) 卡券販賣 (入業績) 業績收入 卡券販賣 (不入…" at bounding box center [268, 183] width 388 height 79
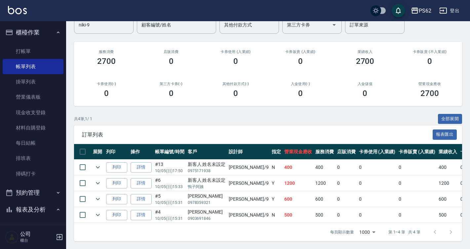
click at [314, 178] on td "1200" at bounding box center [325, 183] width 22 height 16
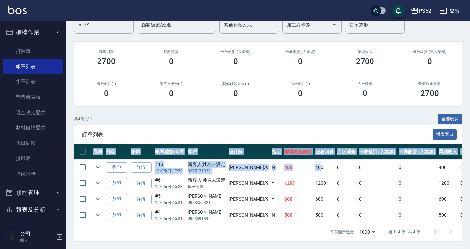
drag, startPoint x: 285, startPoint y: 129, endPoint x: 296, endPoint y: 167, distance: 39.7
click at [296, 167] on div "訂單列表 報表匯出 展開 列印 操作 帳單編號/時間 客戶 設計師 指定 營業現金應收 服務消費 店販消費 卡券使用 (入業績) 卡券販賣 (入業績) 業績收…" at bounding box center [268, 182] width 388 height 115
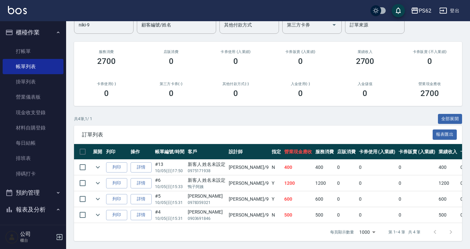
click at [314, 175] on td "1200" at bounding box center [325, 183] width 22 height 16
click at [306, 136] on div "訂單列表 報表匯出" at bounding box center [268, 134] width 388 height 18
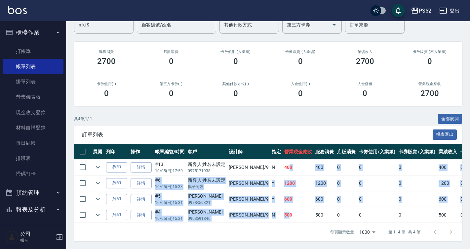
drag, startPoint x: 263, startPoint y: 167, endPoint x: 264, endPoint y: 207, distance: 39.7
click at [264, 207] on tbody "列印 詳情 #13 10/05 (日) 17:50 新客人 姓名未設定 0975171938 niki /9 N 400 400 0 0 0 400 0 0 …" at bounding box center [367, 191] width 586 height 64
click at [283, 180] on td "1200" at bounding box center [298, 183] width 31 height 16
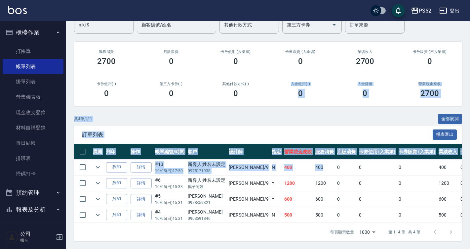
drag, startPoint x: 301, startPoint y: 160, endPoint x: 306, endPoint y: 181, distance: 21.5
click at [306, 181] on div "ORDERS 帳單列表 新開單 前天 昨天 今天 2025/10/05 設計師編號/姓名 niki-9 設計師編號/姓名 顧客編號/姓名 顧客編號/姓名 其他…" at bounding box center [268, 105] width 404 height 288
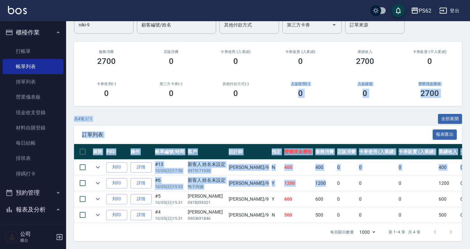
click at [314, 181] on td "1200" at bounding box center [325, 183] width 22 height 16
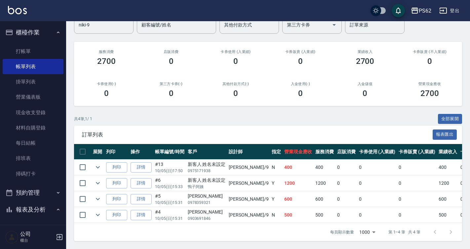
click at [314, 198] on td "600" at bounding box center [325, 199] width 22 height 16
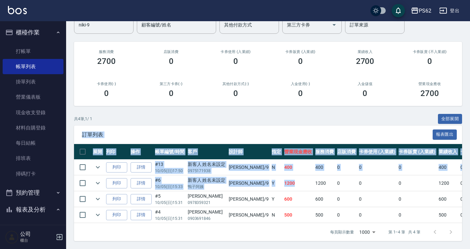
drag, startPoint x: 250, startPoint y: 124, endPoint x: 273, endPoint y: 184, distance: 63.5
click at [273, 184] on div "共 4 筆, 1 / 1 全部展開 訂單列表 報表匯出 展開 列印 操作 帳單編號/時間 客戶 設計師 指定 營業現金應收 服務消費 店販消費 卡券使用 (入…" at bounding box center [268, 177] width 388 height 127
drag, startPoint x: 273, startPoint y: 184, endPoint x: 310, endPoint y: 208, distance: 44.7
click at [283, 184] on td "1200" at bounding box center [298, 183] width 31 height 16
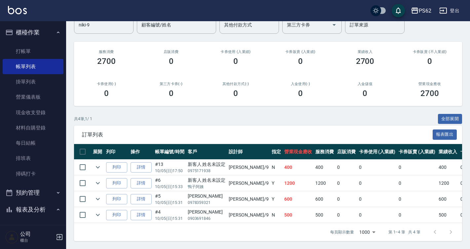
click at [336, 208] on td "0" at bounding box center [347, 215] width 22 height 16
click at [314, 196] on td "600" at bounding box center [325, 199] width 22 height 16
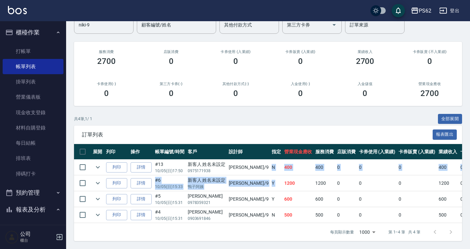
drag, startPoint x: 241, startPoint y: 157, endPoint x: 259, endPoint y: 182, distance: 30.5
click at [259, 182] on tbody "列印 詳情 #13 10/05 (日) 17:50 新客人 姓名未設定 0975171938 niki /9 N 400 400 0 0 0 400 0 0 …" at bounding box center [367, 191] width 586 height 64
click at [283, 182] on td "1200" at bounding box center [298, 183] width 31 height 16
drag, startPoint x: 226, startPoint y: 167, endPoint x: 311, endPoint y: 184, distance: 87.0
click at [311, 184] on tbody "列印 詳情 #13 10/05 (日) 17:50 新客人 姓名未設定 0975171938 niki /9 N 400 400 0 0 0 400 0 0 …" at bounding box center [367, 191] width 586 height 64
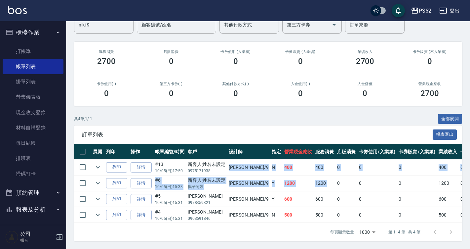
click at [336, 184] on td "0" at bounding box center [347, 183] width 22 height 16
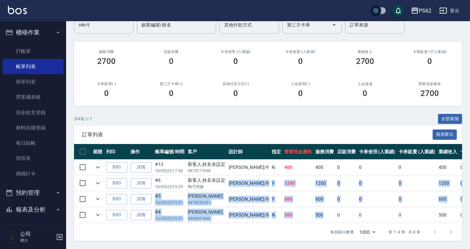
drag, startPoint x: 308, startPoint y: 203, endPoint x: 228, endPoint y: 181, distance: 83.2
click at [228, 181] on tbody "列印 詳情 #13 10/05 (日) 17:50 新客人 姓名未設定 0975171938 niki /9 N 400 400 0 0 0 400 0 0 …" at bounding box center [367, 191] width 586 height 64
click at [228, 181] on td "niki /9" at bounding box center [248, 183] width 43 height 16
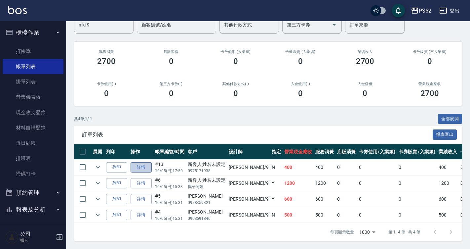
click at [140, 165] on link "詳情" at bounding box center [141, 167] width 21 height 10
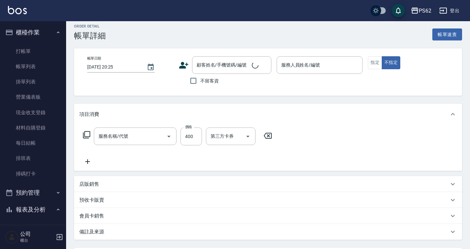
type input "2025/10/05 17:50"
type input "niki-9"
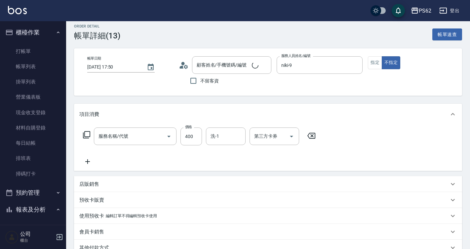
type input "洗剪400(201)"
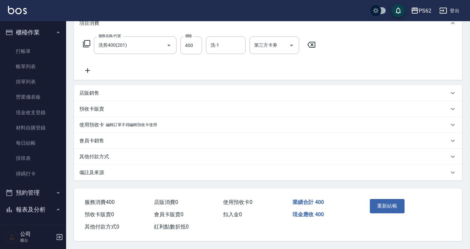
type input "新客人 姓名未設定/0975171938/null"
click at [109, 95] on div "店販銷售" at bounding box center [268, 93] width 388 height 16
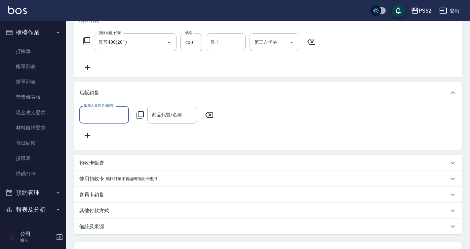
scroll to position [0, 0]
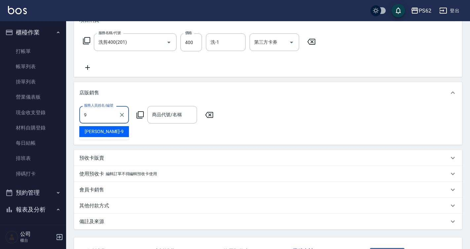
type input "niki-9"
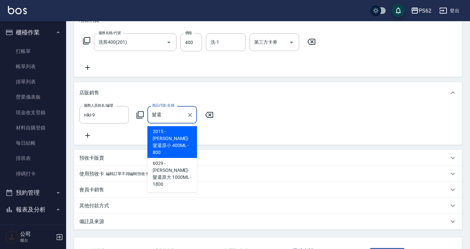
type input "[PERSON_NAME]-髮還原小 400ML"
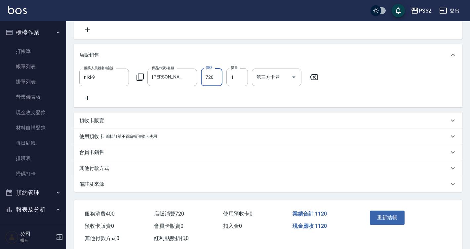
scroll to position [156, 0]
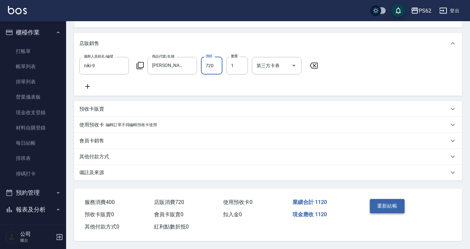
type input "720"
click at [388, 205] on button "重新結帳" at bounding box center [387, 206] width 35 height 14
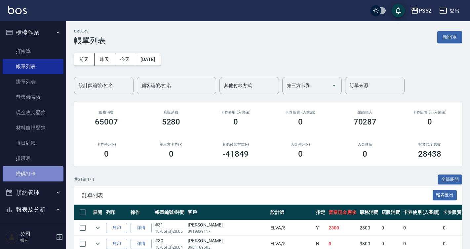
click at [35, 170] on link "掃碼打卡" at bounding box center [33, 173] width 61 height 15
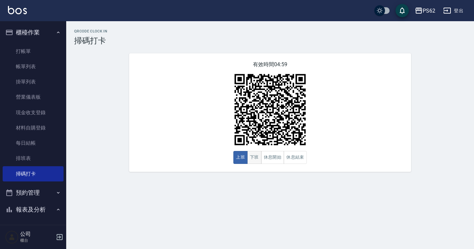
click at [258, 157] on button "下班" at bounding box center [254, 157] width 14 height 13
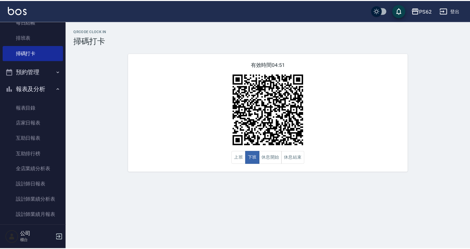
scroll to position [132, 0]
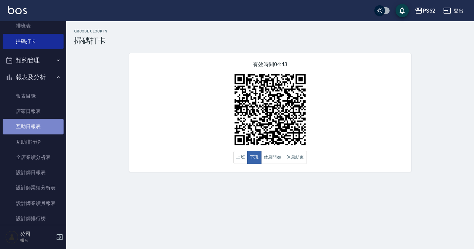
click at [43, 128] on link "互助日報表" at bounding box center [33, 126] width 61 height 15
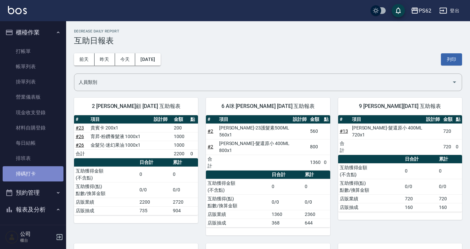
click at [42, 170] on link "掃碼打卡" at bounding box center [33, 173] width 61 height 15
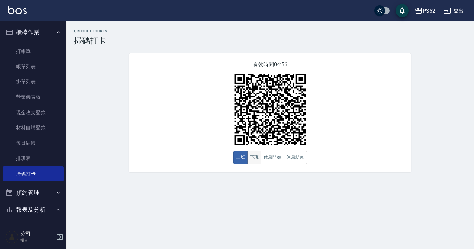
click at [253, 160] on button "下班" at bounding box center [254, 157] width 14 height 13
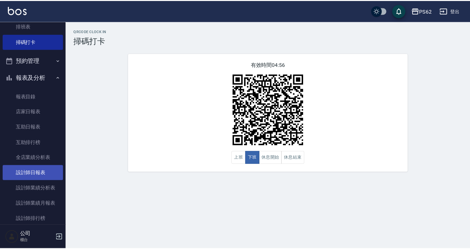
scroll to position [132, 0]
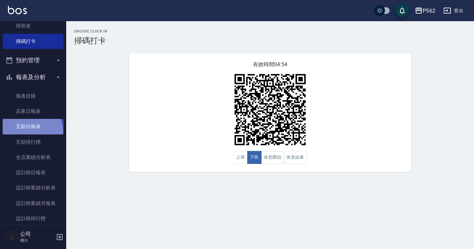
click at [25, 132] on link "互助日報表" at bounding box center [33, 126] width 61 height 15
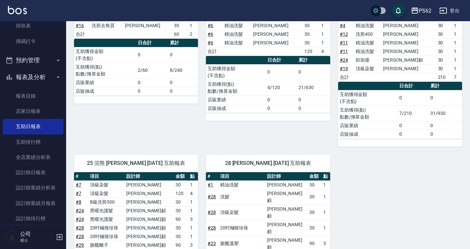
scroll to position [198, 0]
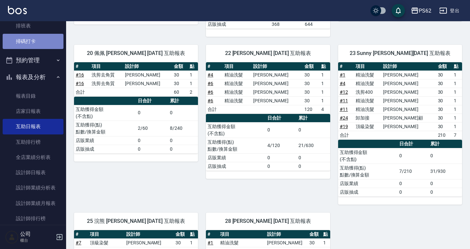
click at [40, 42] on link "掃碼打卡" at bounding box center [33, 41] width 61 height 15
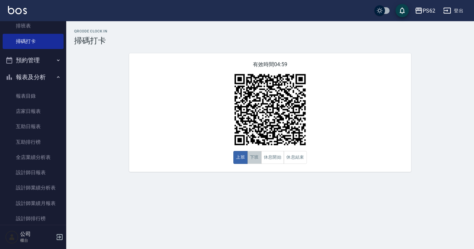
click at [248, 155] on button "下班" at bounding box center [254, 157] width 14 height 13
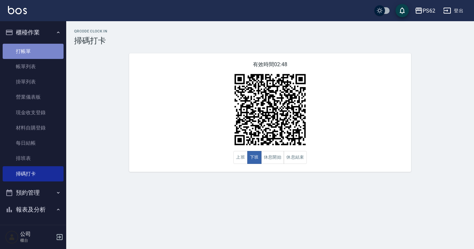
click at [33, 52] on link "打帳單" at bounding box center [33, 51] width 61 height 15
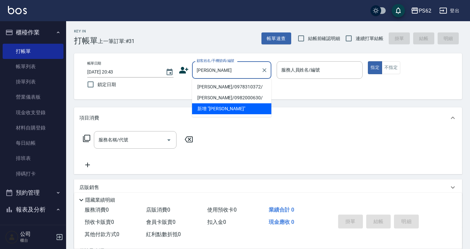
click at [212, 89] on li "黃麗珍/0978310372/" at bounding box center [231, 86] width 79 height 11
type input "黃麗珍/0978310372/"
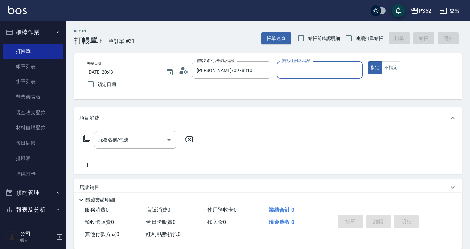
type input "[PERSON_NAME]-2"
click at [368, 61] on button "指定" at bounding box center [375, 67] width 14 height 13
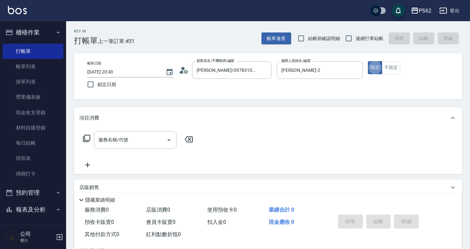
type button "true"
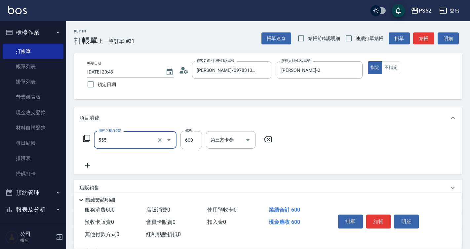
type input "去角質(555)"
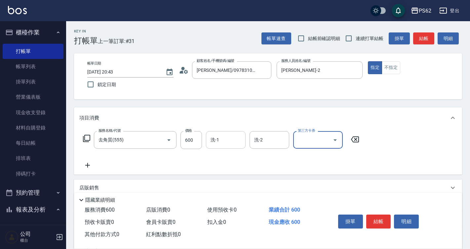
click at [209, 133] on div "洗-1" at bounding box center [226, 140] width 40 height 18
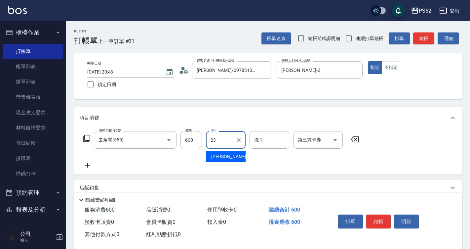
type input "Sunny-23"
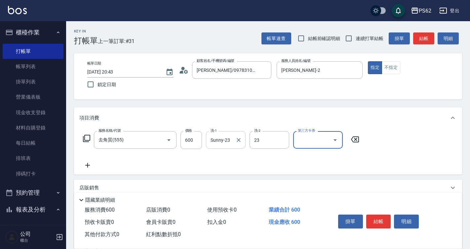
type input "Sunny-23"
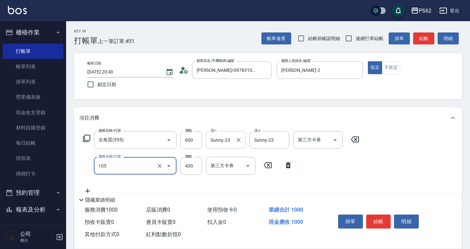
type input "A級單剪400(105)"
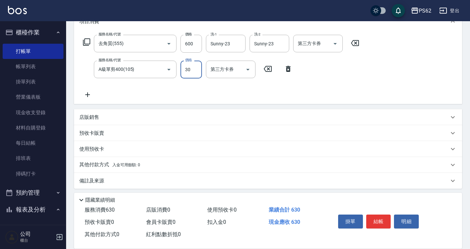
scroll to position [100, 0]
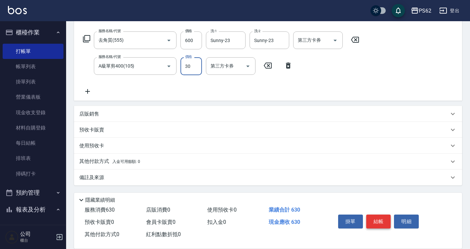
type input "30"
click at [381, 221] on button "結帳" at bounding box center [379, 221] width 25 height 14
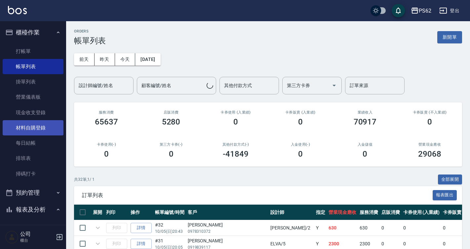
scroll to position [99, 0]
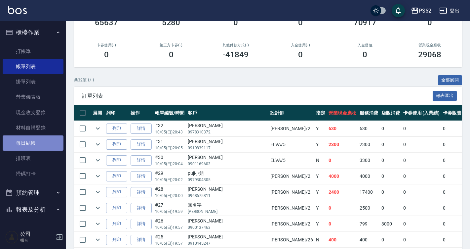
click at [38, 149] on link "每日結帳" at bounding box center [33, 142] width 61 height 15
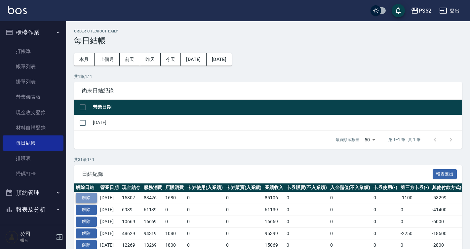
click at [88, 197] on button "解除" at bounding box center [86, 198] width 21 height 10
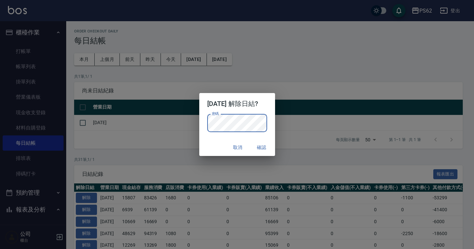
drag, startPoint x: 268, startPoint y: 146, endPoint x: 263, endPoint y: 144, distance: 4.6
click at [268, 145] on button "確認" at bounding box center [261, 147] width 21 height 12
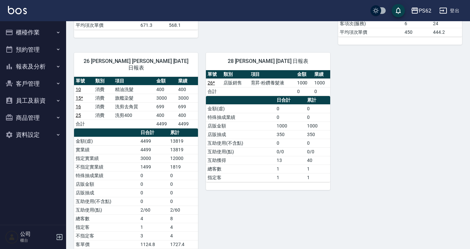
scroll to position [595, 0]
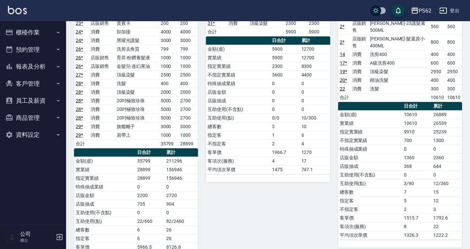
scroll to position [66, 0]
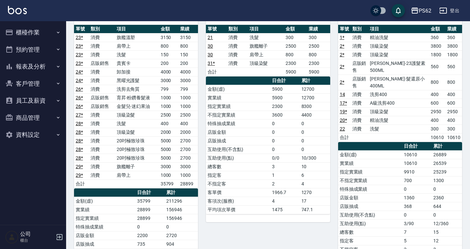
drag, startPoint x: 324, startPoint y: 91, endPoint x: 252, endPoint y: 63, distance: 77.0
click at [252, 64] on td "頂級染髮" at bounding box center [266, 63] width 36 height 9
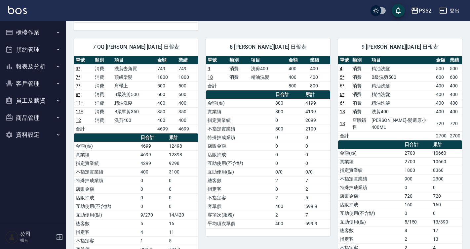
scroll to position [364, 0]
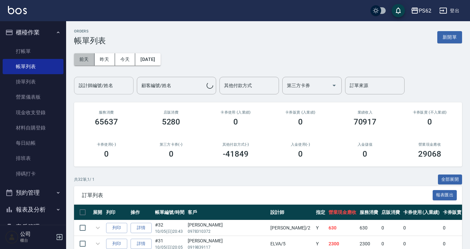
click at [88, 60] on button "前天" at bounding box center [84, 59] width 21 height 12
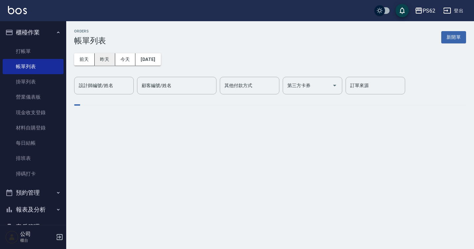
click at [109, 82] on div "設計師編號/姓名 設計師編號/姓名" at bounding box center [104, 86] width 60 height 18
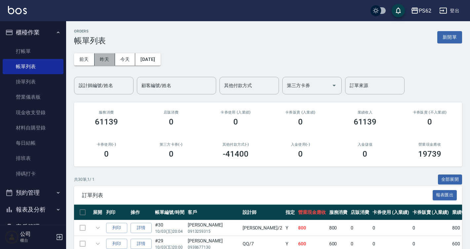
click at [110, 65] on button "昨天" at bounding box center [105, 59] width 21 height 12
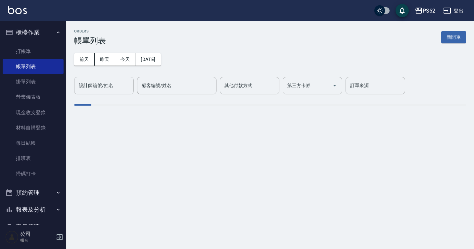
click at [109, 86] on div "設計師編號/姓名 設計師編號/姓名" at bounding box center [104, 86] width 60 height 18
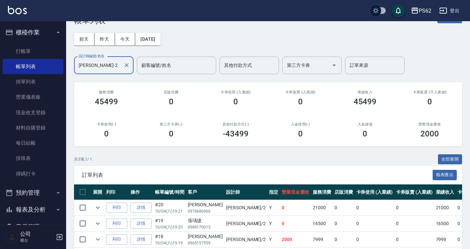
scroll to position [50, 0]
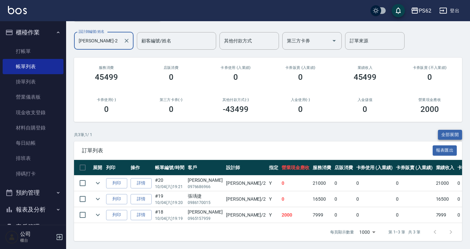
type input "[PERSON_NAME]-2"
click at [442, 130] on button "全部展開" at bounding box center [450, 135] width 24 height 10
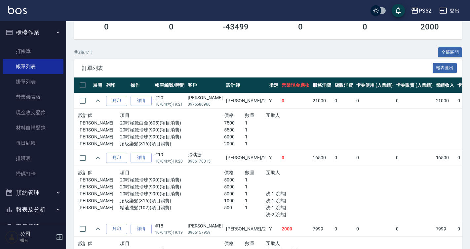
scroll to position [173, 0]
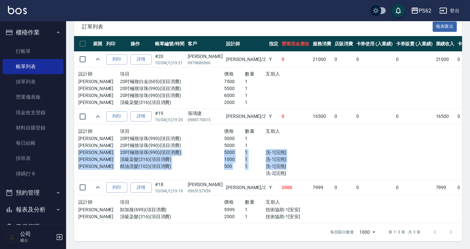
drag, startPoint x: 274, startPoint y: 156, endPoint x: 276, endPoint y: 164, distance: 8.1
click at [276, 164] on div "設計師 項目 價格 數量 互助人 [PERSON_NAME] 20吋極致珍珠(990)(項目消費) 5000 1 [PERSON_NAME] 20吋極致珍珠(…" at bounding box center [203, 152] width 250 height 50
click at [277, 164] on p "洗-1[浣熊]" at bounding box center [297, 166] width 63 height 7
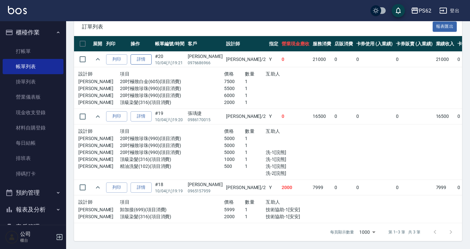
click at [145, 54] on link "詳情" at bounding box center [141, 59] width 21 height 10
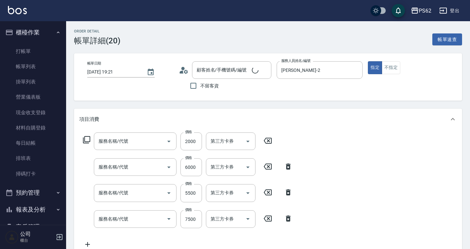
type input "[DATE] 19:21"
type input "[PERSON_NAME]-2"
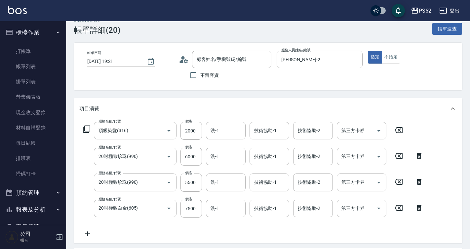
type input "頂級染髮(316)"
type input "20吋極致珍珠(990)"
type input "20吋極致白金(605)"
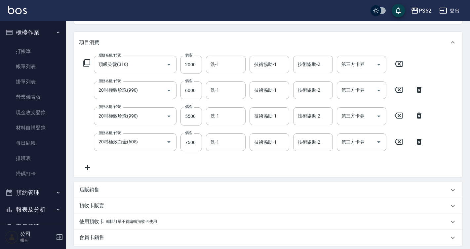
type input "許葳葳/0976686966/"
click at [233, 66] on input "洗-1" at bounding box center [226, 65] width 34 height 12
type input "浣熊-25"
click at [227, 87] on input "洗-1" at bounding box center [226, 90] width 34 height 12
type input "浣熊-25"
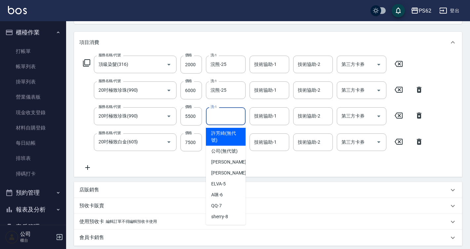
click at [217, 110] on div "洗-1 洗-1" at bounding box center [226, 116] width 40 height 18
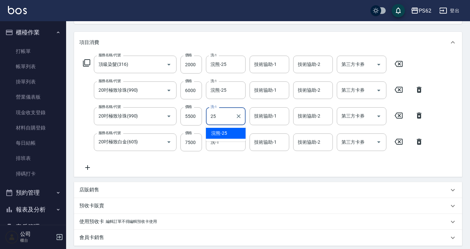
type input "浣熊-25"
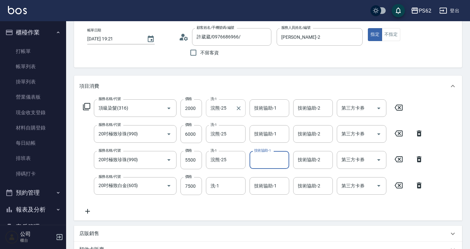
scroll to position [66, 0]
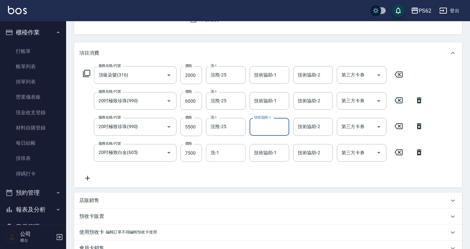
click at [229, 148] on input "洗-1" at bounding box center [226, 153] width 34 height 12
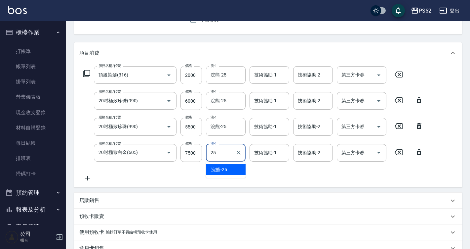
type input "浣熊-25"
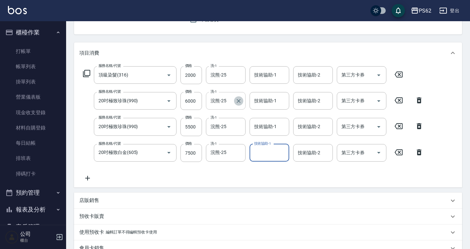
click at [238, 102] on icon "Clear" at bounding box center [239, 101] width 7 height 7
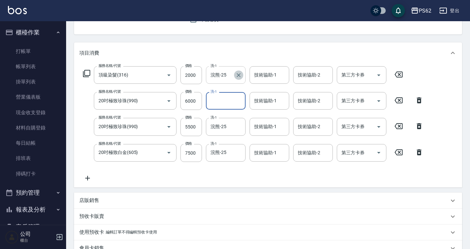
click at [237, 78] on icon "Clear" at bounding box center [239, 75] width 7 height 7
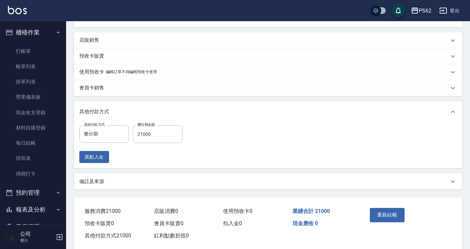
scroll to position [232, 0]
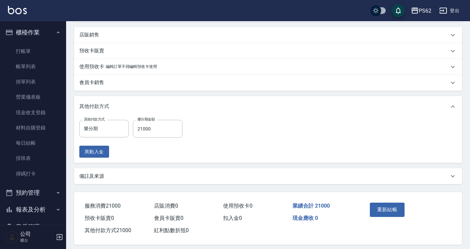
click at [369, 209] on div "重新結帳" at bounding box center [388, 214] width 40 height 29
click at [391, 209] on button "重新結帳" at bounding box center [387, 209] width 35 height 14
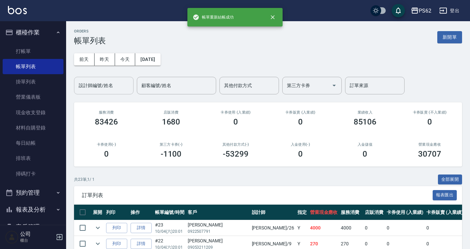
click at [107, 81] on div "設計師編號/姓名 設計師編號/姓名" at bounding box center [104, 86] width 60 height 18
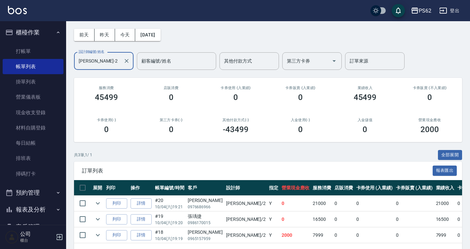
scroll to position [50, 0]
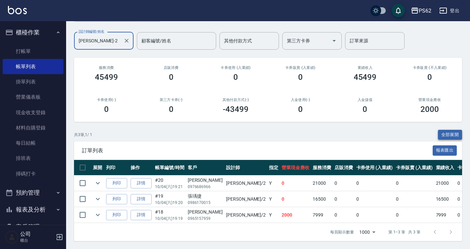
type input "[PERSON_NAME]-2"
click at [441, 130] on button "全部展開" at bounding box center [450, 135] width 24 height 10
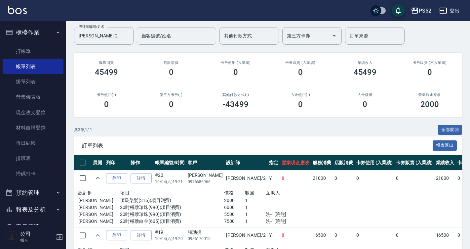
scroll to position [173, 0]
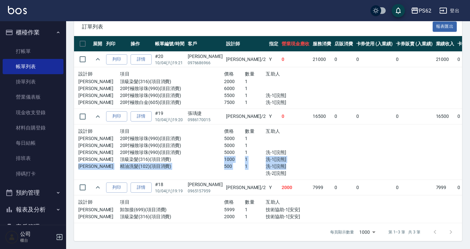
drag, startPoint x: 188, startPoint y: 155, endPoint x: 262, endPoint y: 165, distance: 74.1
click at [262, 165] on div "設計師 項目 價格 數量 互助人 [PERSON_NAME] 20吋極致珍珠(990)(項目消費) 5000 1 [PERSON_NAME] 20吋極致珍珠(…" at bounding box center [203, 152] width 250 height 50
click at [266, 170] on p "洗-2[浣熊]" at bounding box center [297, 173] width 63 height 7
drag, startPoint x: 262, startPoint y: 166, endPoint x: 219, endPoint y: 155, distance: 44.5
click at [219, 155] on div "設計師 項目 價格 數量 互助人 [PERSON_NAME] 20吋極致珍珠(990)(項目消費) 5000 1 [PERSON_NAME] 20吋極致珍珠(…" at bounding box center [203, 152] width 250 height 50
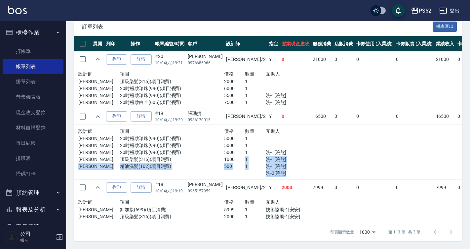
click at [224, 156] on p "1000" at bounding box center [234, 159] width 21 height 7
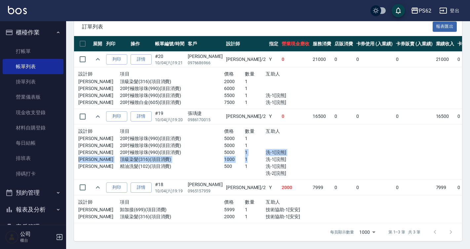
drag, startPoint x: 220, startPoint y: 147, endPoint x: 225, endPoint y: 156, distance: 10.5
click at [225, 156] on div "設計師 項目 價格 數量 互助人 [PERSON_NAME] 20吋極致珍珠(990)(項目消費) 5000 1 [PERSON_NAME] 20吋極致珍珠(…" at bounding box center [203, 152] width 250 height 50
click at [245, 156] on p "1" at bounding box center [255, 159] width 21 height 7
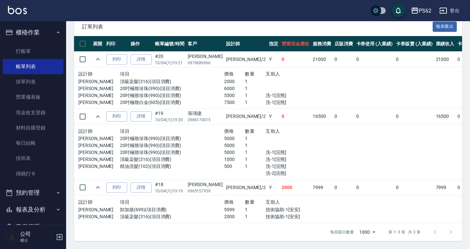
click at [245, 163] on p "1" at bounding box center [255, 166] width 21 height 7
click at [149, 113] on link "詳情" at bounding box center [141, 116] width 21 height 10
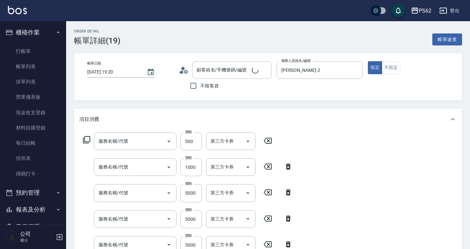
type input "[DATE] 19:20"
type input "[PERSON_NAME]-2"
type input "精油洗髮(102)"
type input "頂級染髮(316)"
type input "20吋極致珍珠(990)"
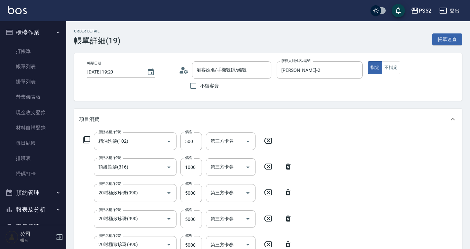
type input "20吋極致珍珠(990)"
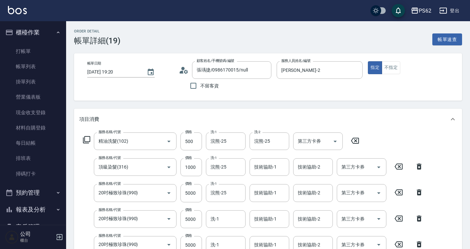
type input "張瑀捷/0986170015/null"
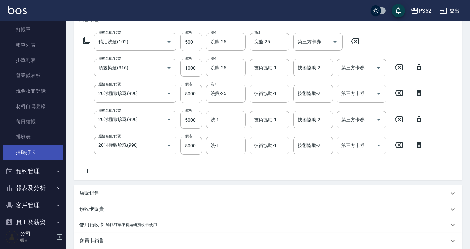
scroll to position [33, 0]
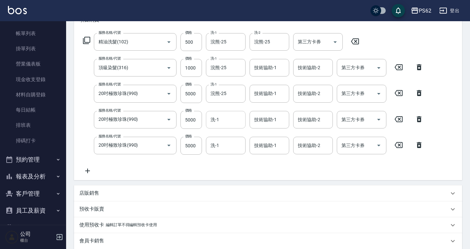
click at [227, 130] on body "PS62 登出 櫃檯作業 打帳單 帳單列表 掛單列表 營業儀表板 現金收支登錄 材料自購登錄 每日結帳 排班表 掃碼打卡 預約管理 預約管理 單日預約紀錄 單…" at bounding box center [235, 156] width 470 height 510
type input "浣熊-25"
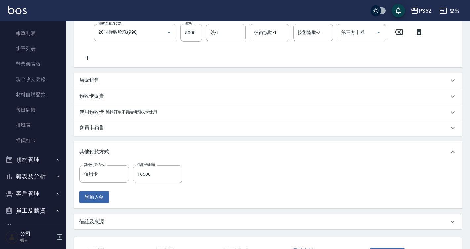
scroll to position [264, 0]
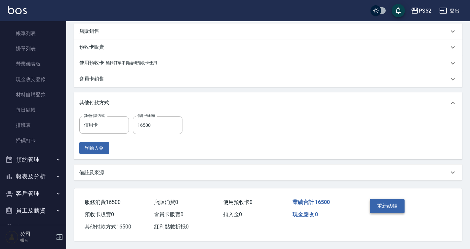
click at [392, 202] on button "重新結帳" at bounding box center [387, 206] width 35 height 14
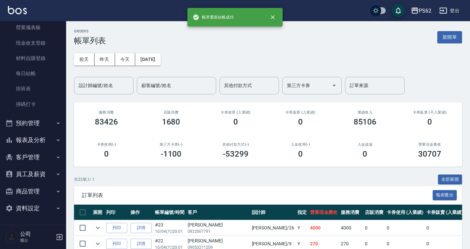
click at [52, 143] on button "報表及分析" at bounding box center [33, 139] width 61 height 17
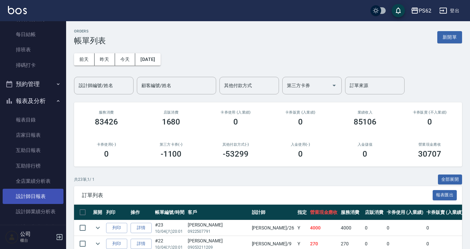
scroll to position [169, 0]
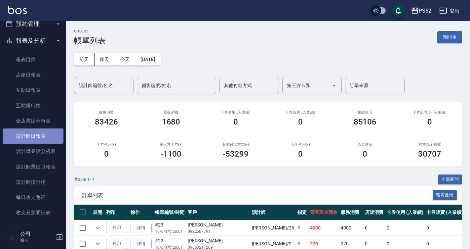
click at [48, 136] on link "設計師日報表" at bounding box center [33, 135] width 61 height 15
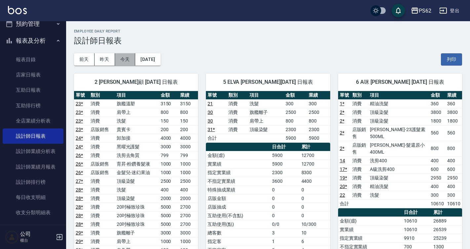
click at [118, 59] on button "今天" at bounding box center [125, 59] width 21 height 12
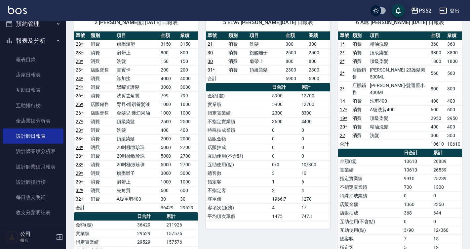
scroll to position [66, 0]
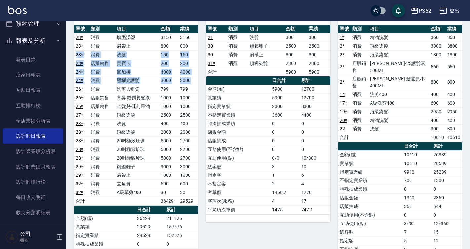
drag, startPoint x: 194, startPoint y: 50, endPoint x: 195, endPoint y: 79, distance: 29.8
click at [195, 79] on tbody "23 * 消費 旗艦溫塑 3150 3150 23 * 消費 肩帶上 800 800 23 * 消費 洗髮 150 150 23 * 店販銷售 貴賓卡 200…" at bounding box center [136, 119] width 124 height 172
click at [195, 79] on td "3000" at bounding box center [189, 80] width 20 height 9
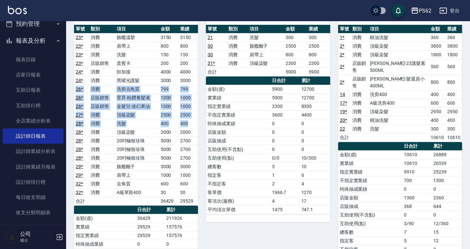
drag, startPoint x: 191, startPoint y: 83, endPoint x: 188, endPoint y: 120, distance: 37.1
click at [188, 120] on tbody "23 * 消費 旗艦溫塑 3150 3150 23 * 消費 肩帶上 800 800 23 * 消費 洗髮 150 150 23 * 店販銷售 貴賓卡 200…" at bounding box center [136, 119] width 124 height 172
click at [188, 120] on td "400" at bounding box center [189, 123] width 20 height 9
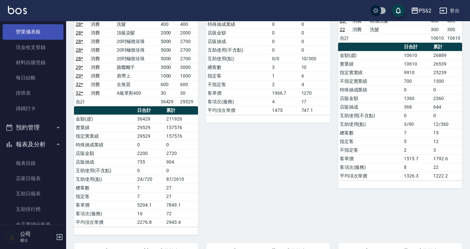
scroll to position [36, 0]
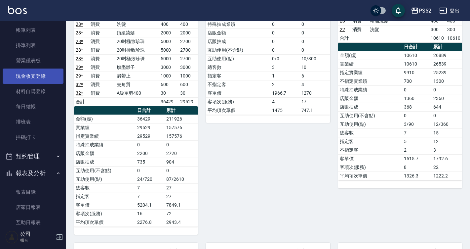
click at [40, 80] on link "現金收支登錄" at bounding box center [33, 75] width 61 height 15
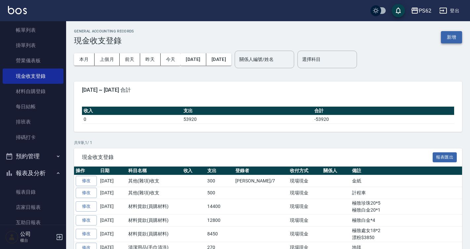
click at [449, 31] on button "新增" at bounding box center [451, 37] width 21 height 12
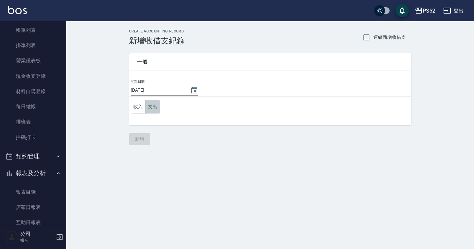
click at [154, 108] on button "支出" at bounding box center [152, 107] width 15 height 14
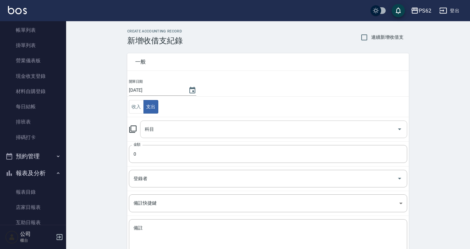
click at [164, 132] on input "科目" at bounding box center [268, 129] width 251 height 12
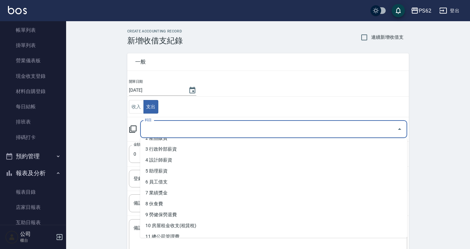
scroll to position [66, 0]
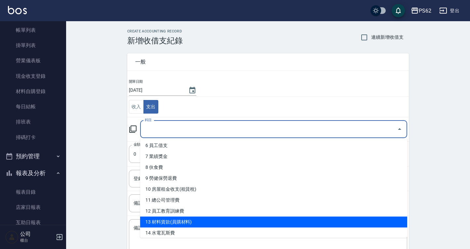
click at [198, 218] on li "13 材料貨款(員購材料)" at bounding box center [273, 221] width 267 height 11
type input "13 材料貨款(員購材料)"
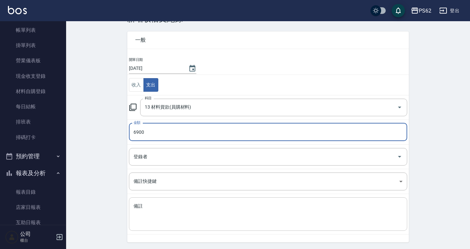
scroll to position [43, 0]
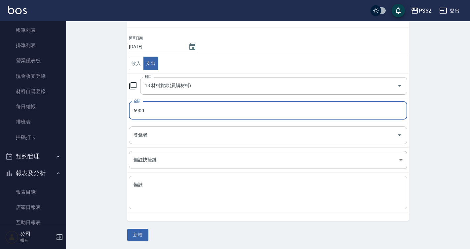
type input "6900"
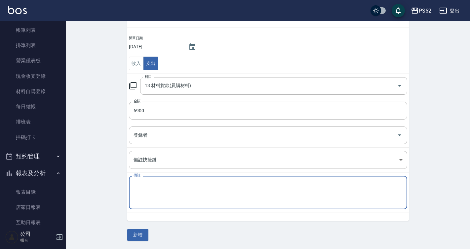
click at [178, 196] on textarea "備註" at bounding box center [268, 192] width 269 height 22
type textarea "20極致珍珠*3"
click at [129, 239] on button "新增" at bounding box center [137, 235] width 21 height 12
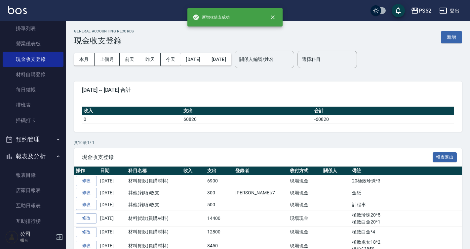
scroll to position [69, 0]
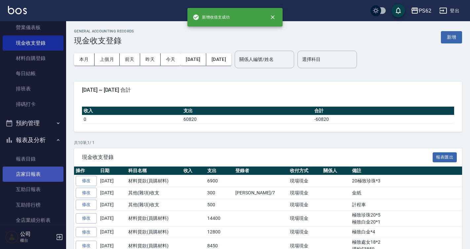
click at [38, 180] on link "店家日報表" at bounding box center [33, 173] width 61 height 15
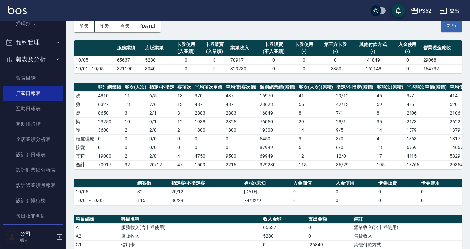
scroll to position [169, 0]
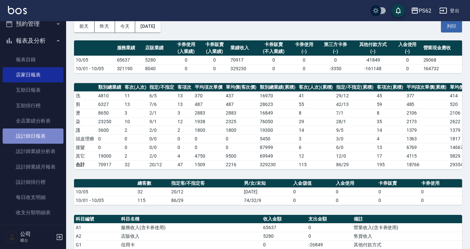
click at [55, 141] on link "設計師日報表" at bounding box center [33, 135] width 61 height 15
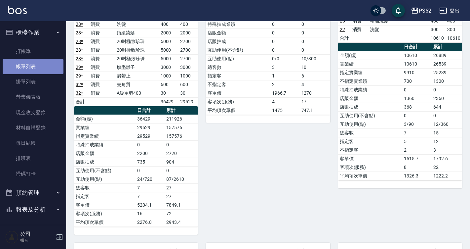
click at [50, 68] on link "帳單列表" at bounding box center [33, 66] width 61 height 15
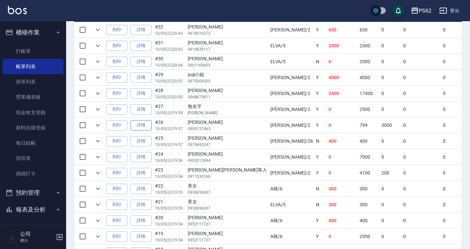
scroll to position [198, 0]
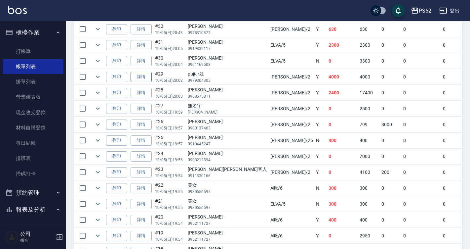
click at [142, 78] on link "詳情" at bounding box center [141, 77] width 21 height 10
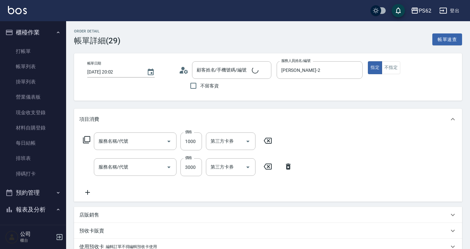
type input "[DATE] 20:02"
type input "[PERSON_NAME]-2"
type input "puji小姐/0979304305/"
click at [185, 69] on icon at bounding box center [184, 70] width 10 height 10
type input "肩帶上(404)"
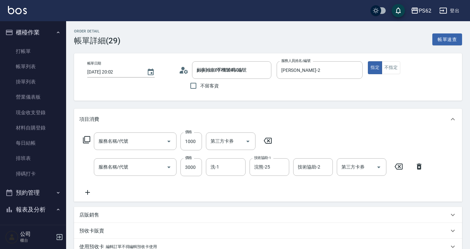
type input "旗艦離子(805)"
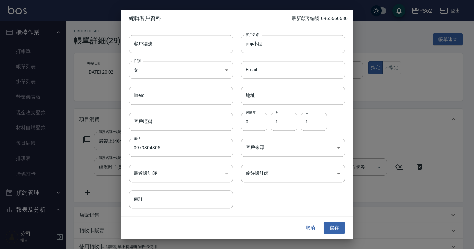
click at [145, 229] on div "取消 儲存" at bounding box center [237, 227] width 232 height 23
drag, startPoint x: 131, startPoint y: 222, endPoint x: 184, endPoint y: 222, distance: 52.9
click at [137, 222] on div "取消 儲存" at bounding box center [237, 227] width 232 height 23
click at [321, 225] on button "取消" at bounding box center [310, 228] width 21 height 12
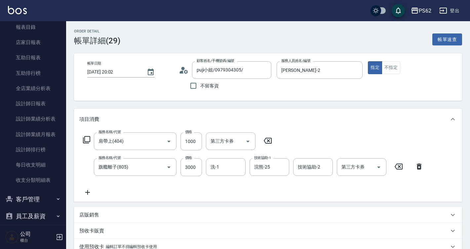
scroll to position [243, 0]
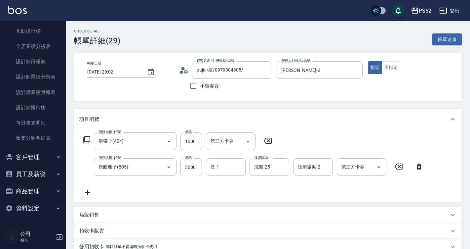
click at [42, 159] on button "客戶管理" at bounding box center [33, 157] width 61 height 17
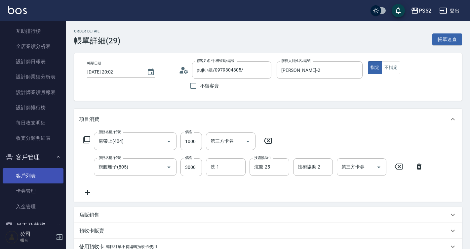
click at [41, 174] on link "客戶列表" at bounding box center [33, 175] width 61 height 15
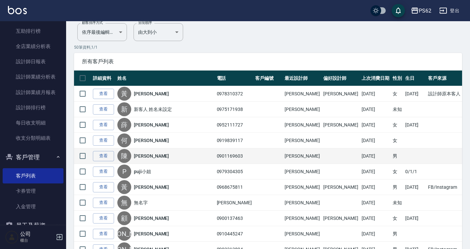
scroll to position [66, 0]
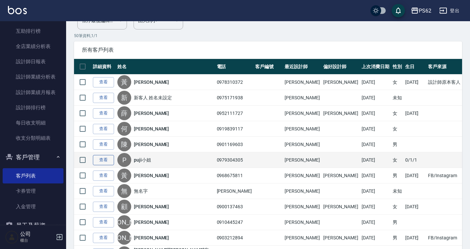
click at [101, 157] on link "查看" at bounding box center [103, 160] width 21 height 10
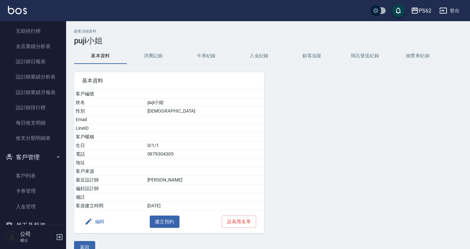
click at [157, 52] on button "消費記錄" at bounding box center [153, 56] width 53 height 16
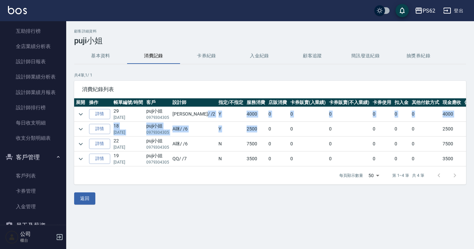
drag, startPoint x: 198, startPoint y: 120, endPoint x: 237, endPoint y: 124, distance: 39.6
click at [237, 124] on tbody "詳情 29 [DATE] puji小姐 0979304305 [PERSON_NAME] / /2 Y 4000 0 0 0 0 0 0 4000 詳情 18…" at bounding box center [276, 137] width 404 height 60
click at [245, 124] on td "2500" at bounding box center [256, 129] width 22 height 15
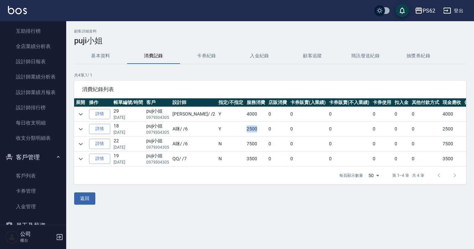
drag, startPoint x: 240, startPoint y: 127, endPoint x: 218, endPoint y: 129, distance: 22.5
click at [218, 129] on tr "詳情 18 [DATE] puji小姐 0979304305 A咪 / /6 Y 2500 0 0 0 0 0 0 2500" at bounding box center [276, 129] width 404 height 15
click at [218, 129] on td "Y" at bounding box center [231, 129] width 28 height 15
click at [82, 131] on icon "expand row" at bounding box center [81, 129] width 8 height 8
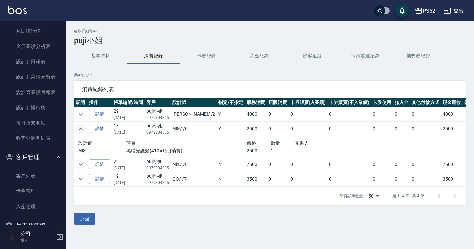
click at [83, 162] on icon "expand row" at bounding box center [81, 164] width 8 height 8
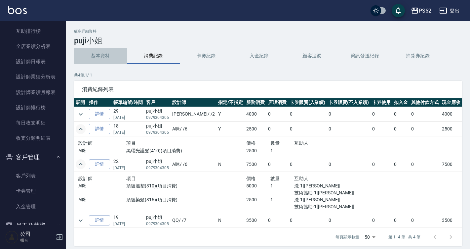
click at [100, 57] on button "基本資料" at bounding box center [100, 56] width 53 height 16
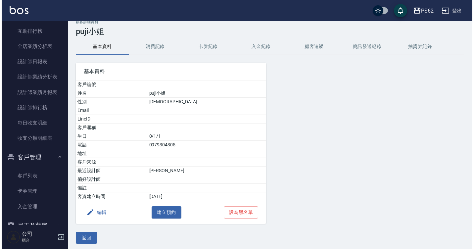
scroll to position [12, 0]
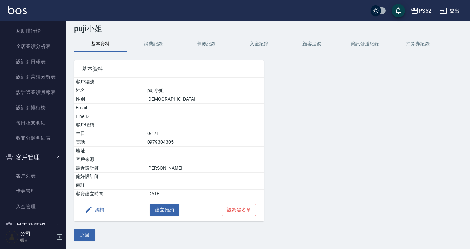
click at [102, 212] on button "編輯" at bounding box center [94, 209] width 25 height 12
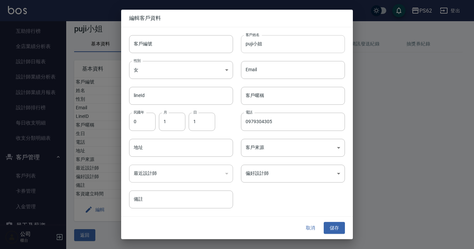
click at [283, 42] on input "puji小姐" at bounding box center [293, 44] width 104 height 18
drag, startPoint x: 284, startPoint y: 44, endPoint x: 76, endPoint y: 43, distance: 208.1
click at [76, 43] on div "編輯客戶資料 客戶編號 客戶編號 客戶姓名 puji小姐 客戶姓名 性別 女 [DEMOGRAPHIC_DATA] 性別 Email Email lineId…" at bounding box center [237, 124] width 474 height 249
type input "ㄙ"
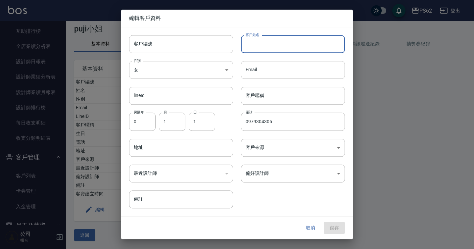
type input "n"
type input "Nefanda"
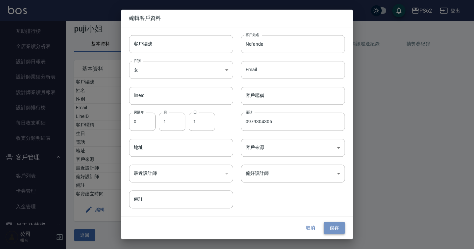
click at [343, 227] on button "儲存" at bounding box center [334, 228] width 21 height 12
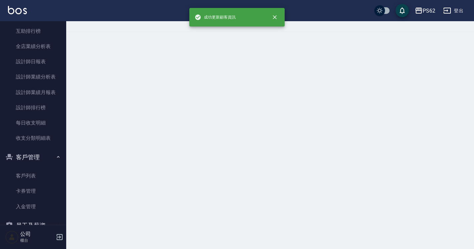
scroll to position [0, 0]
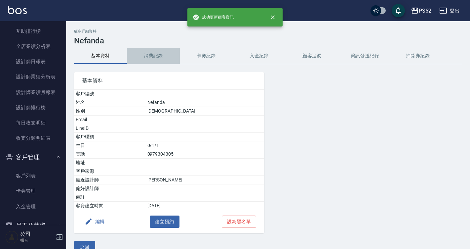
click at [136, 59] on button "消費記錄" at bounding box center [153, 56] width 53 height 16
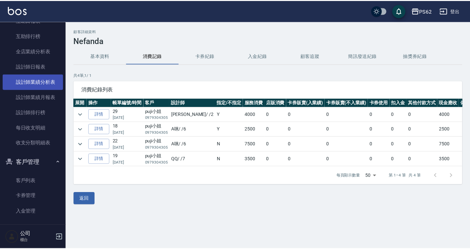
scroll to position [228, 0]
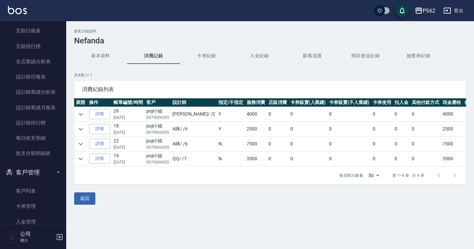
click at [63, 72] on nav "櫃檯作業 打帳單 帳單列表 掛單列表 營業儀表板 現金收支登錄 材料自購登錄 每日結帳 排班表 掃碼打卡 預約管理 預約管理 單日預約紀錄 單週預約紀錄 報表…" at bounding box center [33, 122] width 66 height 203
click at [58, 75] on link "設計師日報表" at bounding box center [33, 76] width 61 height 15
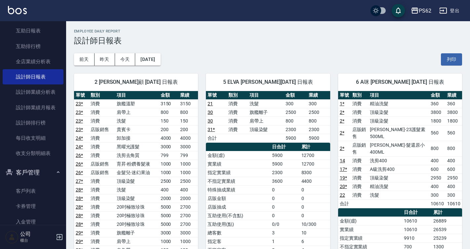
click at [284, 168] on td "2300" at bounding box center [285, 172] width 29 height 9
